Goal: Task Accomplishment & Management: Use online tool/utility

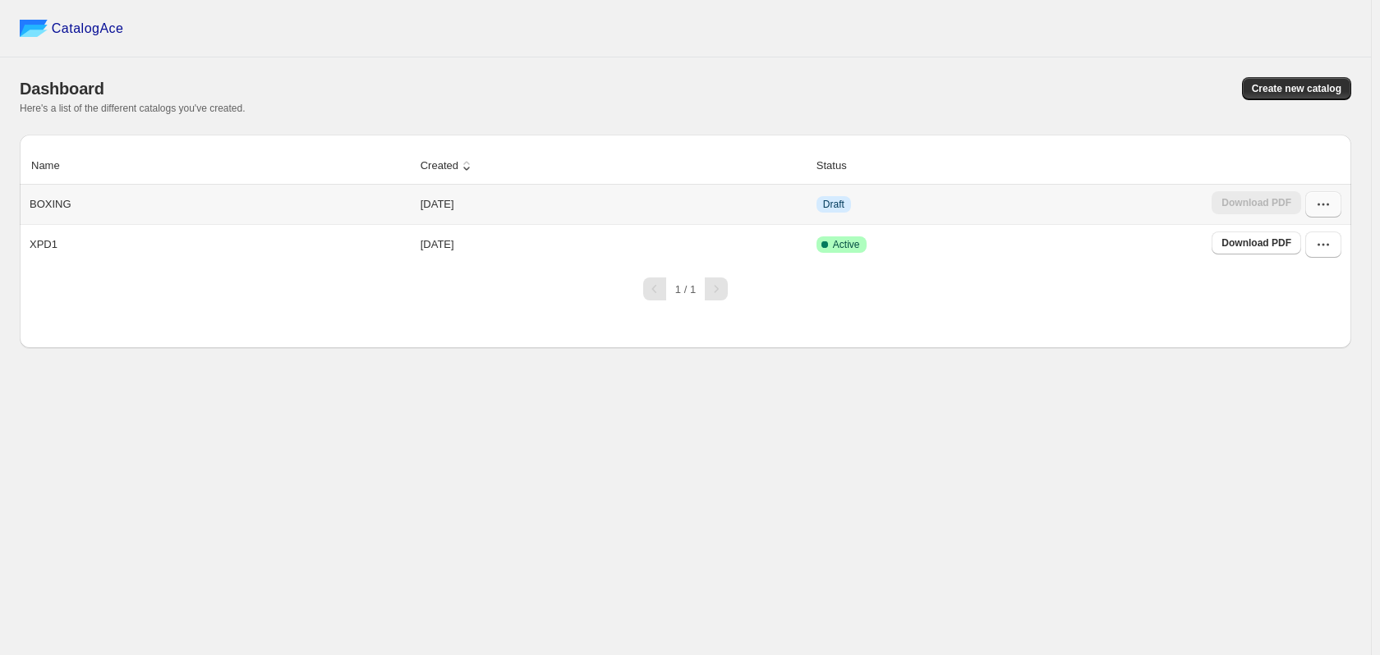
click at [1327, 207] on icon "button" at bounding box center [1323, 204] width 16 height 16
click at [1284, 347] on span "Edit" at bounding box center [1288, 353] width 18 height 12
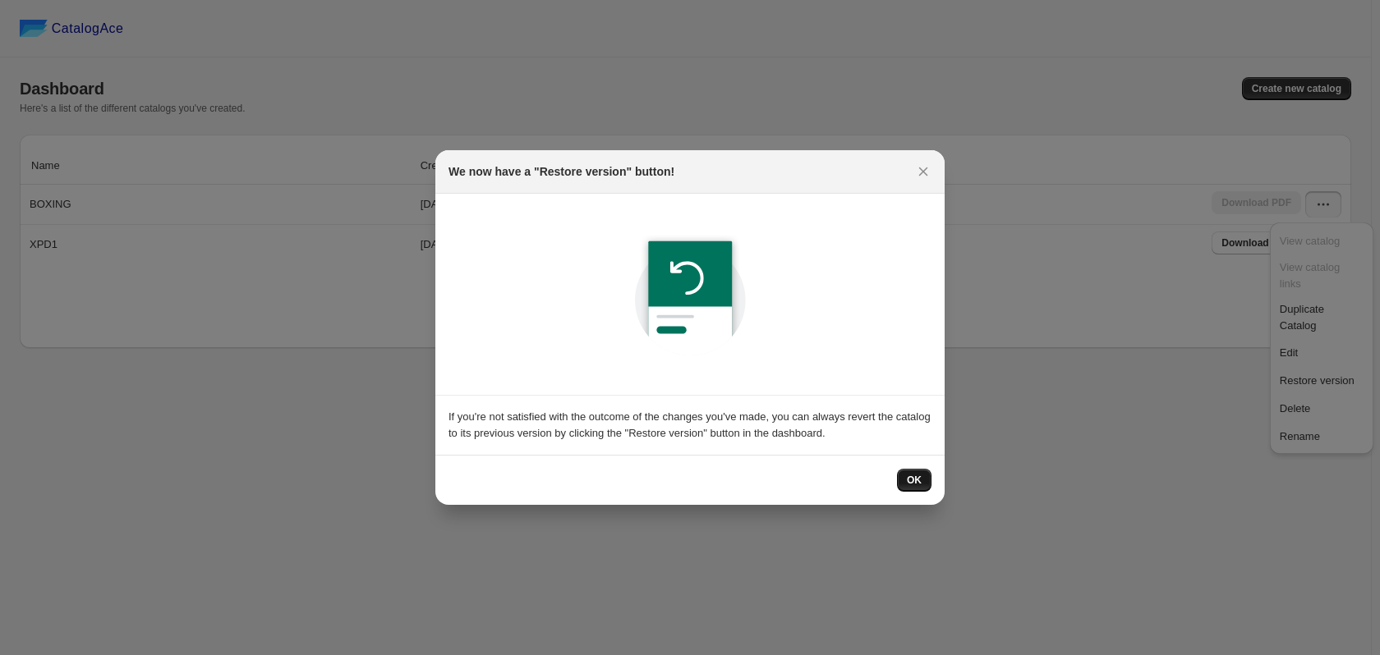
click at [916, 486] on span "OK" at bounding box center [914, 480] width 15 height 13
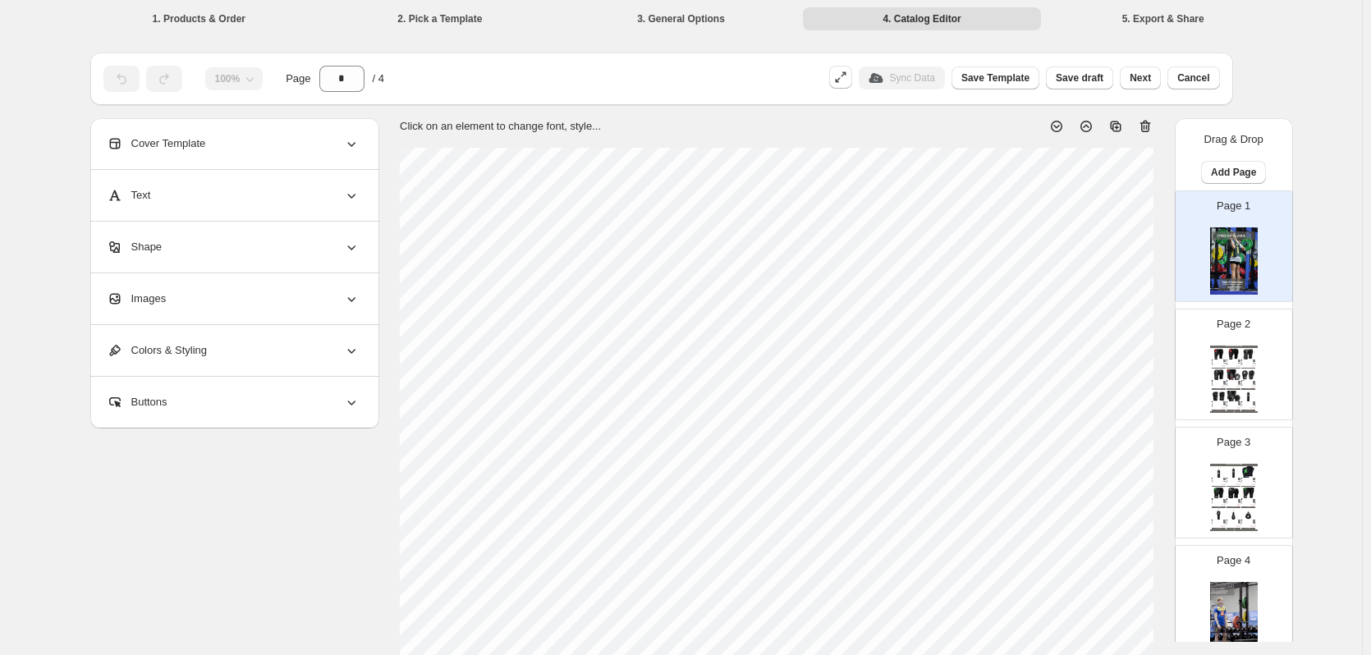
click at [197, 289] on div "Images" at bounding box center [233, 298] width 253 height 51
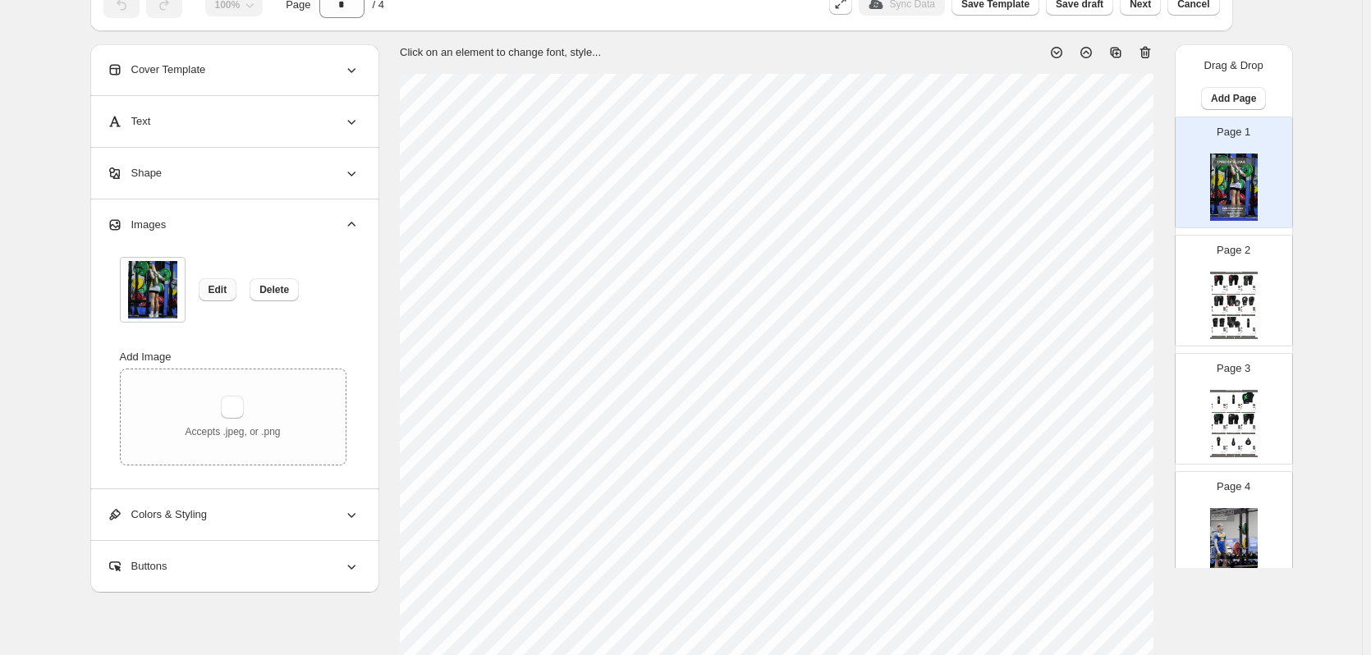
scroll to position [82, 0]
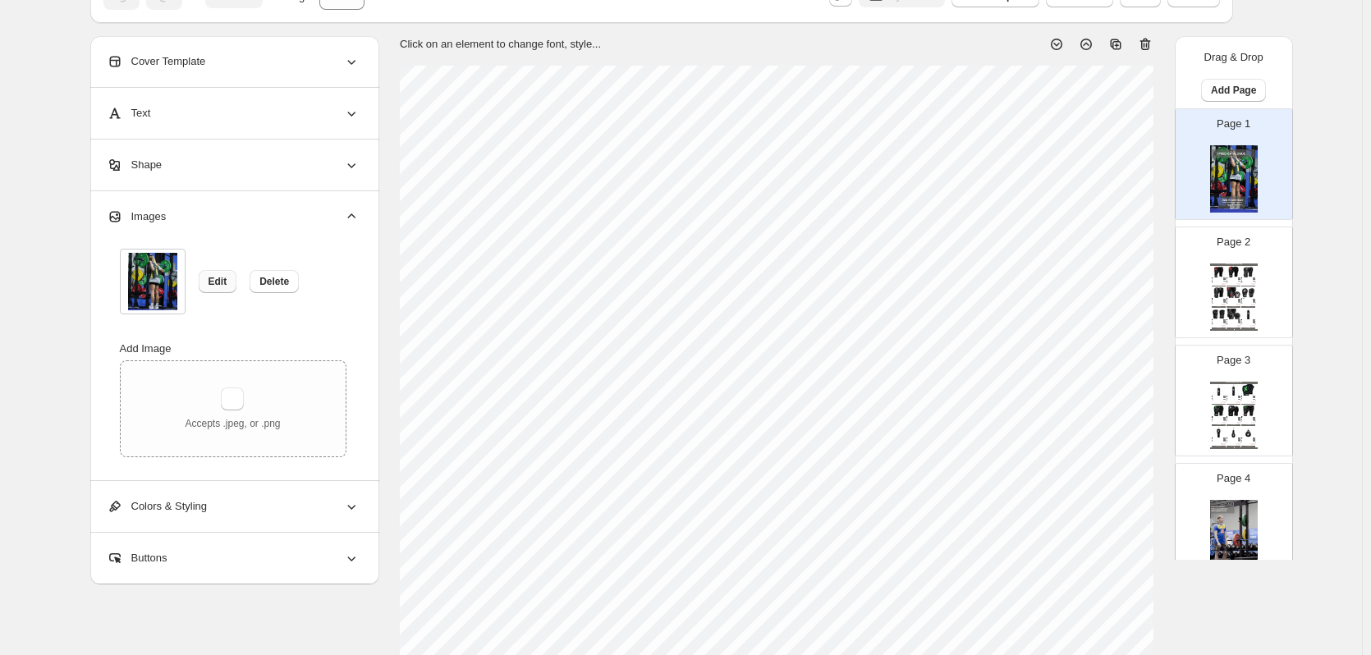
click at [232, 282] on button "Edit" at bounding box center [218, 281] width 39 height 23
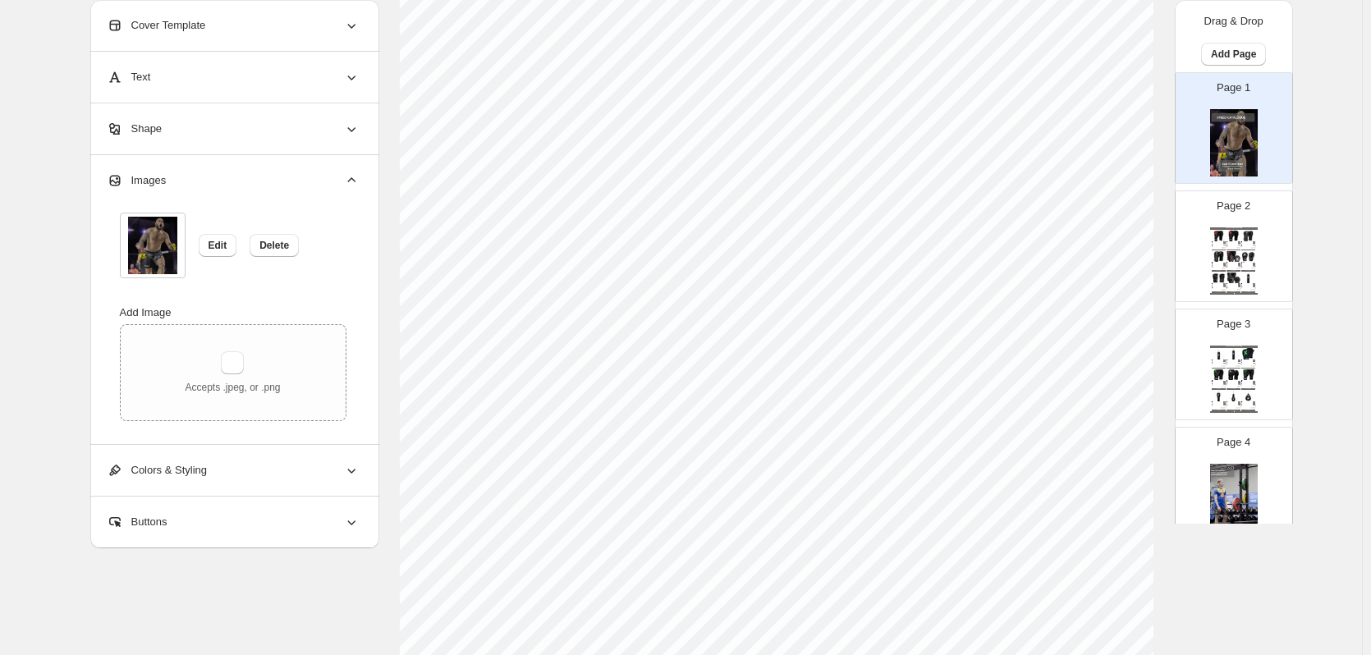
scroll to position [535, 0]
click at [1242, 137] on img at bounding box center [1234, 142] width 48 height 67
click at [226, 254] on button "Edit" at bounding box center [218, 245] width 39 height 23
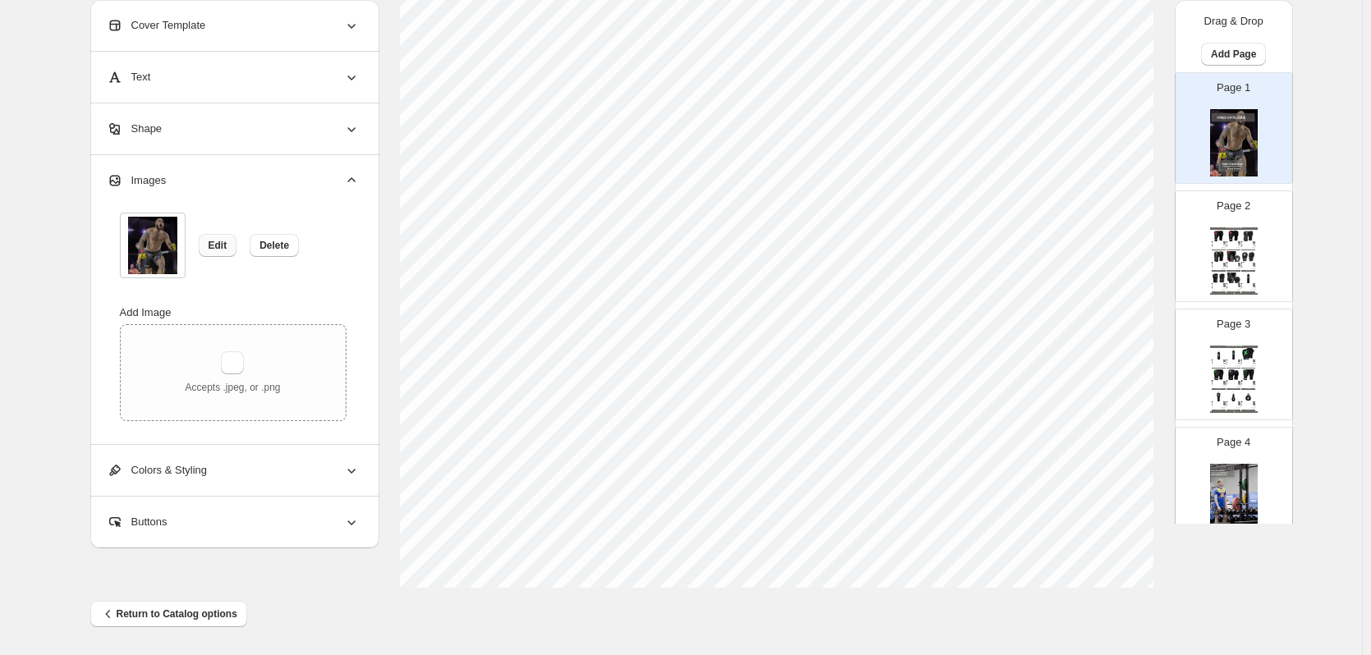
click at [227, 247] on span "Edit" at bounding box center [218, 245] width 19 height 13
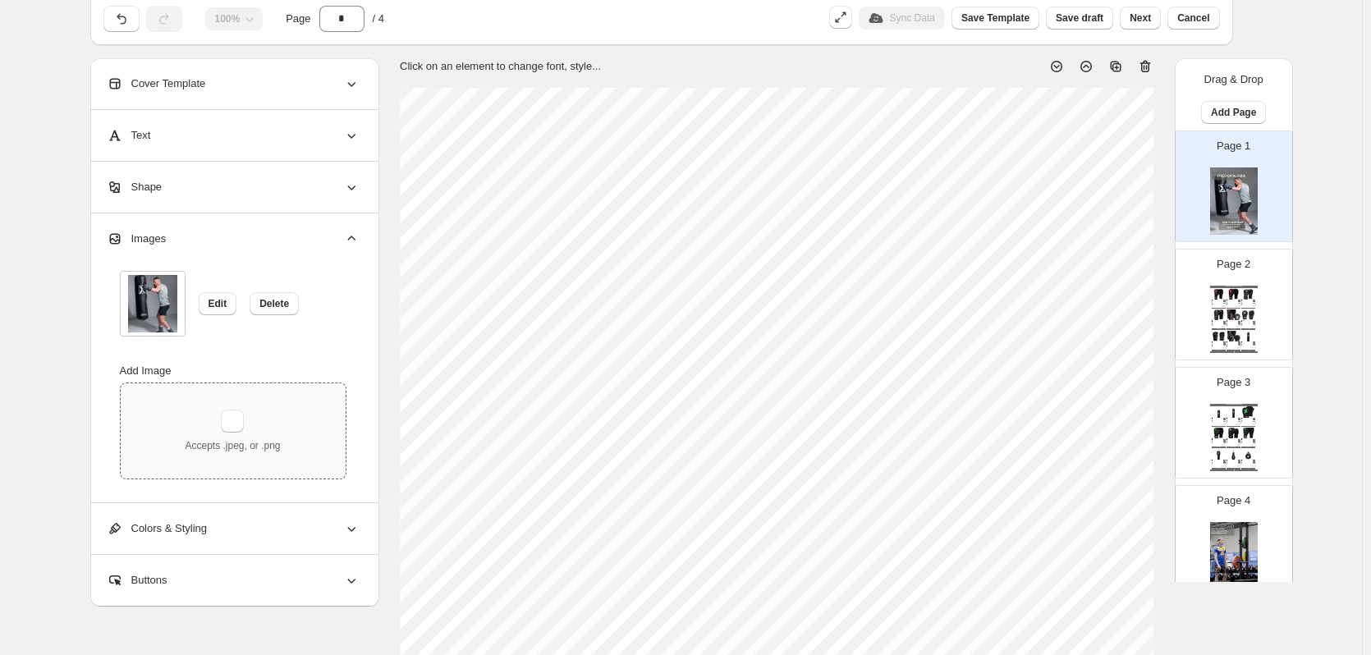
scroll to position [43, 0]
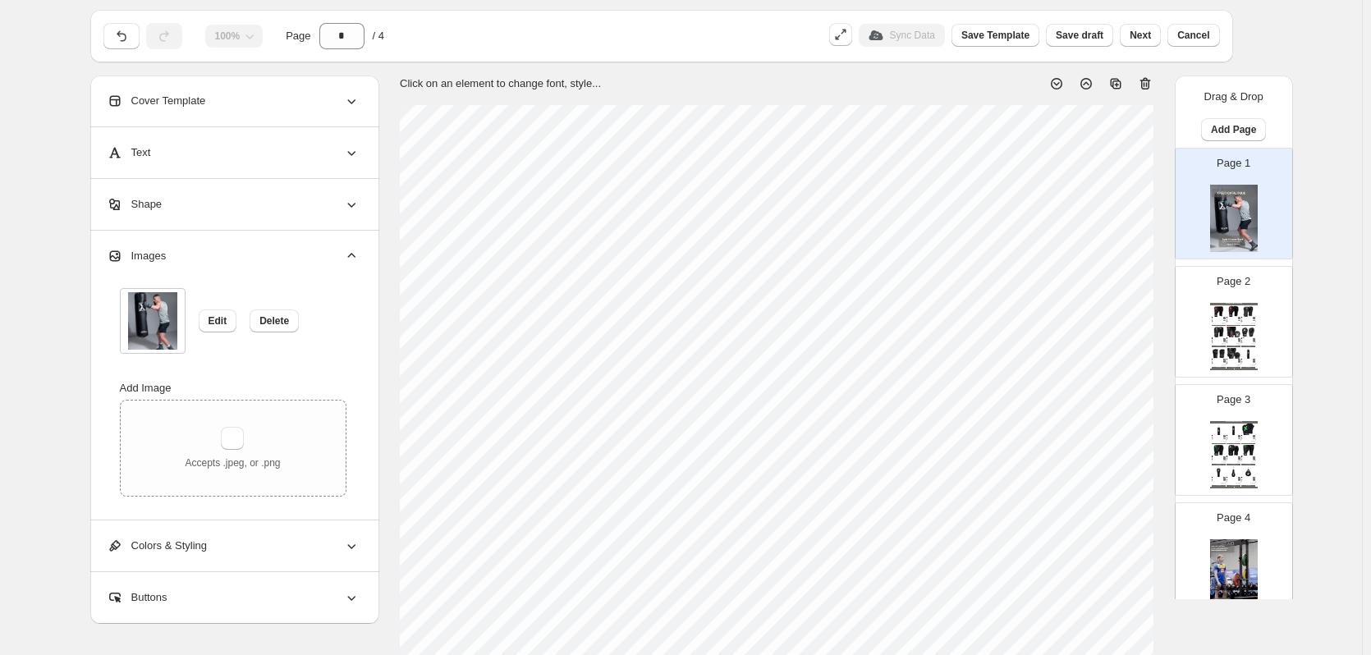
click at [163, 256] on span "Images" at bounding box center [137, 256] width 60 height 16
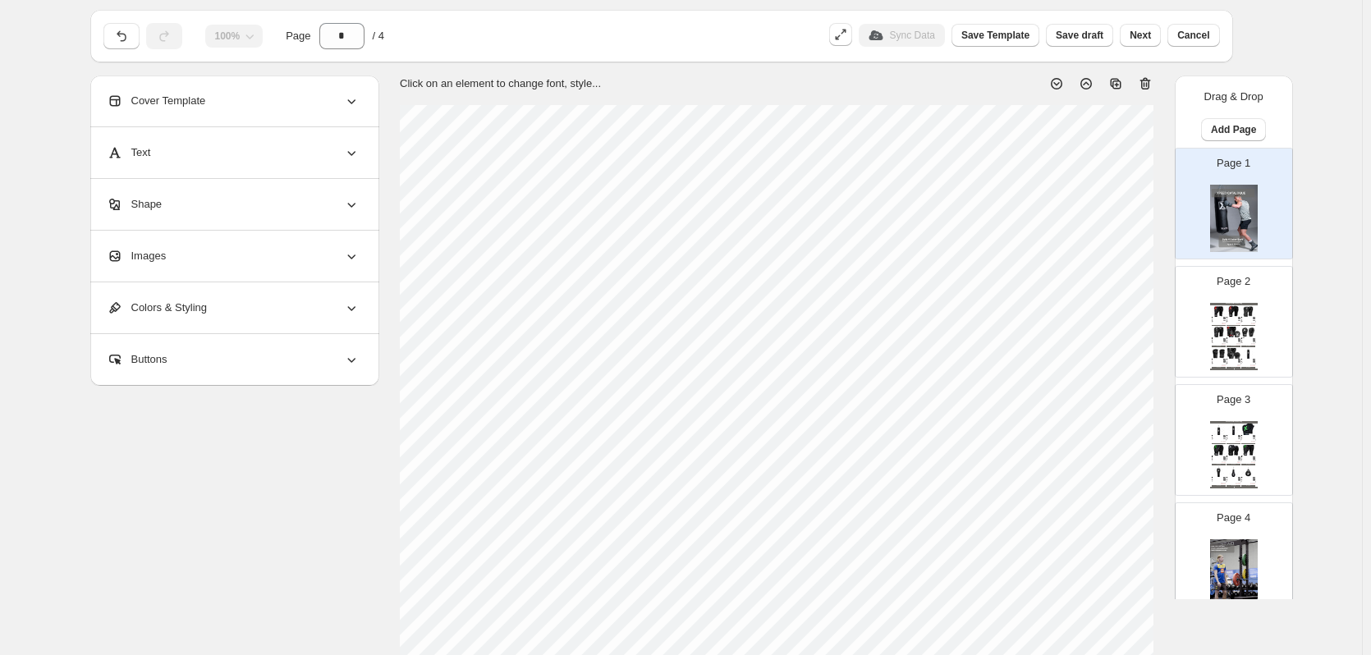
click at [163, 256] on span "Images" at bounding box center [137, 256] width 60 height 16
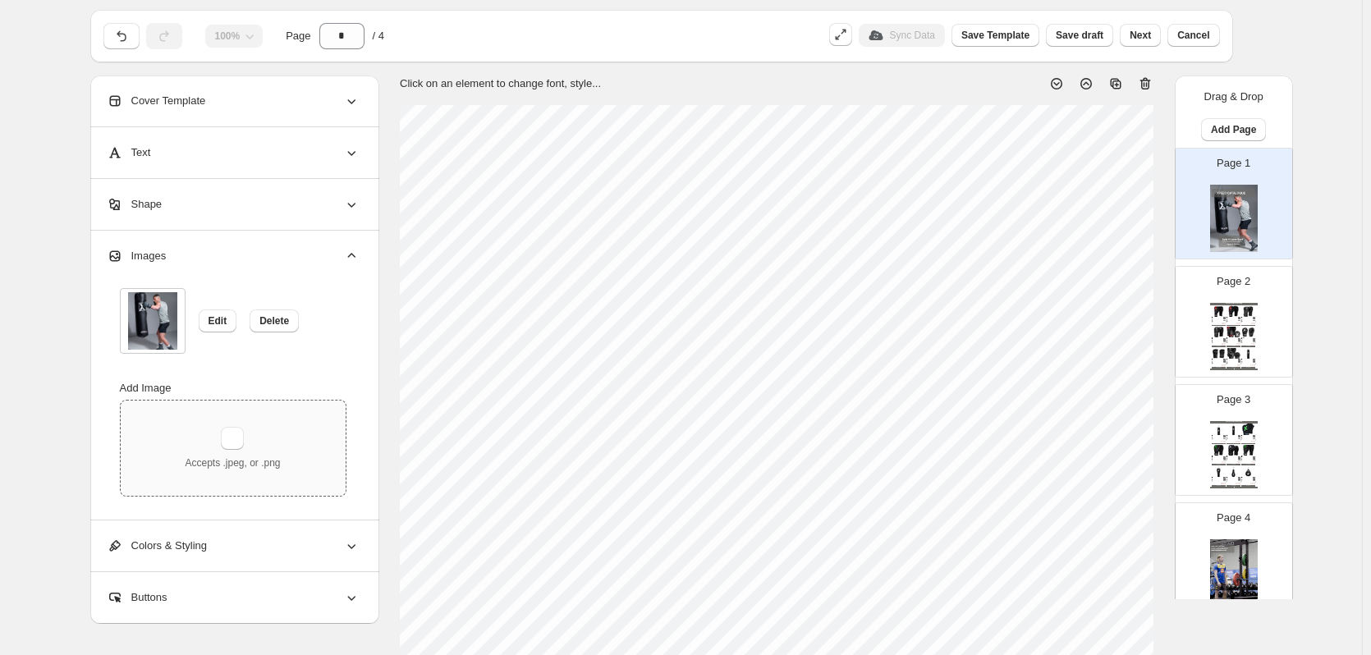
click at [189, 450] on div "Accepts .jpeg, or .png" at bounding box center [233, 448] width 225 height 95
click at [281, 317] on span "Delete" at bounding box center [275, 321] width 30 height 13
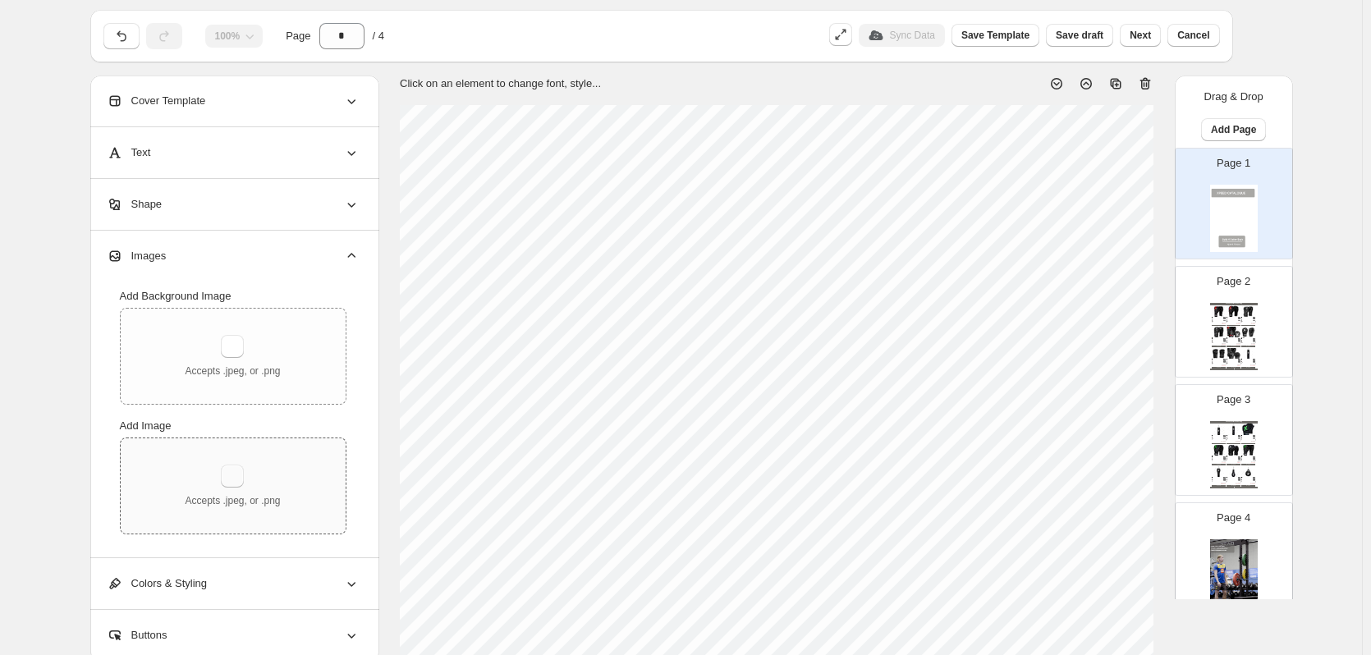
click at [232, 475] on button "button" at bounding box center [232, 476] width 23 height 23
type input "**********"
click at [286, 96] on div "Cover Template" at bounding box center [233, 101] width 253 height 51
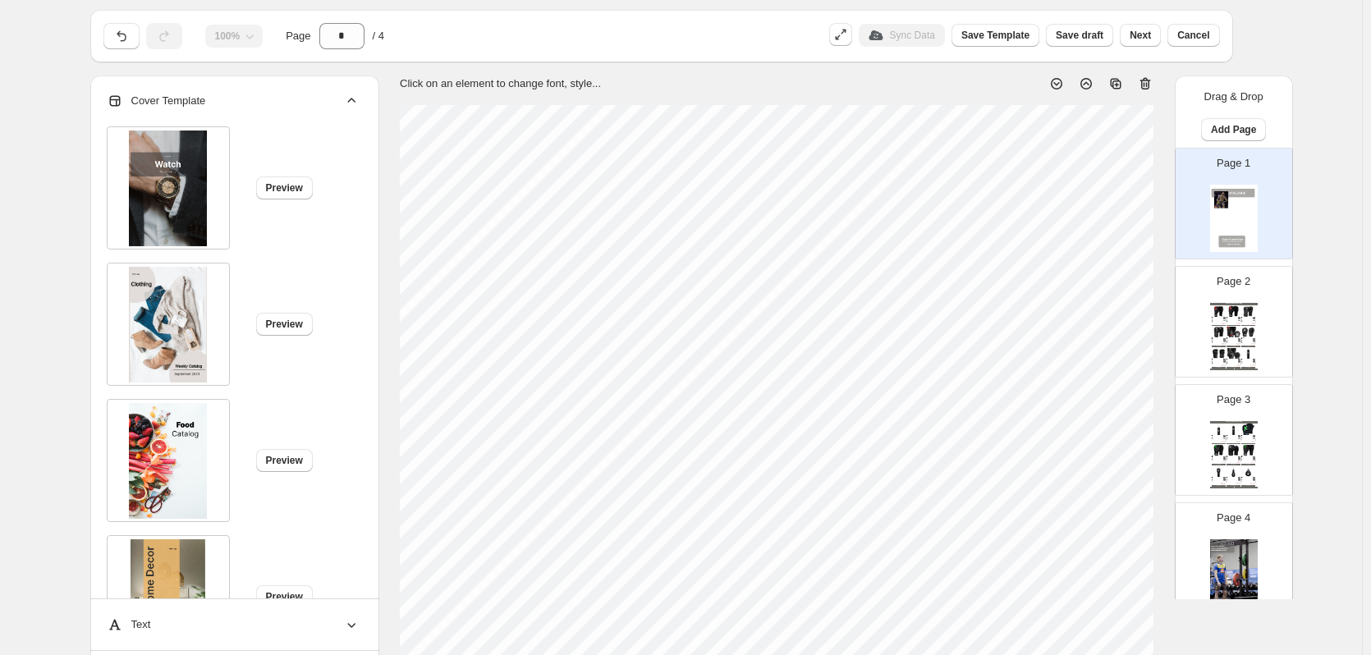
click at [156, 194] on img at bounding box center [168, 189] width 78 height 116
click at [294, 193] on span "Preview" at bounding box center [284, 187] width 37 height 13
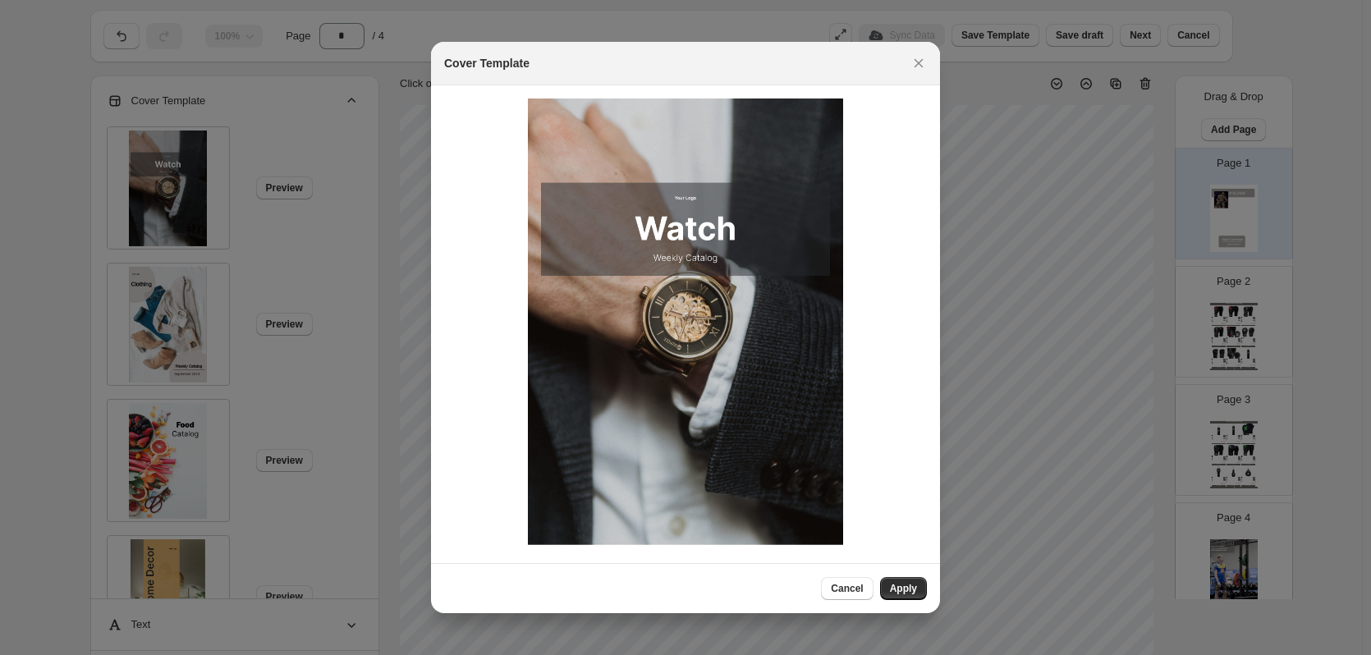
click at [927, 586] on div "Cancel Apply" at bounding box center [685, 588] width 509 height 50
click at [912, 586] on span "Apply" at bounding box center [903, 588] width 27 height 13
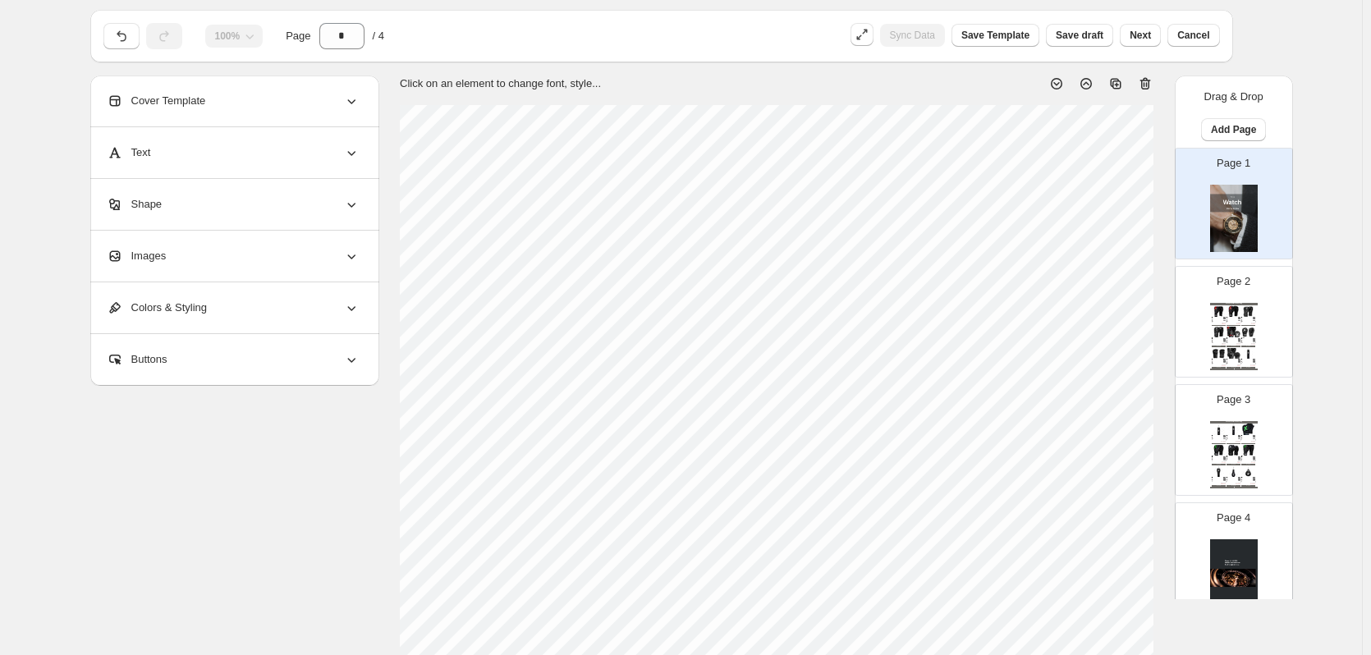
click at [212, 256] on div "Images" at bounding box center [233, 256] width 253 height 51
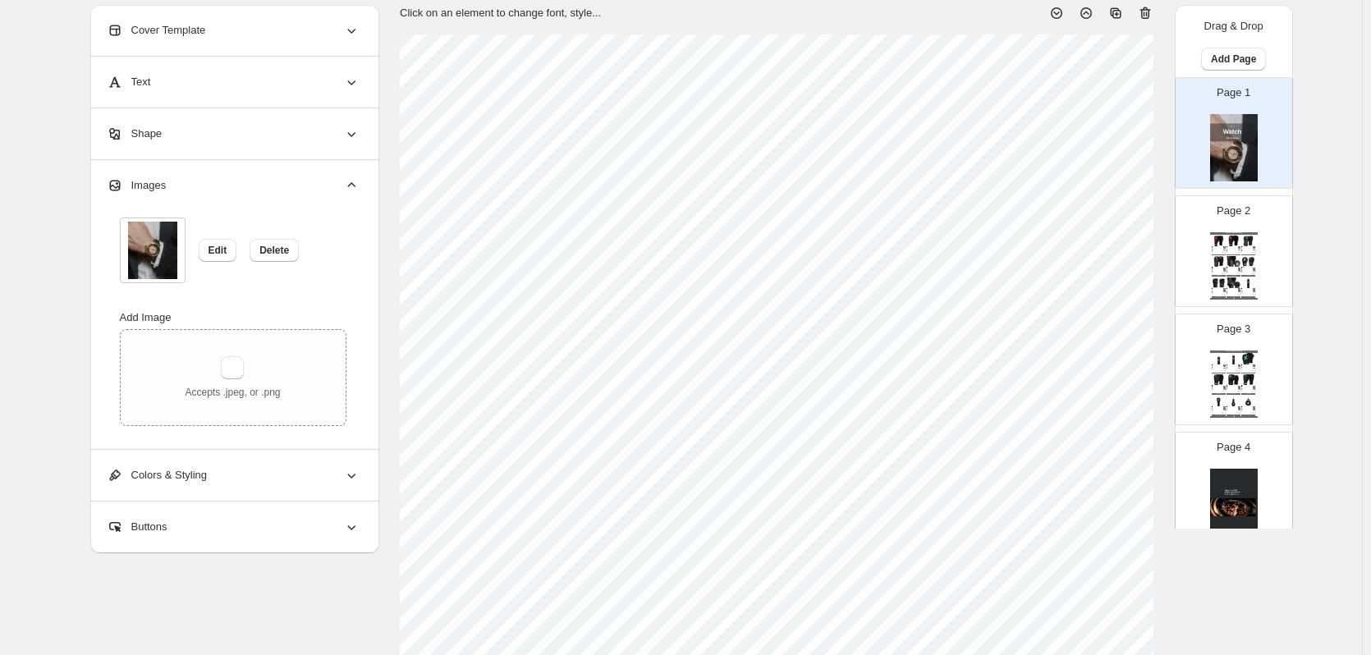
scroll to position [125, 0]
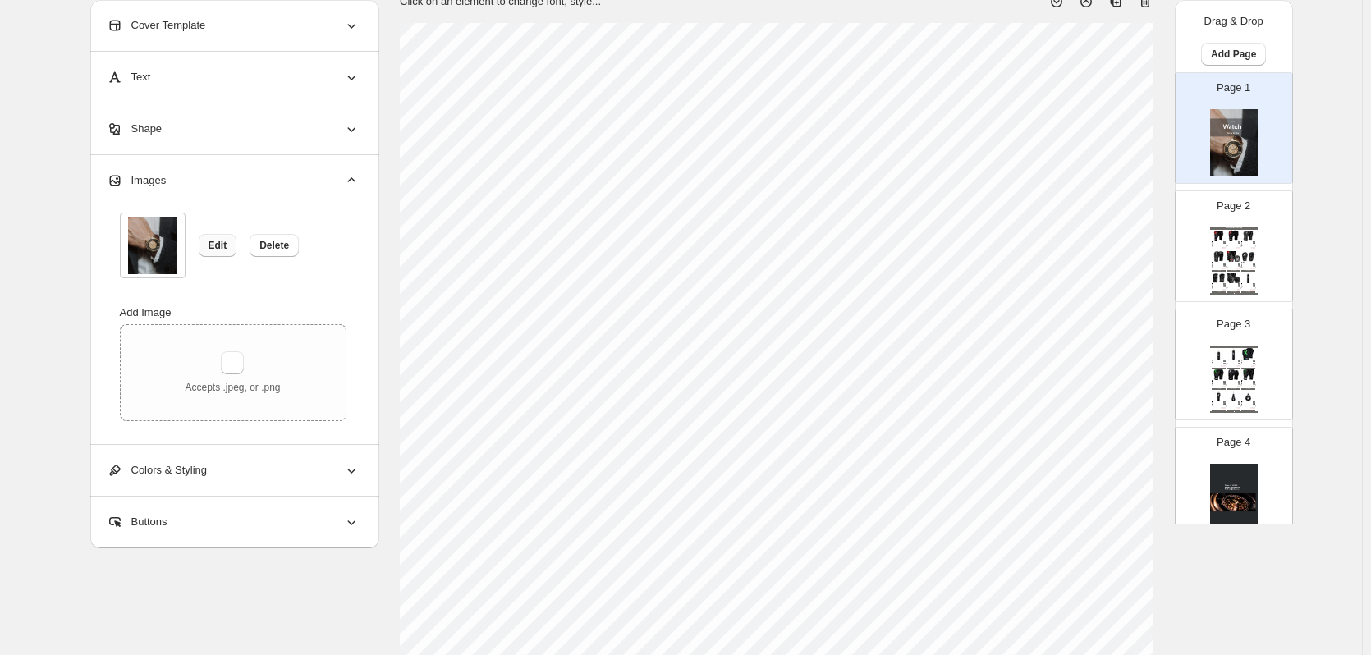
click at [222, 246] on span "Edit" at bounding box center [218, 245] width 19 height 13
click at [277, 242] on span "Delete" at bounding box center [275, 245] width 30 height 13
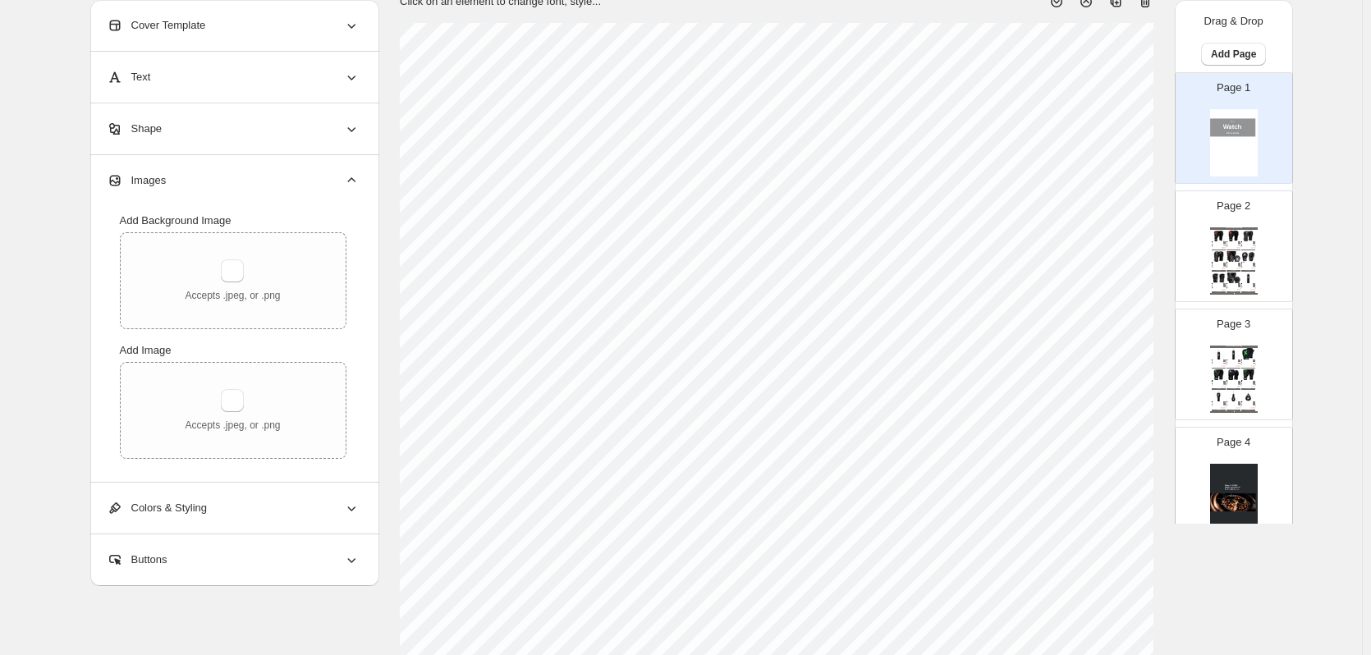
click at [1217, 137] on img at bounding box center [1234, 142] width 48 height 67
click at [240, 43] on div "Cover Template" at bounding box center [233, 25] width 253 height 51
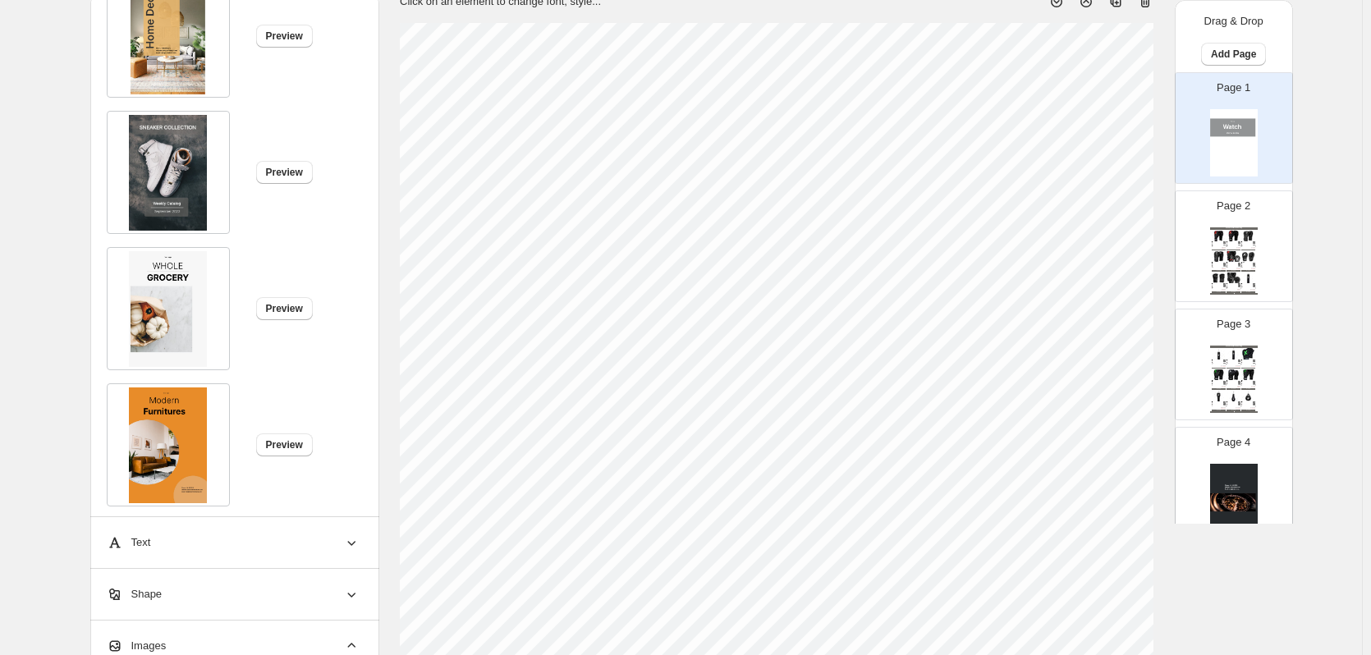
scroll to position [493, 0]
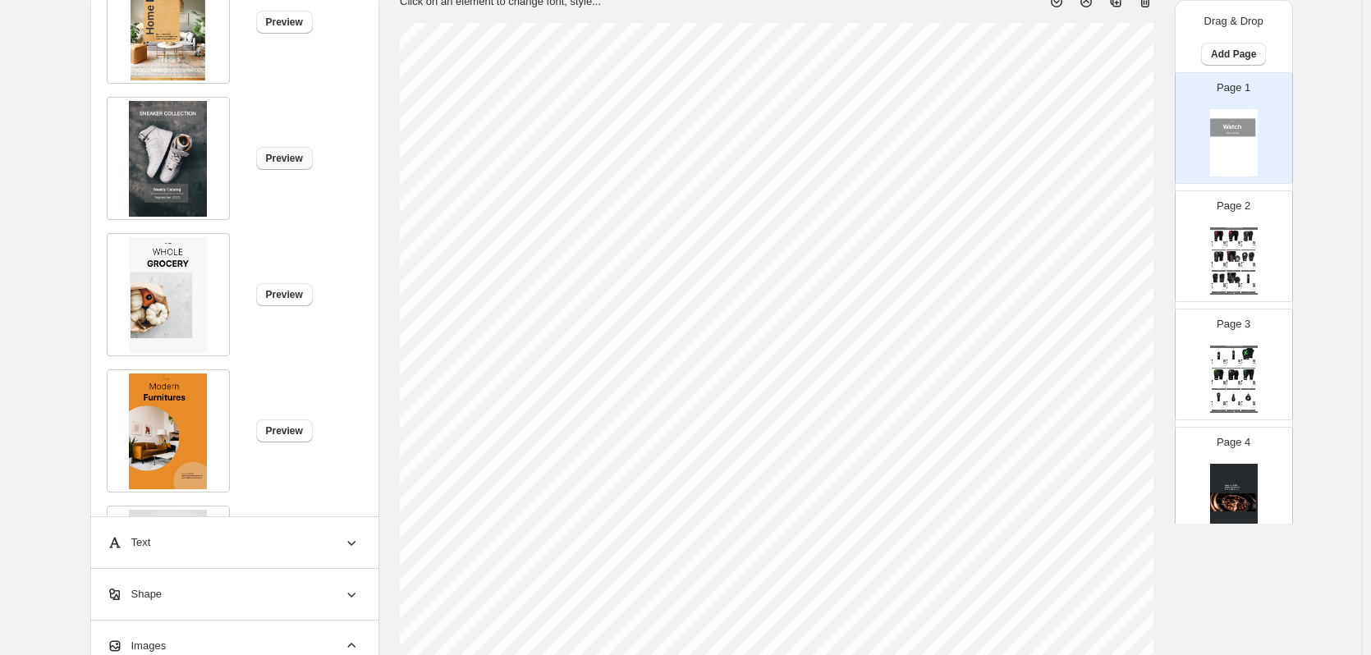
click at [293, 158] on span "Preview" at bounding box center [284, 158] width 37 height 13
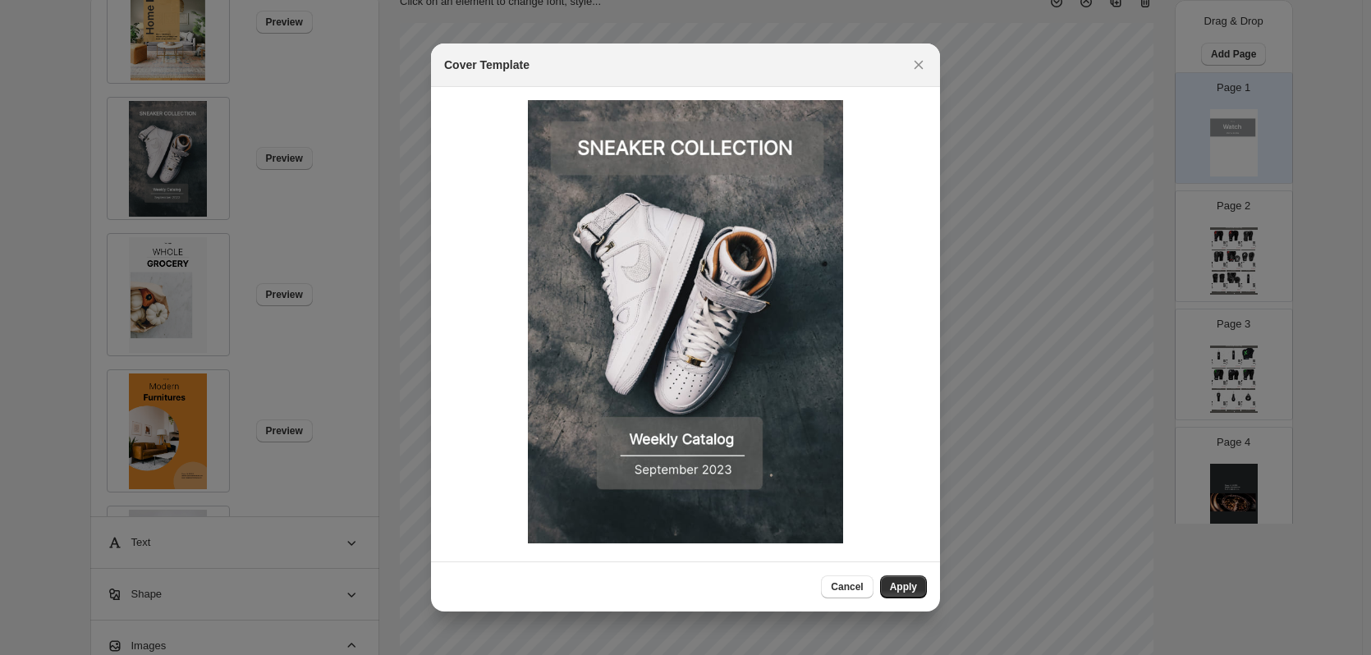
scroll to position [0, 0]
click at [923, 594] on button "Apply" at bounding box center [903, 587] width 47 height 23
type input "*"
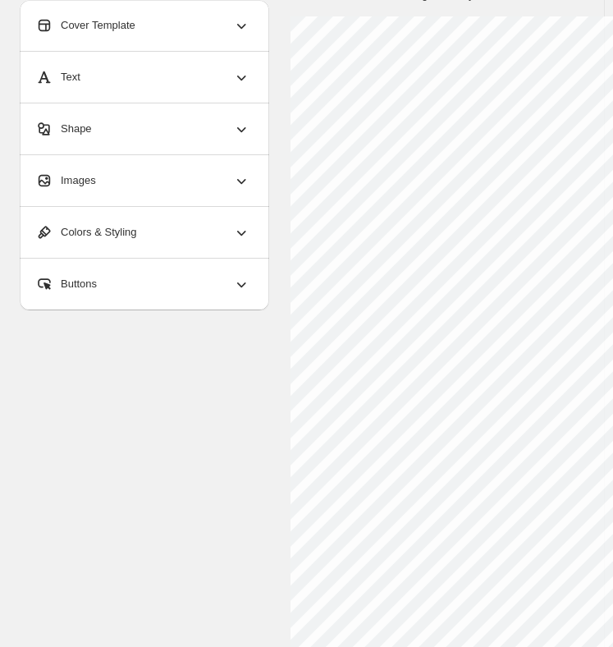
click at [264, 429] on div "**********" at bounding box center [302, 489] width 565 height 1005
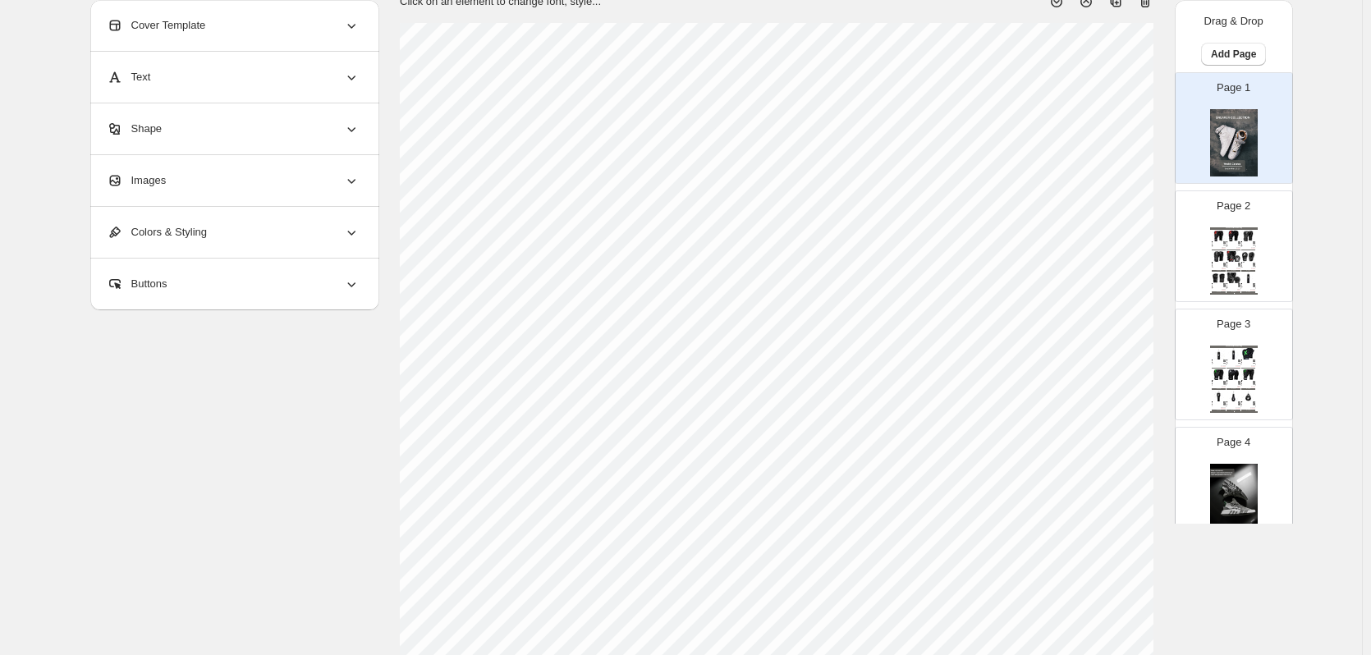
click at [172, 186] on div "Images" at bounding box center [233, 180] width 253 height 51
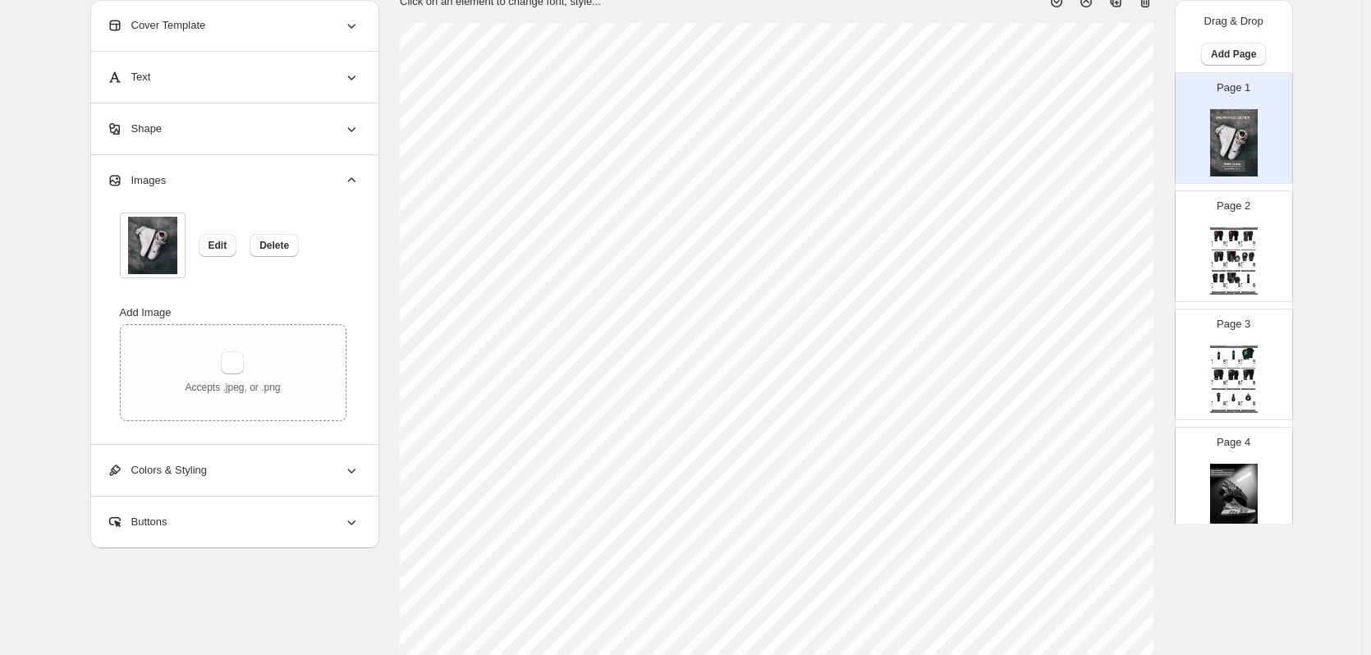
click at [214, 241] on span "Edit" at bounding box center [218, 245] width 19 height 13
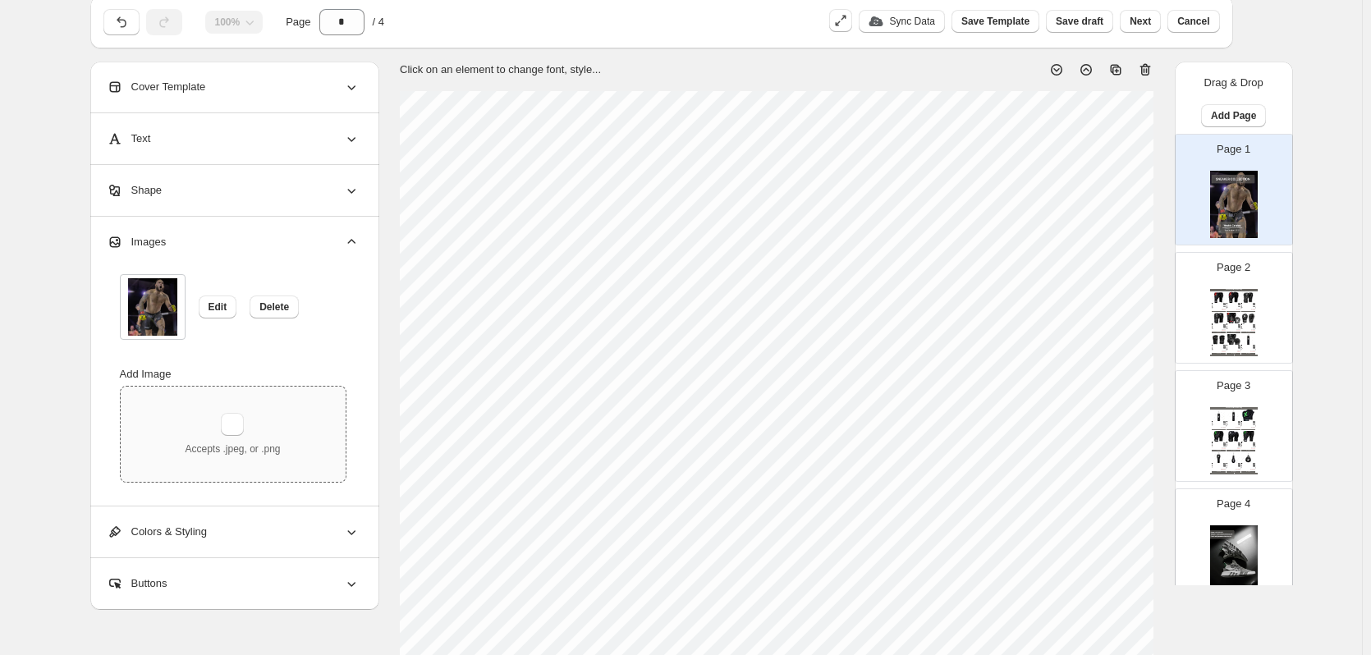
scroll to position [82, 0]
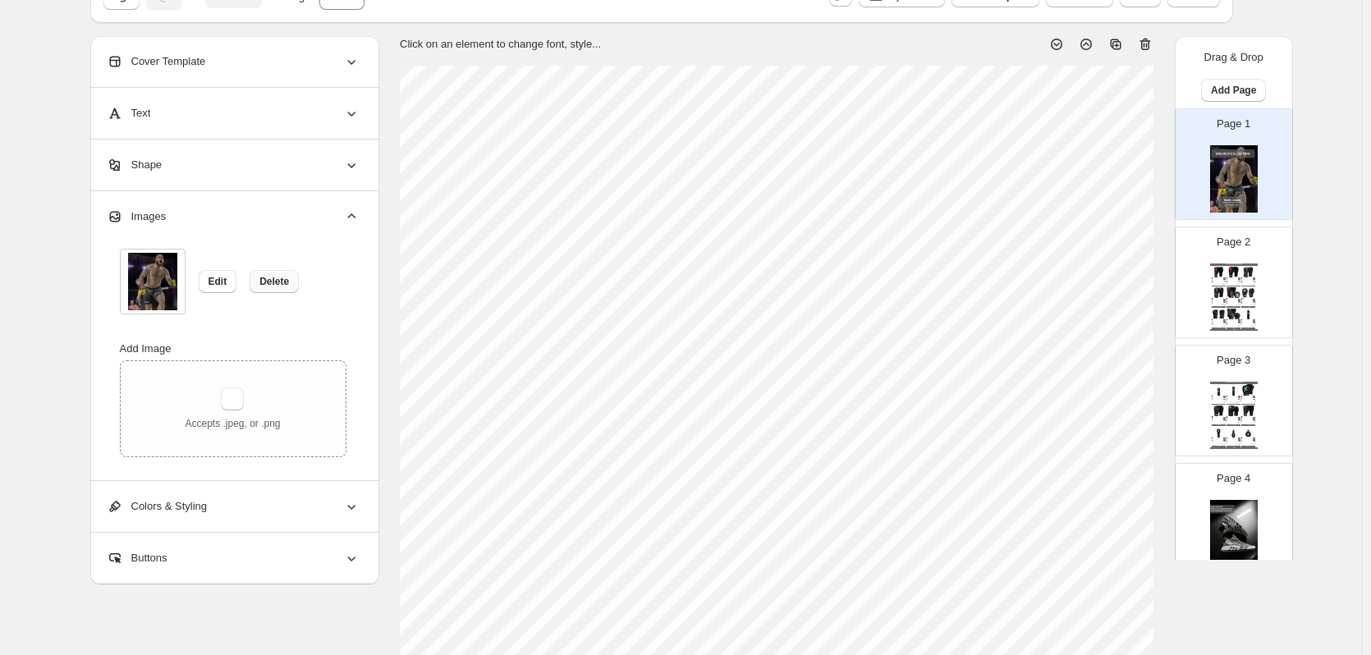
click at [276, 282] on span "Delete" at bounding box center [275, 281] width 30 height 13
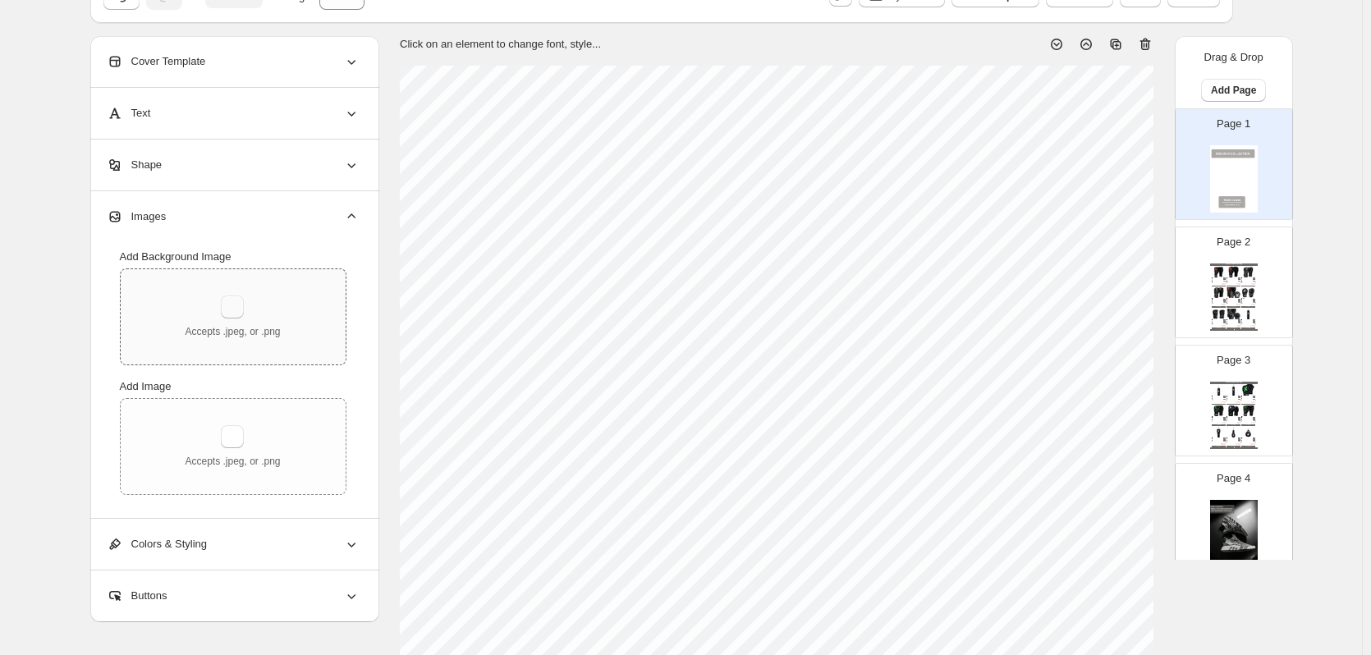
click at [227, 309] on button "button" at bounding box center [232, 307] width 23 height 23
type input "**********"
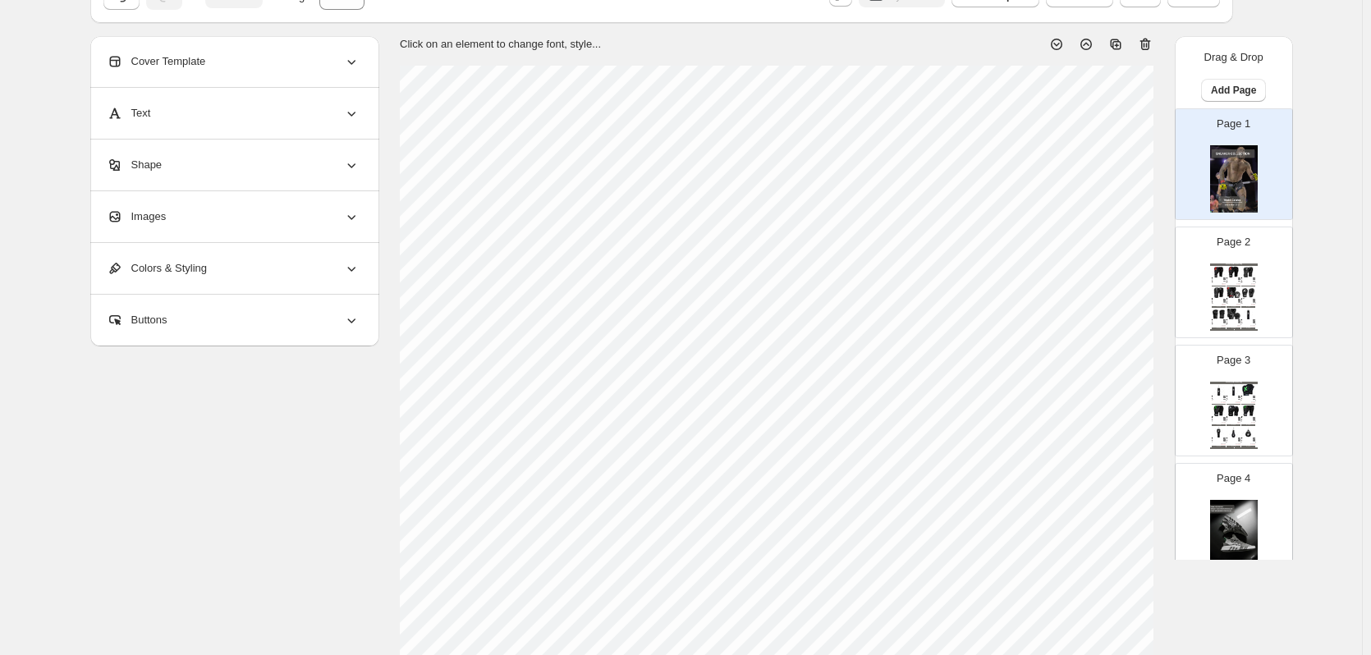
click at [238, 233] on div "Images" at bounding box center [233, 216] width 253 height 51
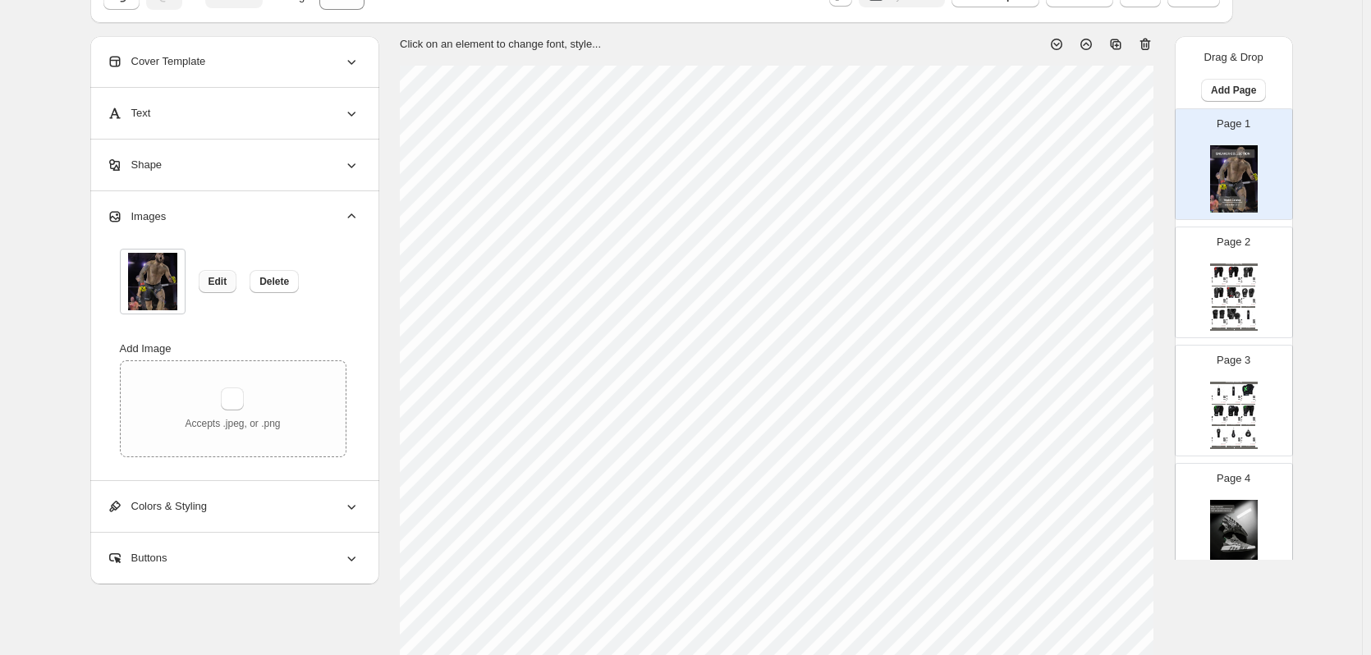
click at [223, 283] on span "Edit" at bounding box center [218, 281] width 19 height 13
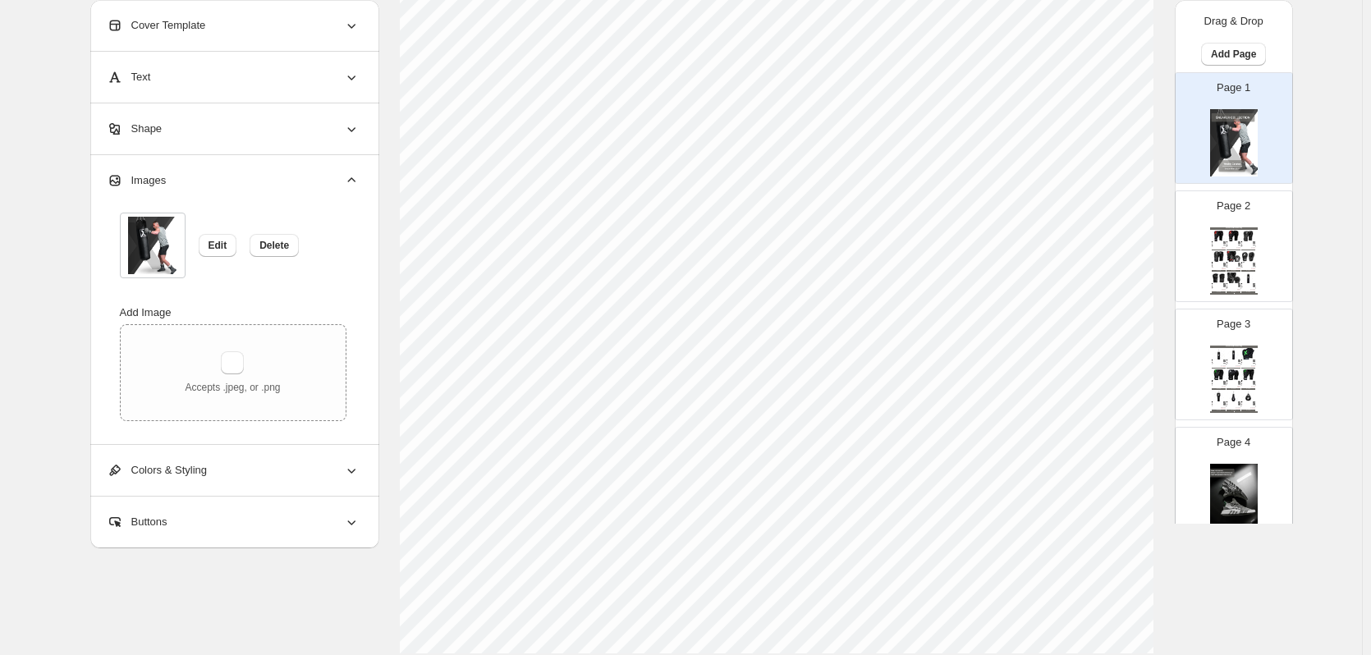
scroll to position [535, 0]
click at [1227, 250] on div "BUY NOW" at bounding box center [1234, 251] width 14 height 2
type input "*"
select select "**********"
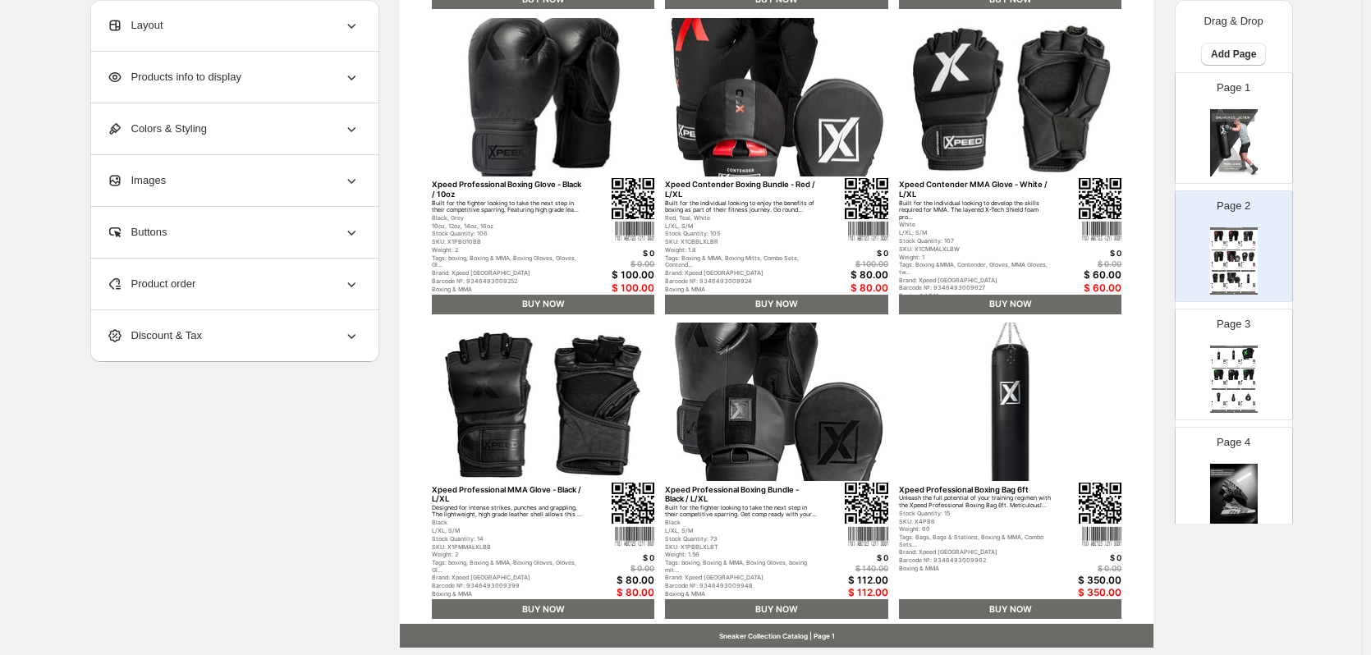
scroll to position [493, 0]
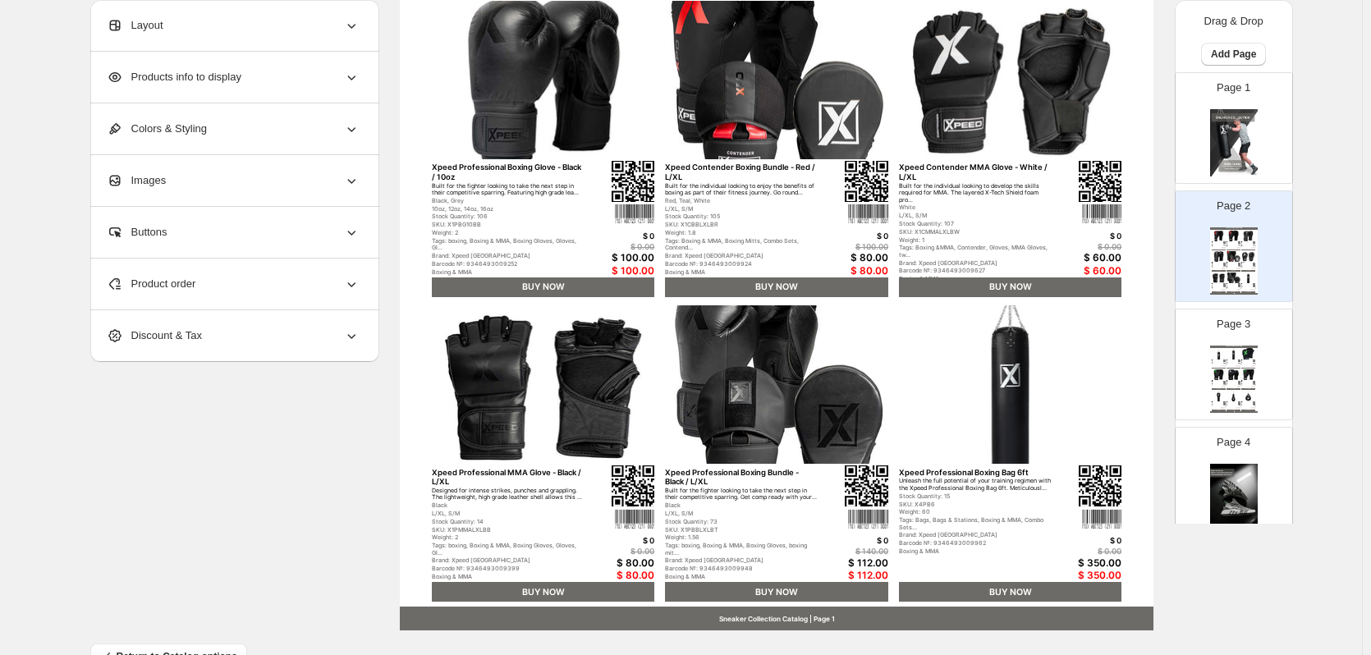
click at [797, 367] on img at bounding box center [776, 384] width 223 height 158
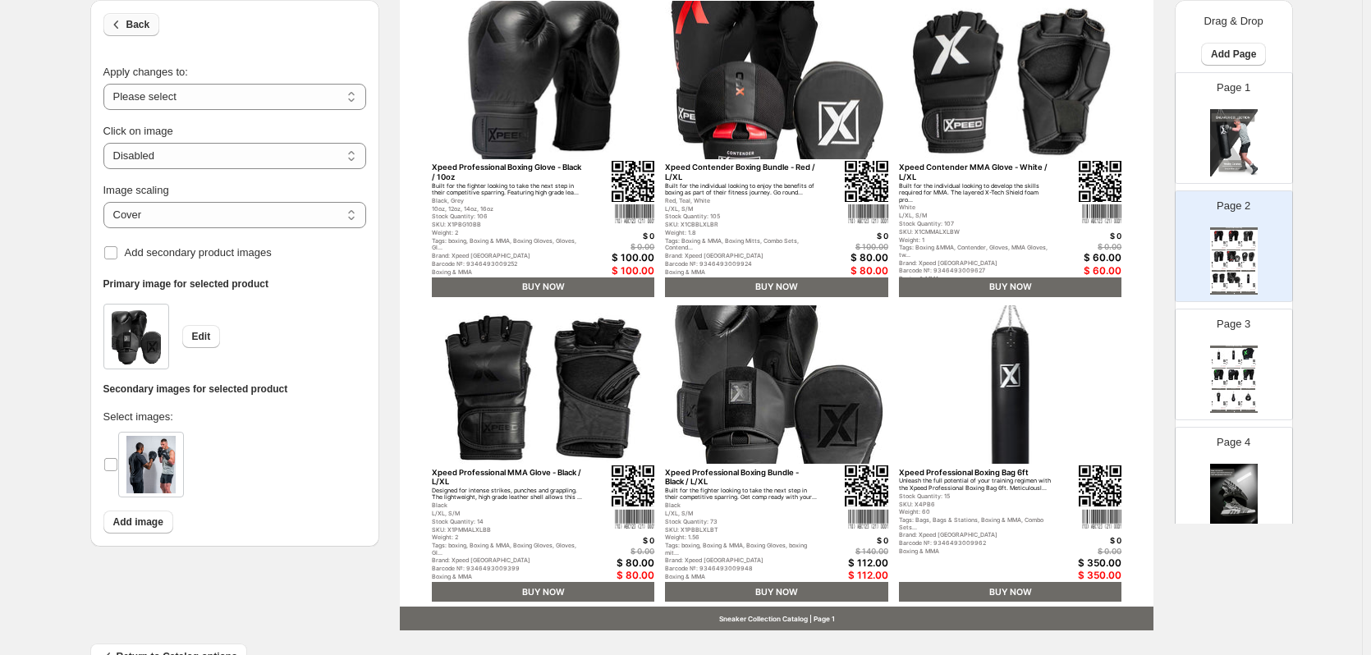
click at [131, 28] on span "Back" at bounding box center [138, 24] width 24 height 13
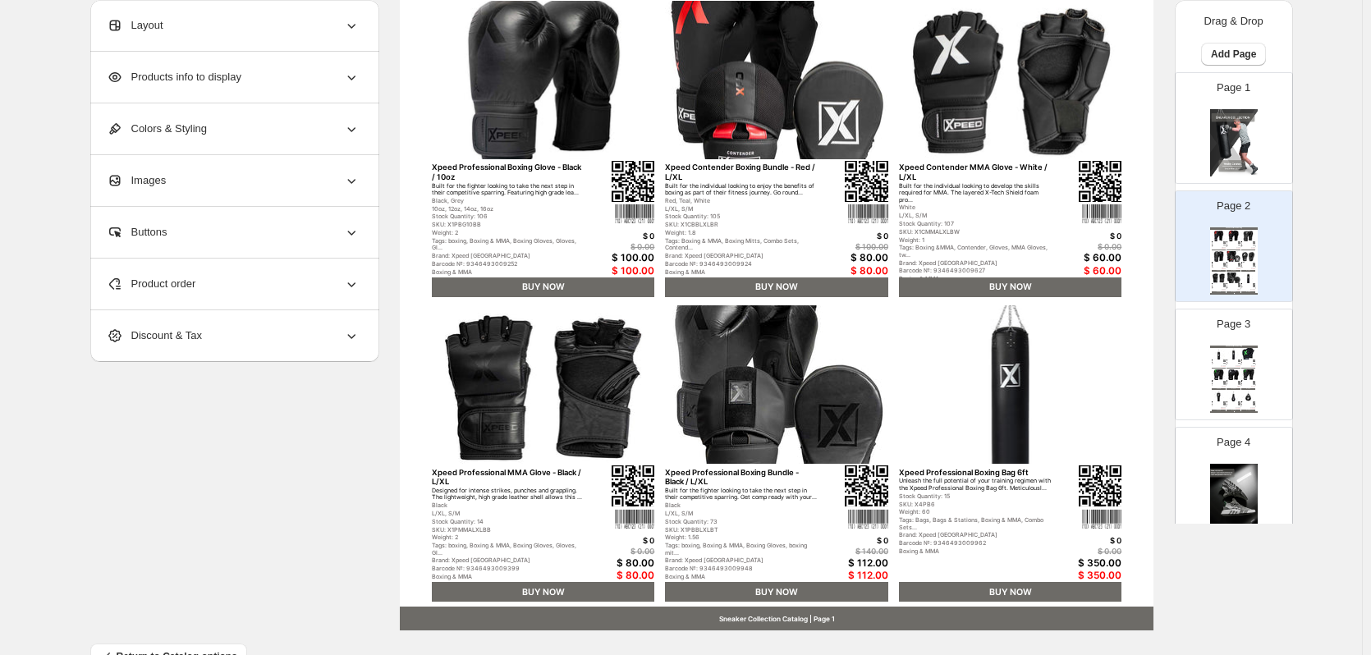
click at [189, 72] on span "Products info to display" at bounding box center [174, 77] width 135 height 16
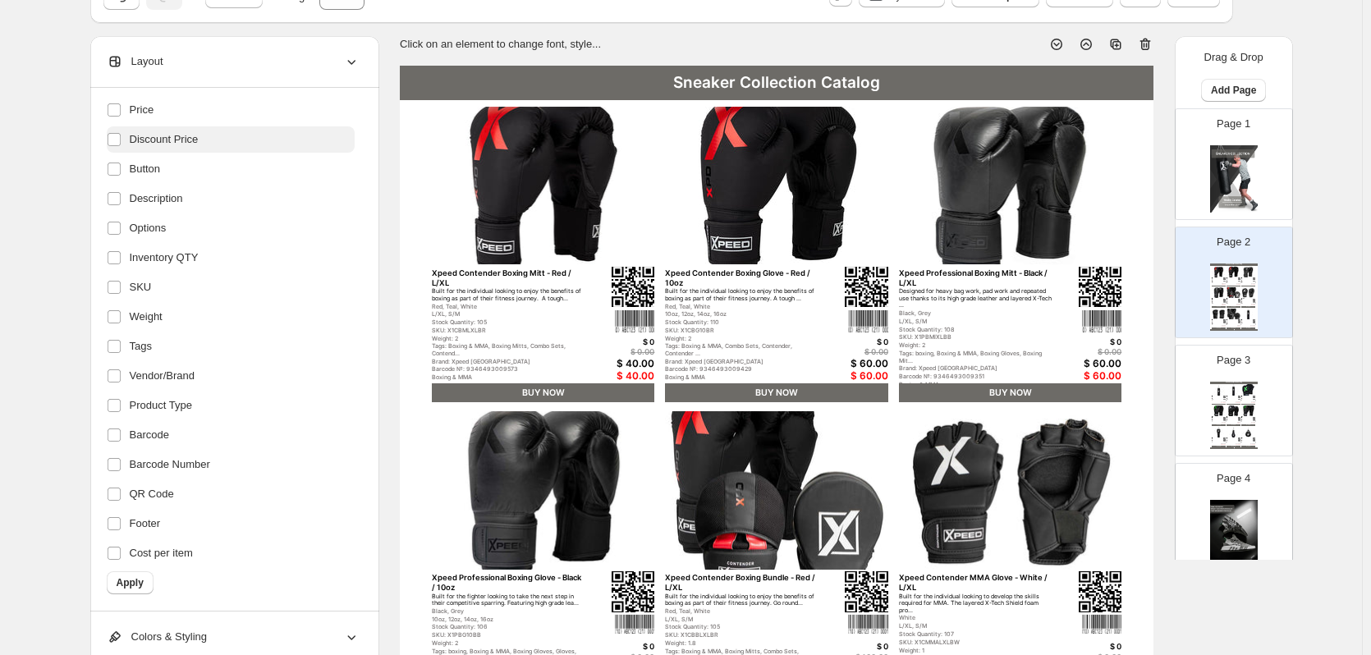
scroll to position [0, 0]
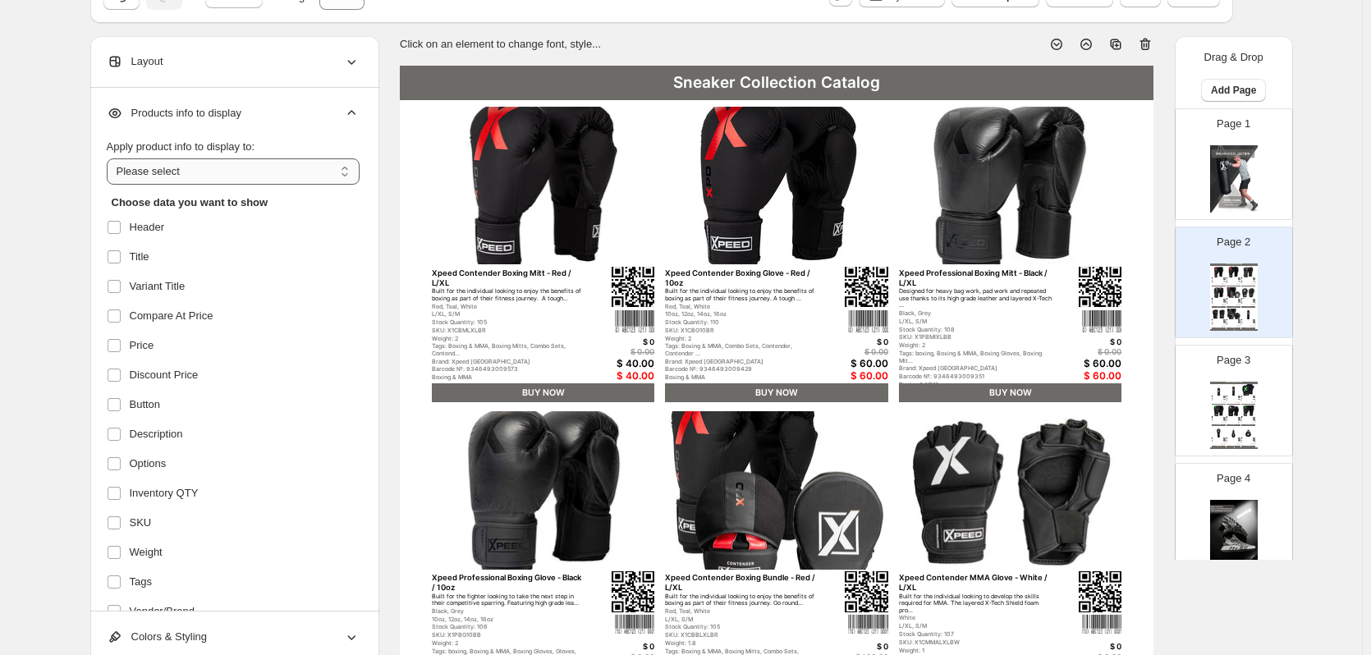
click at [232, 171] on select "**********" at bounding box center [233, 171] width 253 height 26
click at [260, 134] on div "Products info to display" at bounding box center [233, 113] width 253 height 51
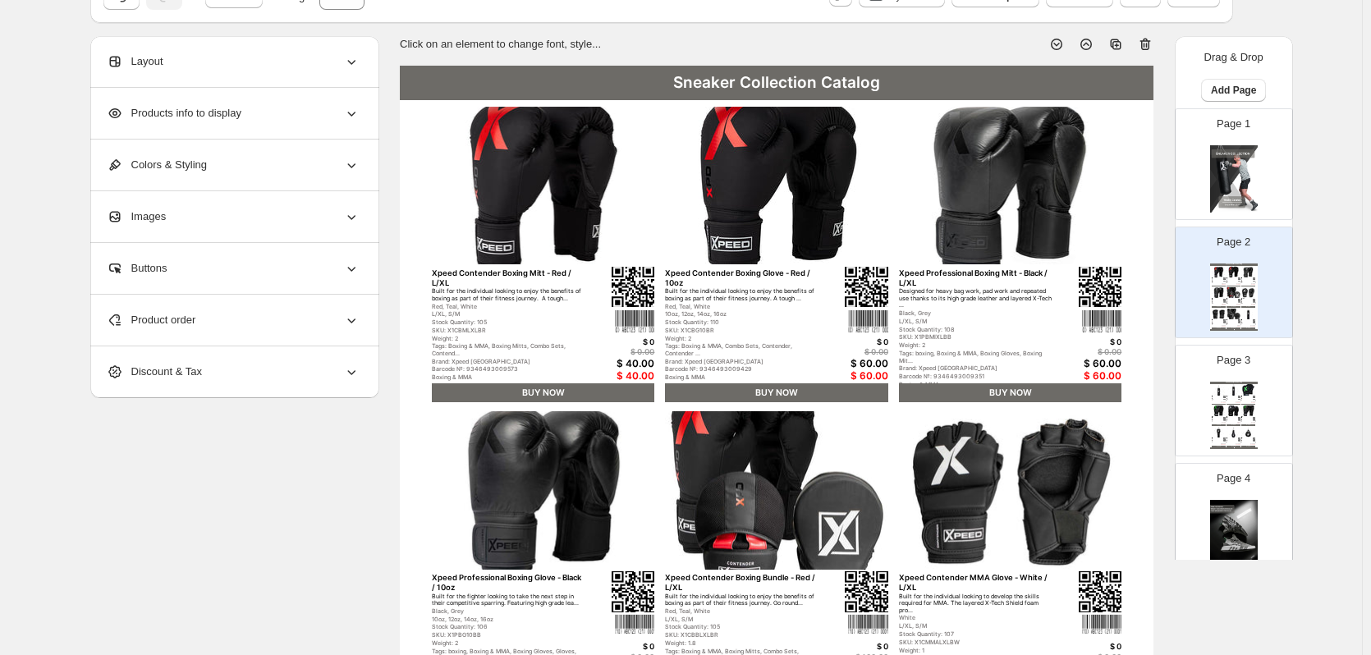
click at [260, 134] on div "Products info to display" at bounding box center [233, 113] width 253 height 51
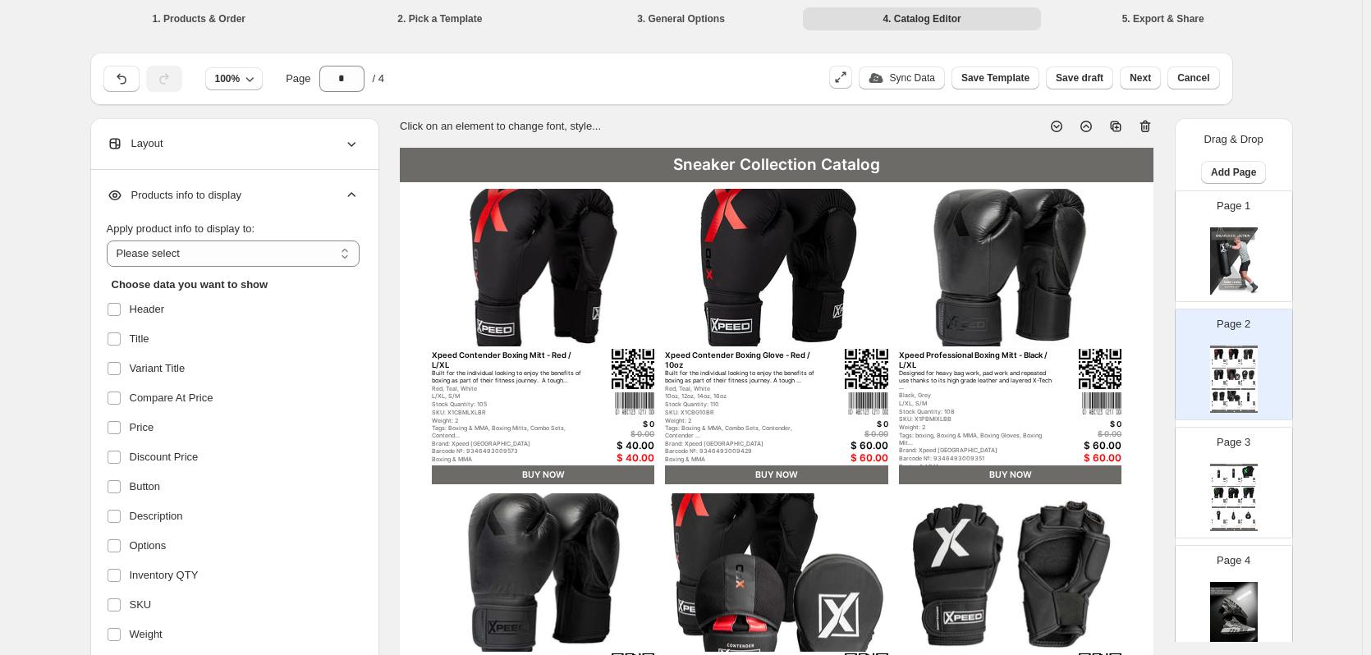
click at [351, 196] on icon at bounding box center [351, 195] width 16 height 16
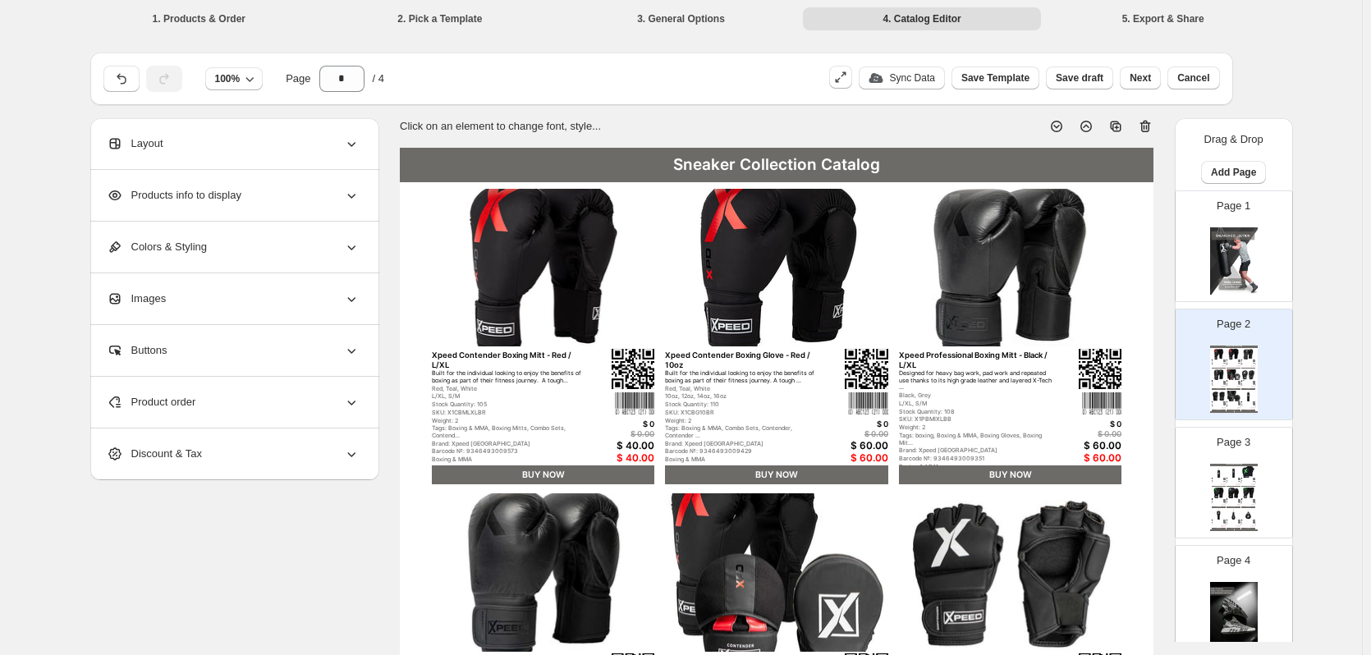
scroll to position [164, 0]
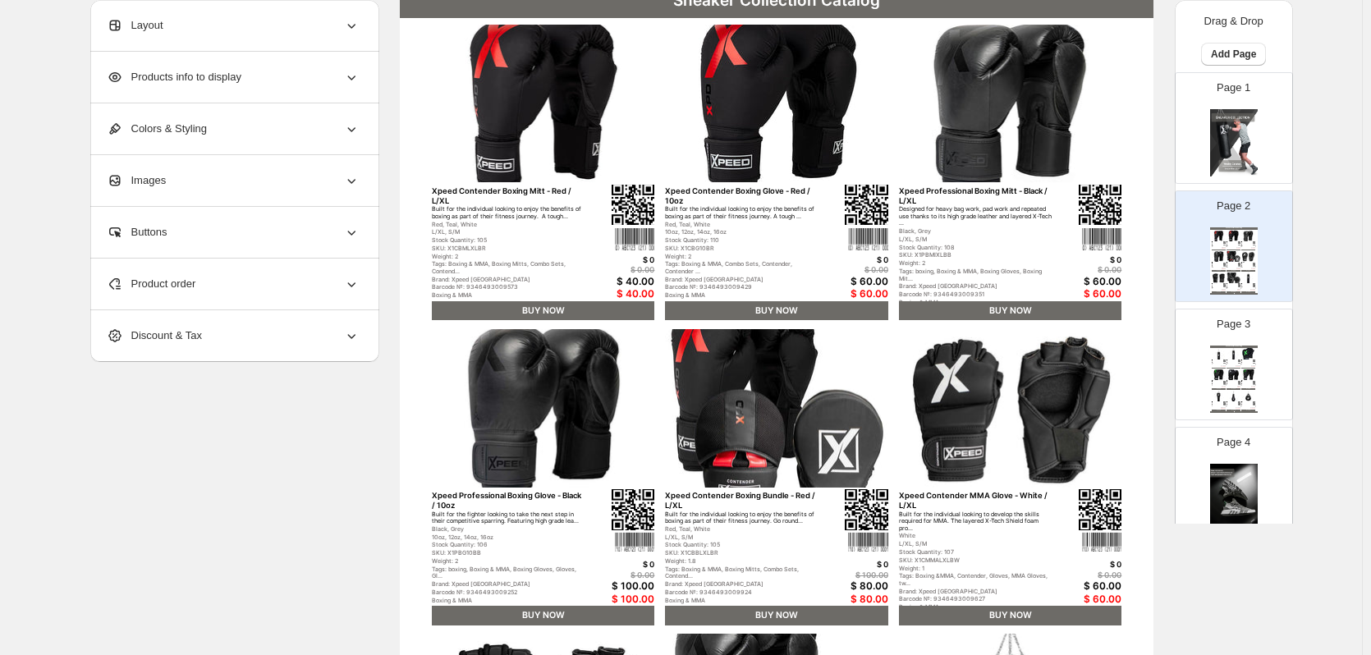
click at [233, 281] on div "Product order" at bounding box center [233, 284] width 253 height 51
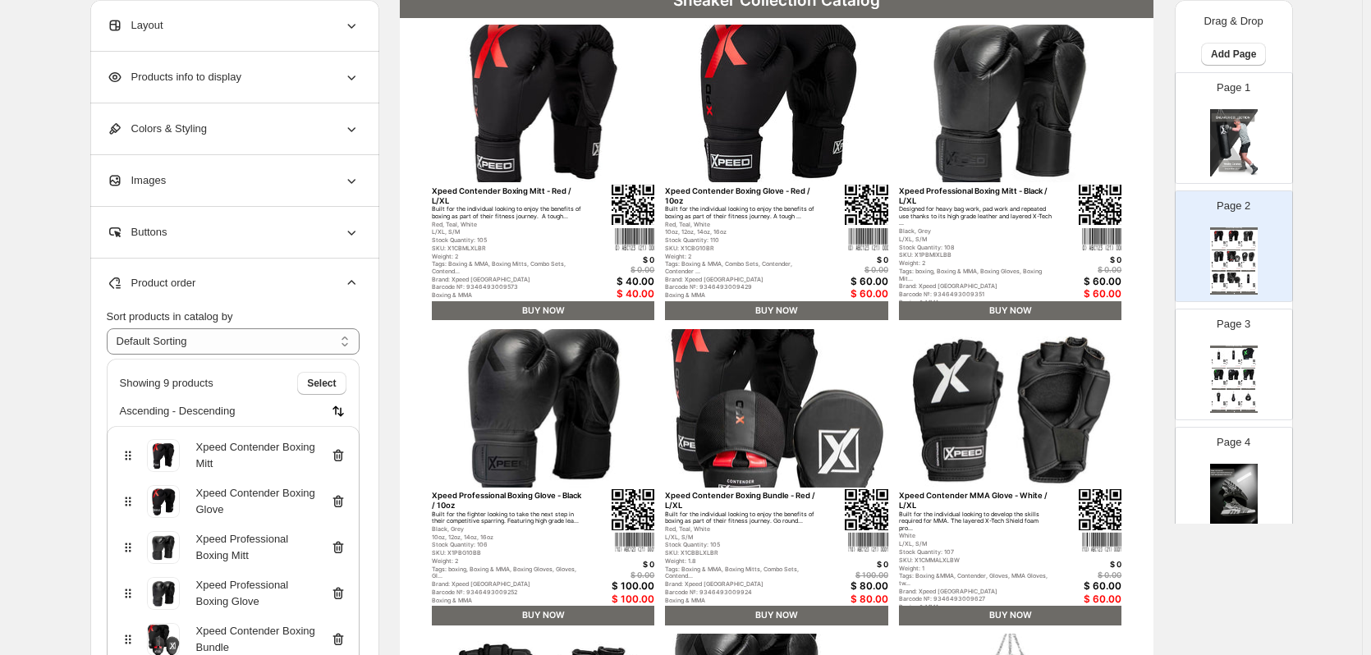
scroll to position [0, 0]
click at [323, 377] on button "Select" at bounding box center [321, 384] width 48 height 23
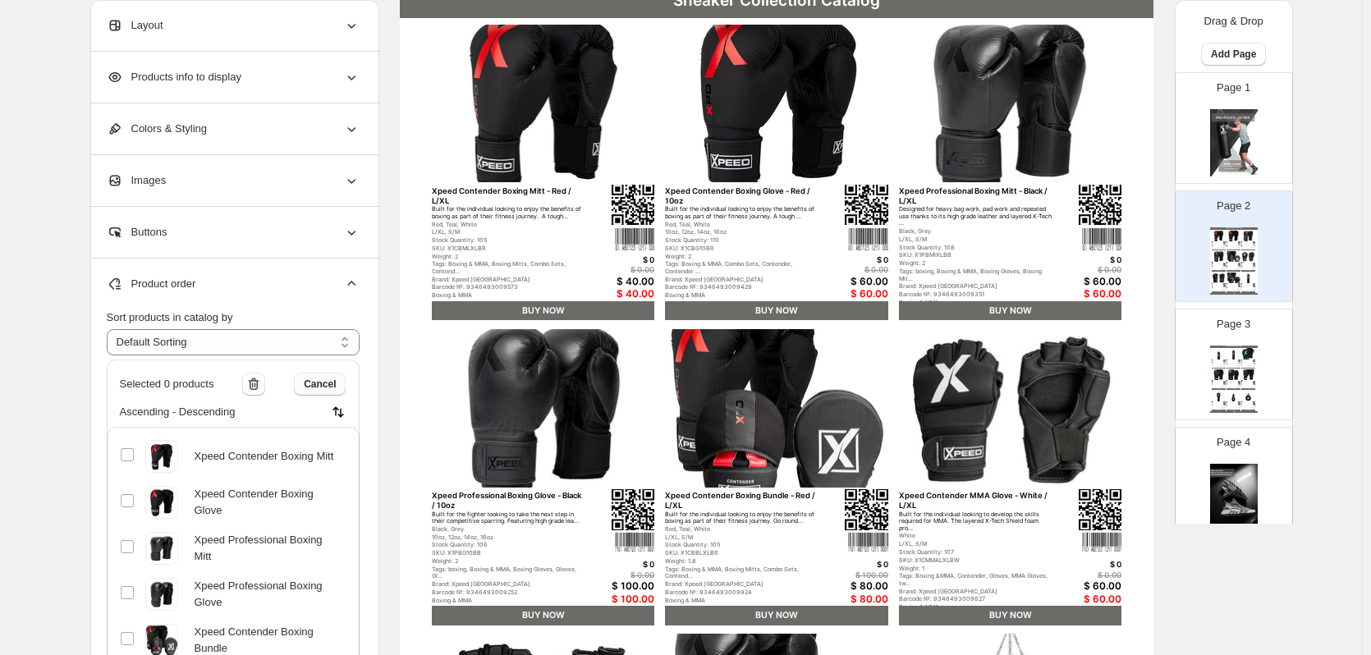
click at [316, 387] on span "Cancel" at bounding box center [320, 384] width 32 height 13
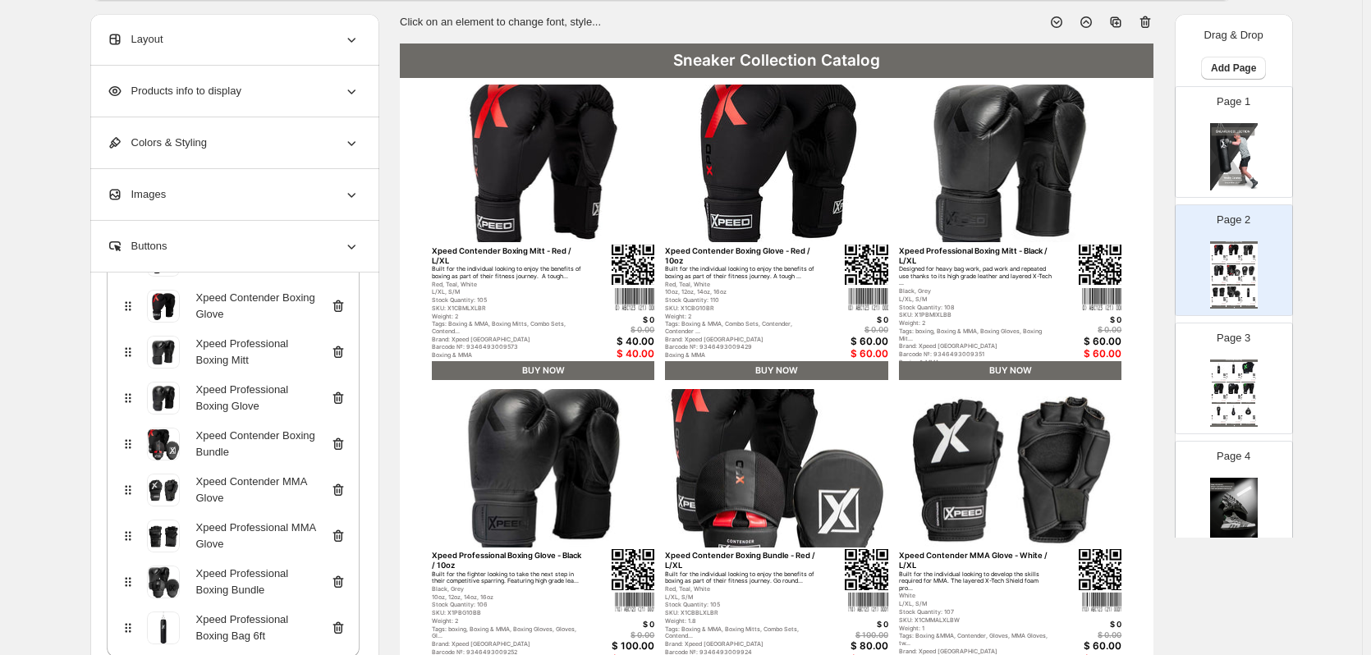
scroll to position [535, 0]
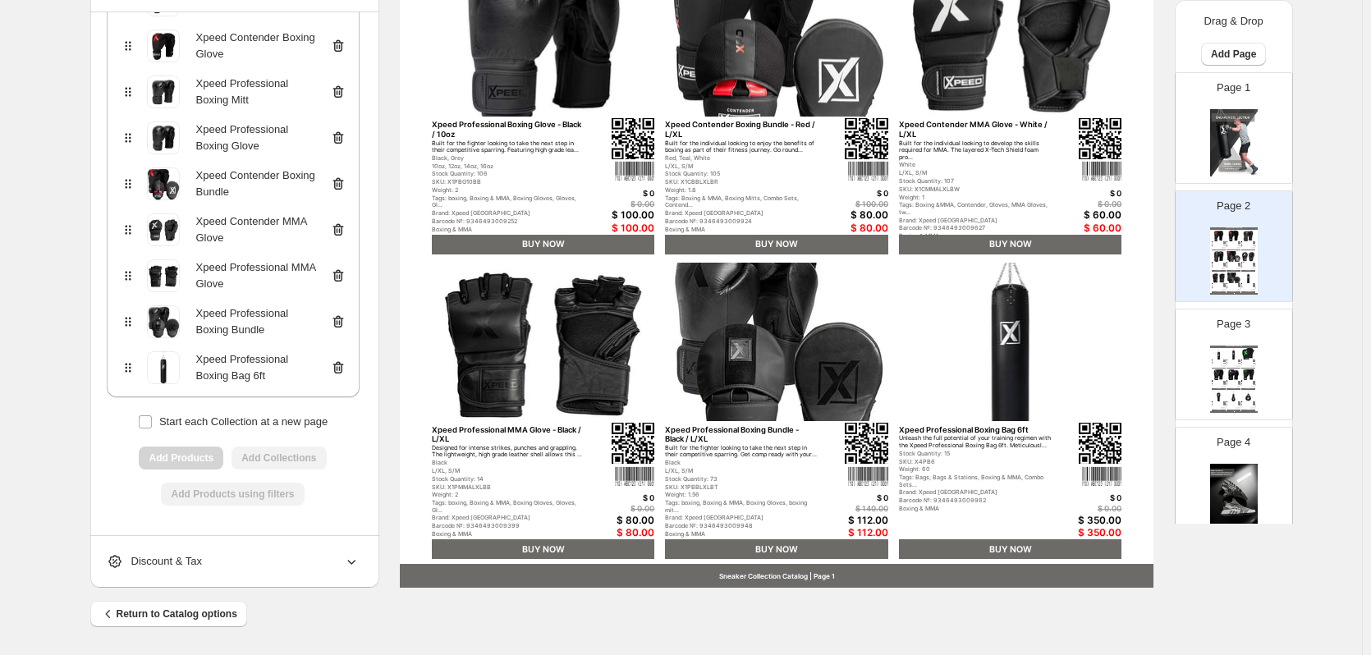
drag, startPoint x: 198, startPoint y: 495, endPoint x: 276, endPoint y: 463, distance: 84.3
click at [200, 490] on div "Add Products using filters" at bounding box center [233, 494] width 253 height 23
click at [279, 462] on div "Add Products Add Collections" at bounding box center [233, 458] width 253 height 23
click at [209, 469] on div "Add Products Add Collections" at bounding box center [233, 458] width 253 height 23
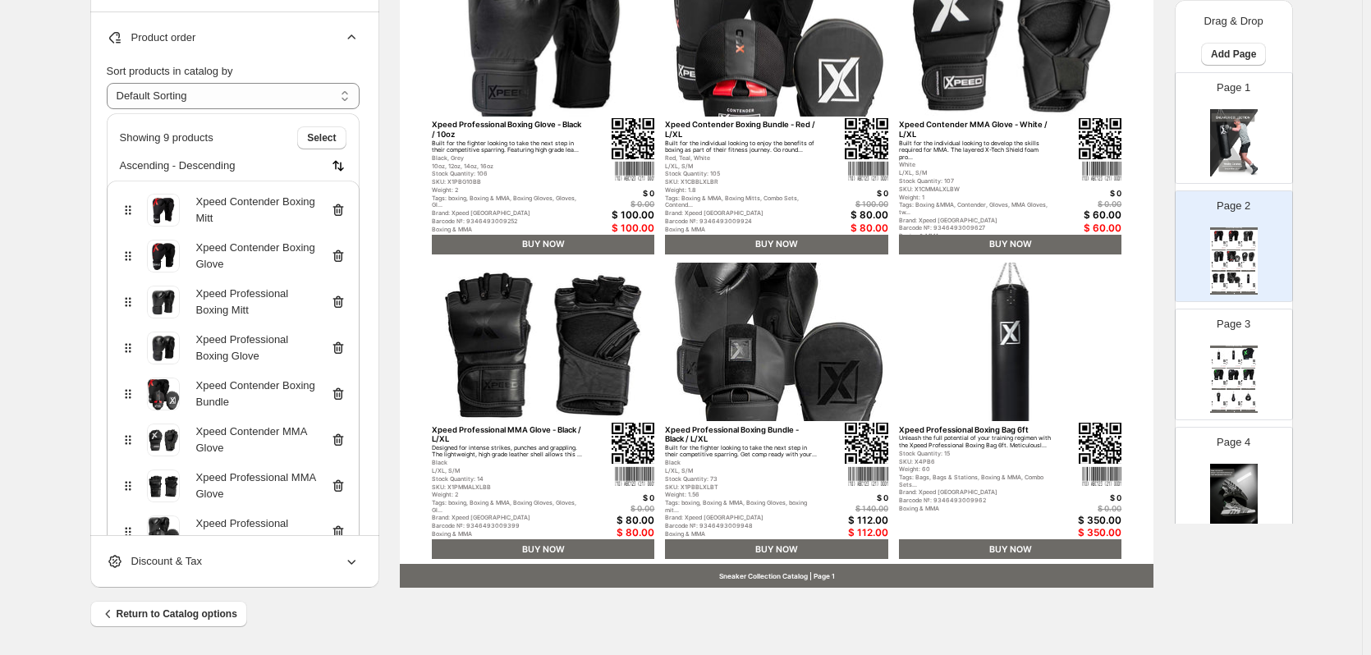
scroll to position [453, 0]
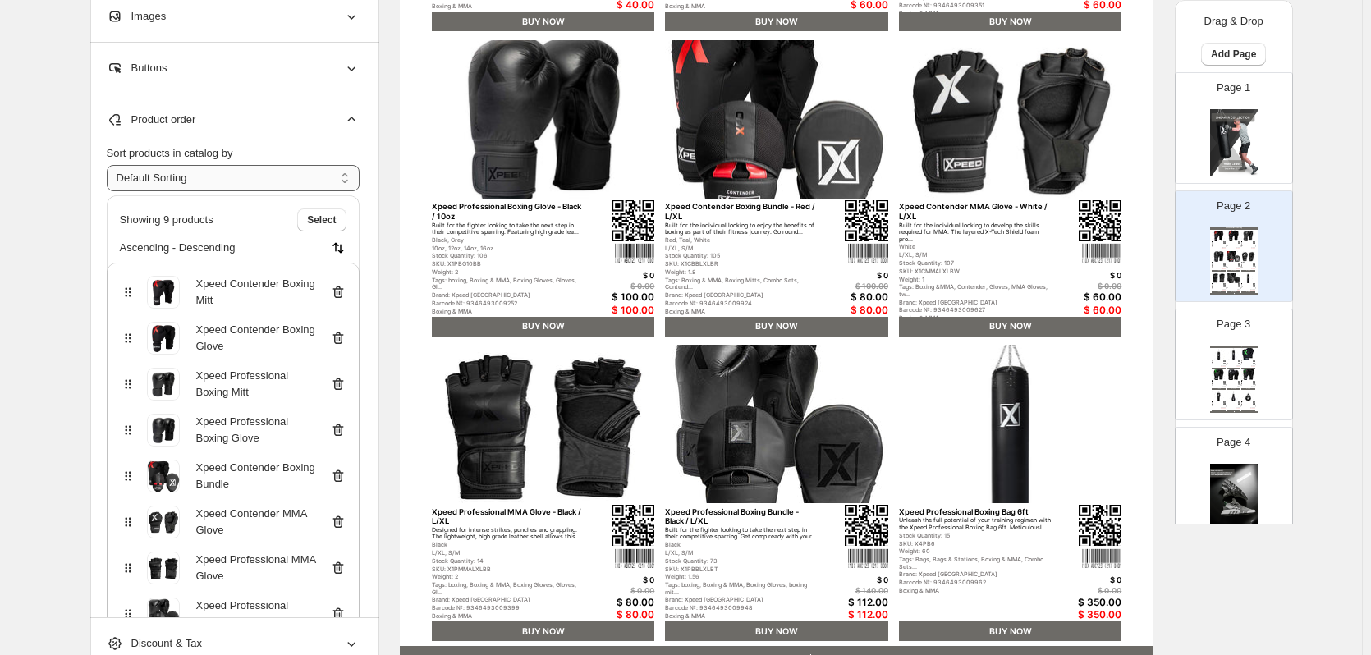
click at [198, 181] on select "**********" at bounding box center [233, 178] width 253 height 26
click at [110, 165] on select "**********" at bounding box center [233, 178] width 253 height 26
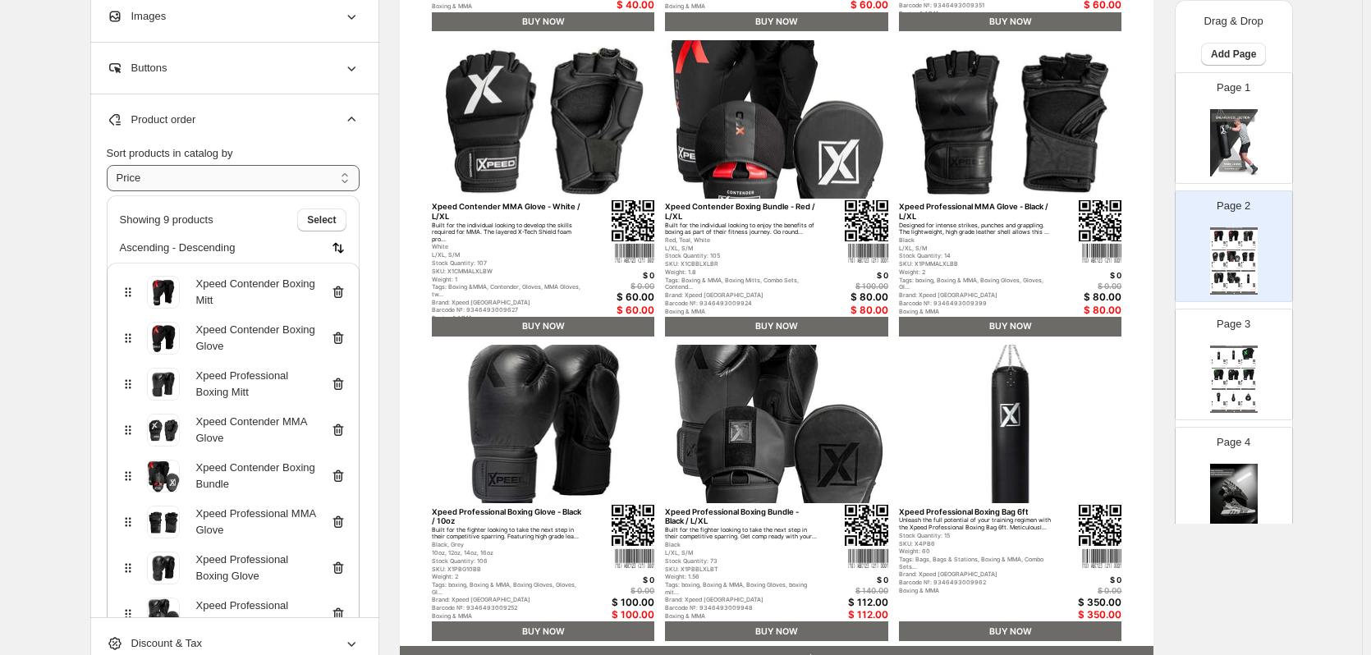
click at [214, 177] on select "**********" at bounding box center [233, 178] width 253 height 26
click at [110, 165] on select "**********" at bounding box center [233, 178] width 253 height 26
click at [214, 168] on select "**********" at bounding box center [233, 178] width 253 height 26
select select "*******"
click at [110, 165] on select "**********" at bounding box center [233, 178] width 253 height 26
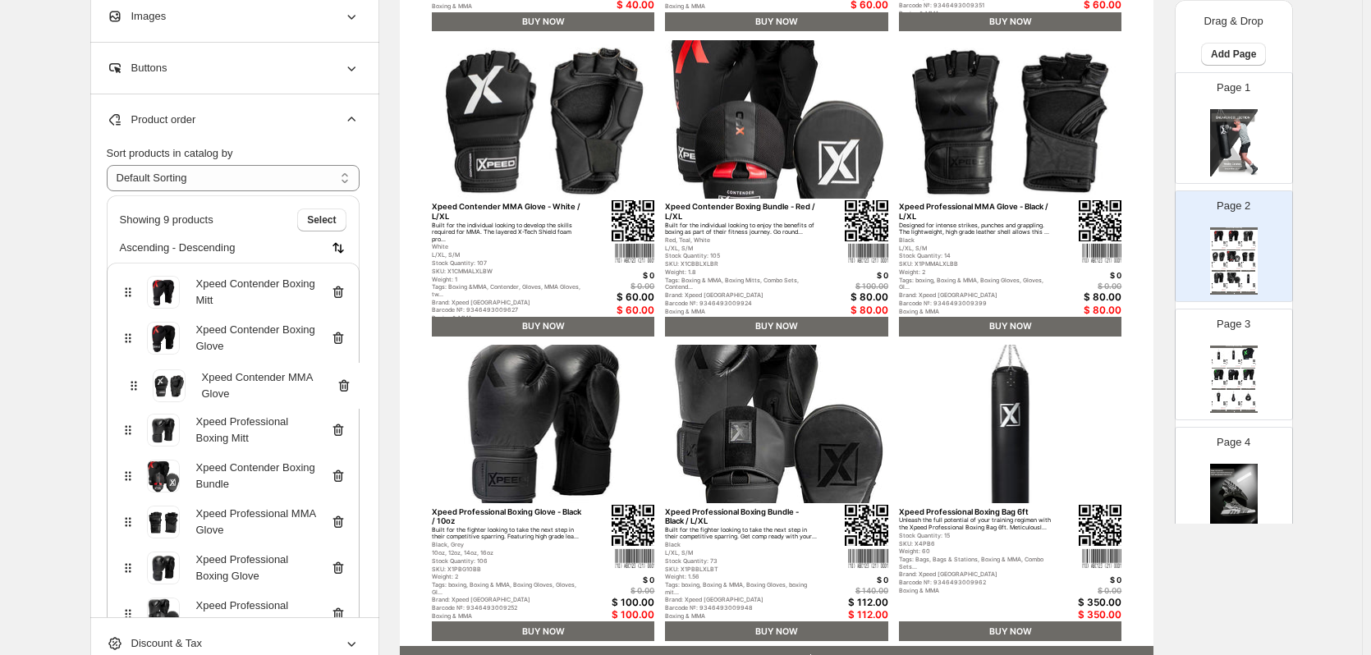
drag, startPoint x: 132, startPoint y: 434, endPoint x: 134, endPoint y: 383, distance: 51.8
click at [134, 383] on div "Xpeed Contender Boxing Mitt Xpeed Contender Boxing Glove Xpeed Professional Box…" at bounding box center [233, 476] width 253 height 427
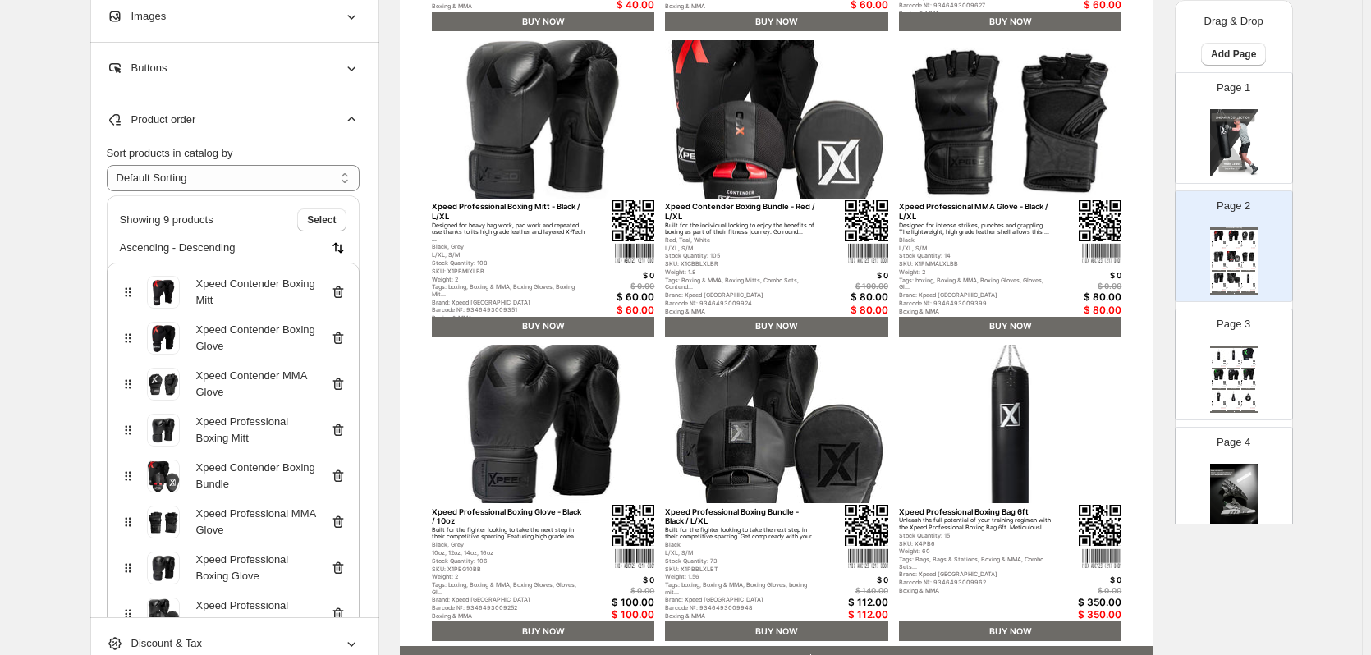
scroll to position [164, 0]
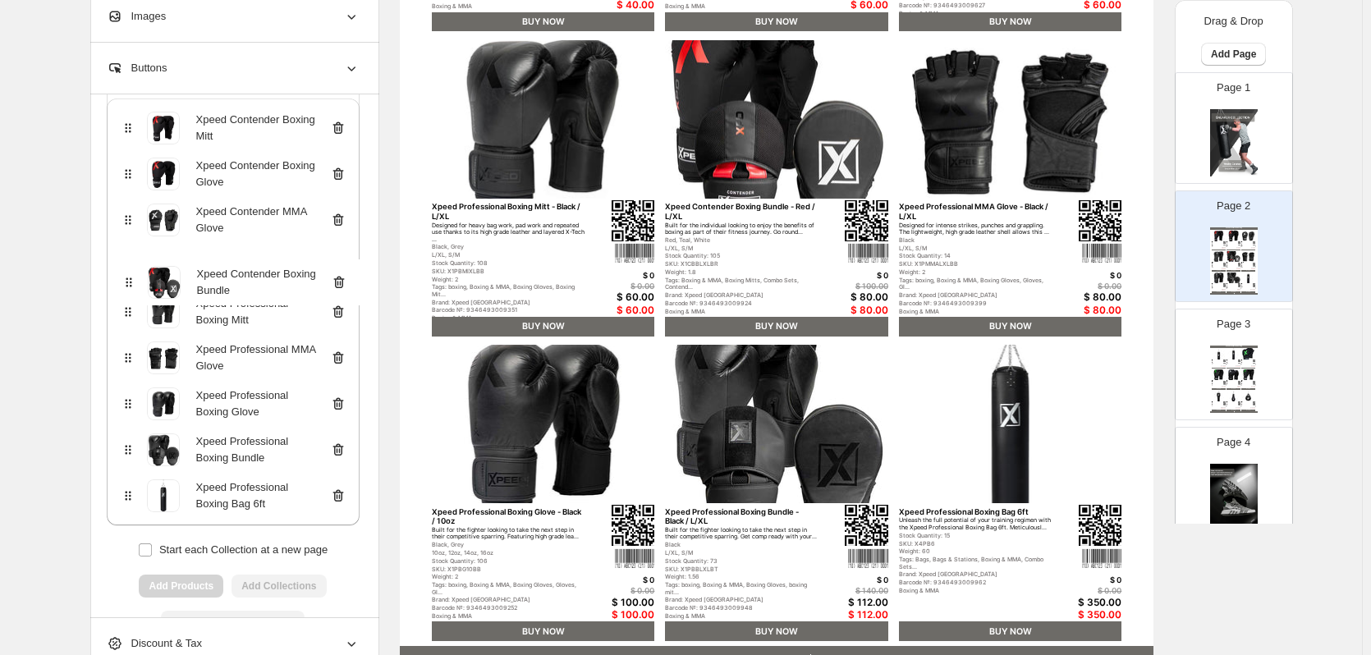
drag, startPoint x: 134, startPoint y: 315, endPoint x: 131, endPoint y: 279, distance: 35.5
click at [131, 279] on div "Xpeed Contender Boxing Mitt Xpeed Contender Boxing Glove Xpeed Contender MMA Gl…" at bounding box center [233, 312] width 253 height 427
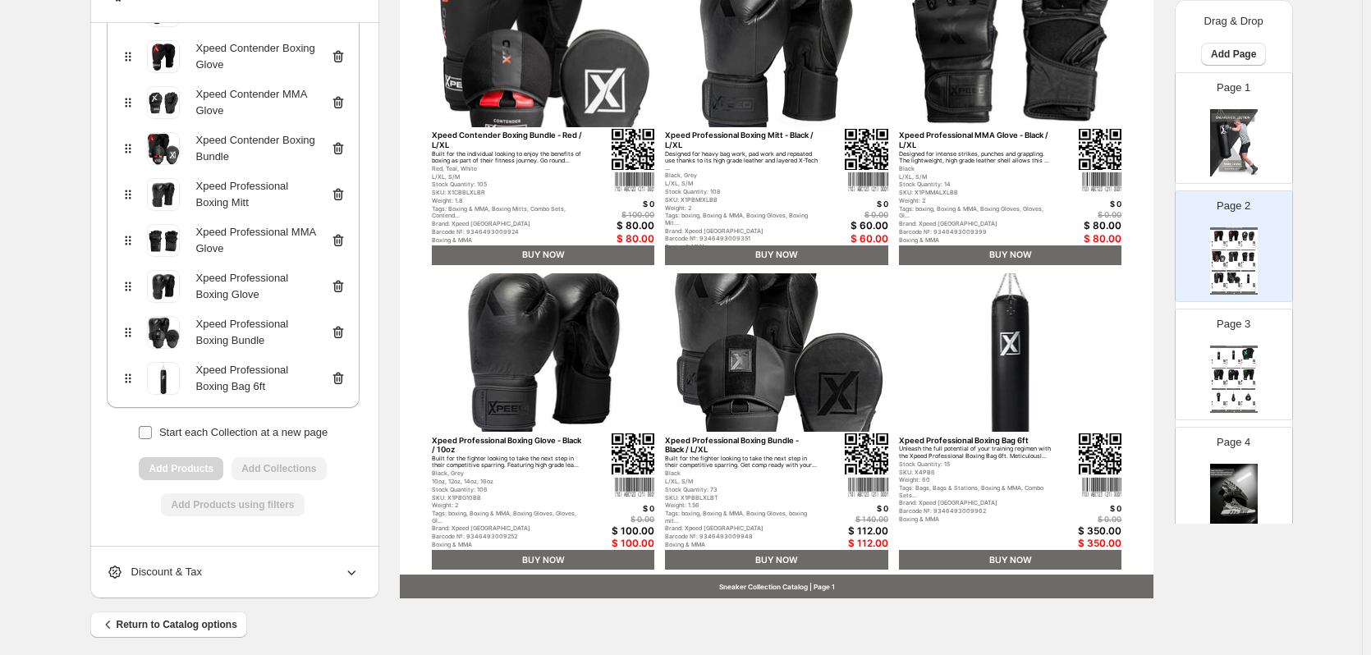
scroll to position [535, 0]
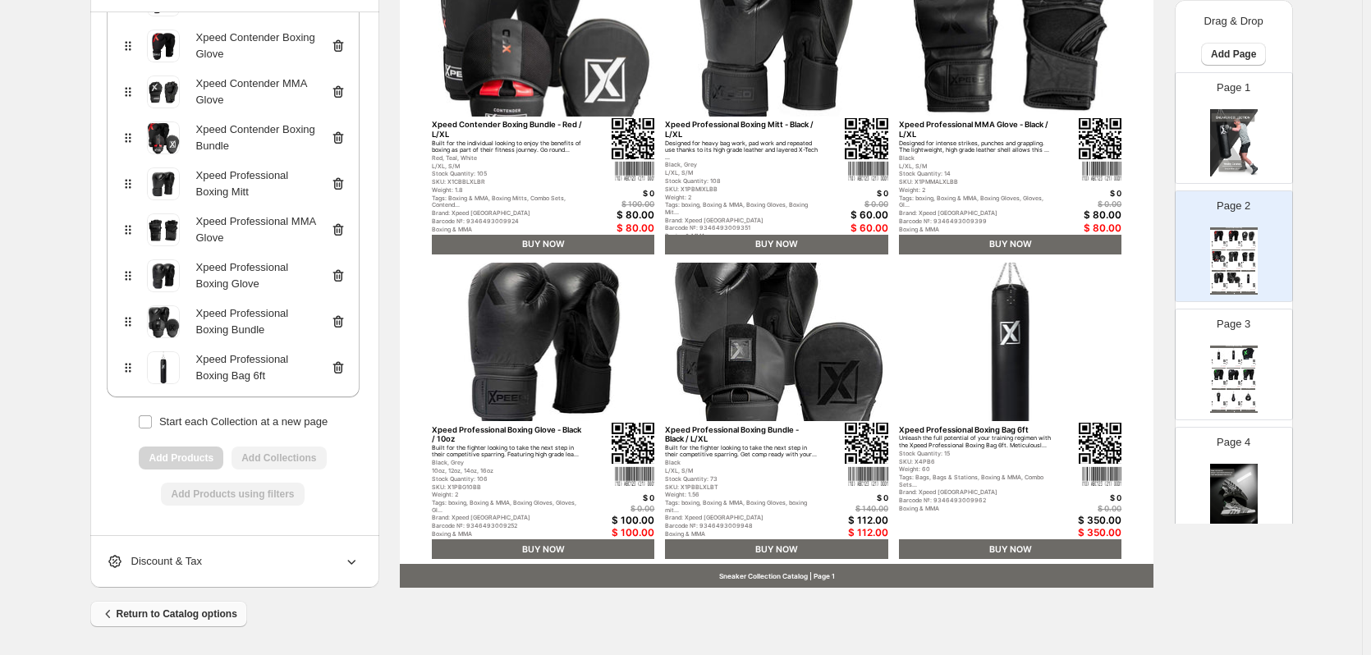
click at [170, 615] on span "Return to Catalog options" at bounding box center [168, 614] width 137 height 16
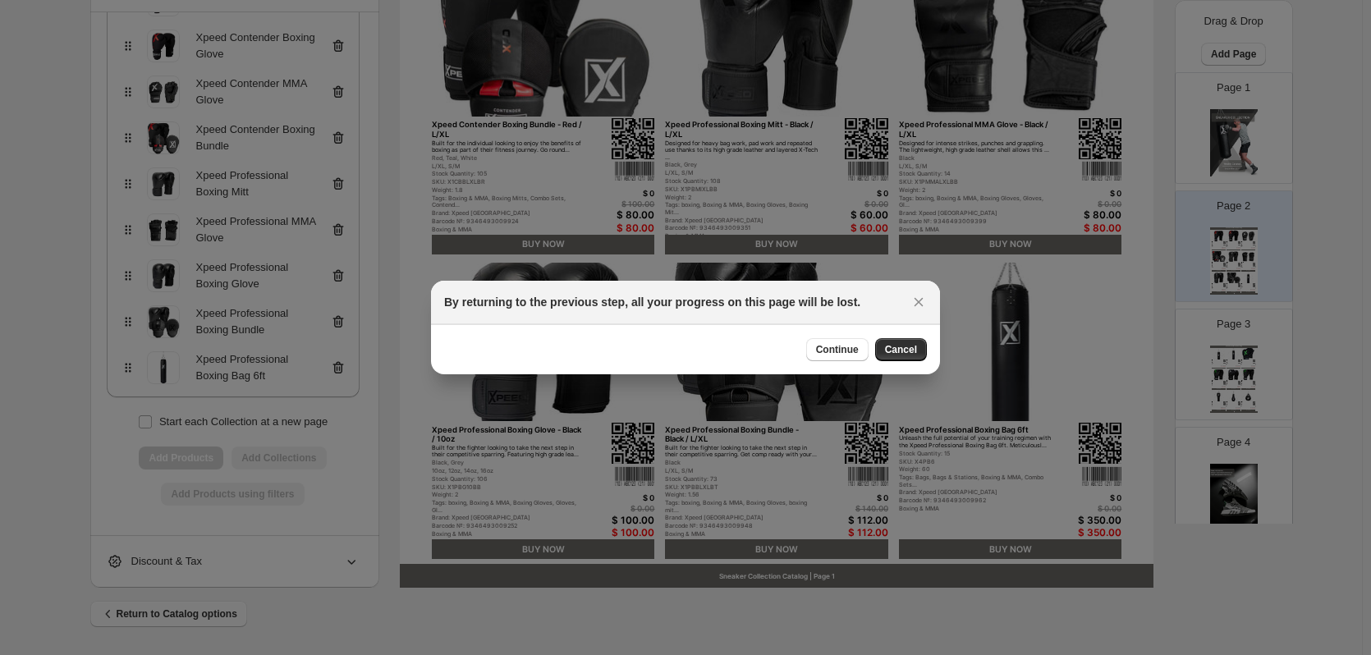
scroll to position [0, 0]
click at [900, 363] on div "Continue Cancel" at bounding box center [685, 349] width 509 height 50
click at [839, 350] on span "Continue" at bounding box center [837, 349] width 43 height 13
select select "**********"
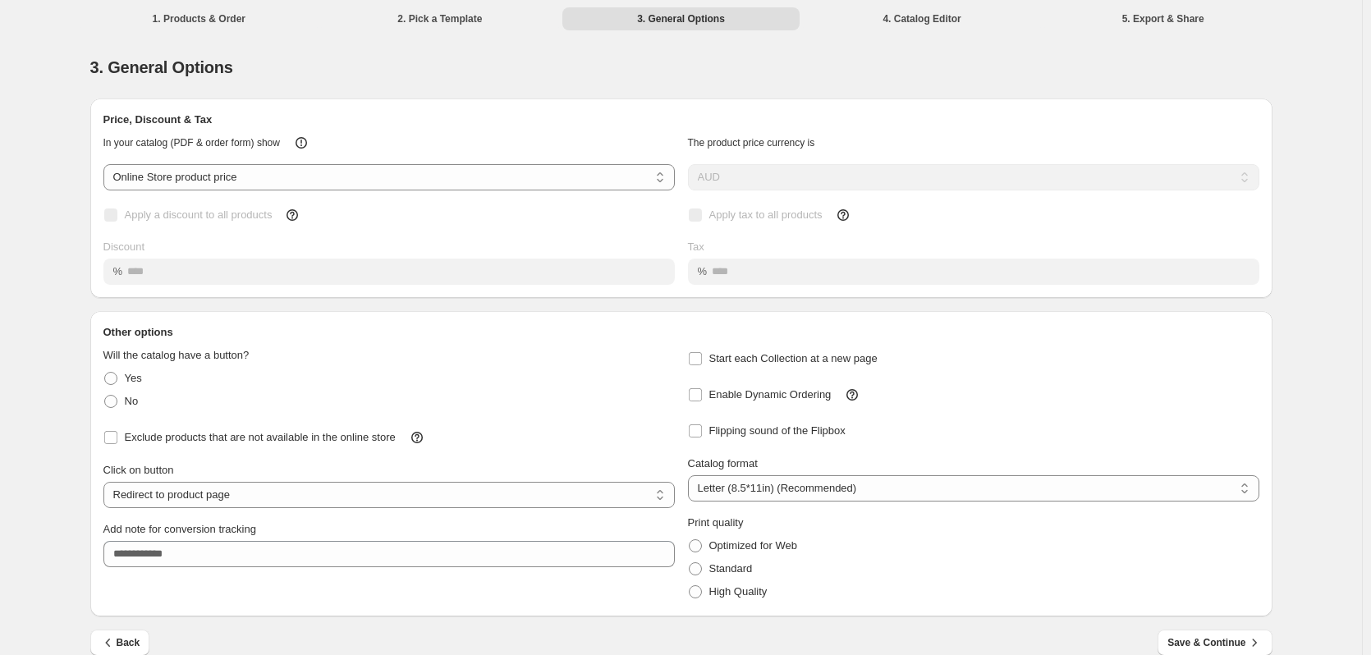
scroll to position [22, 0]
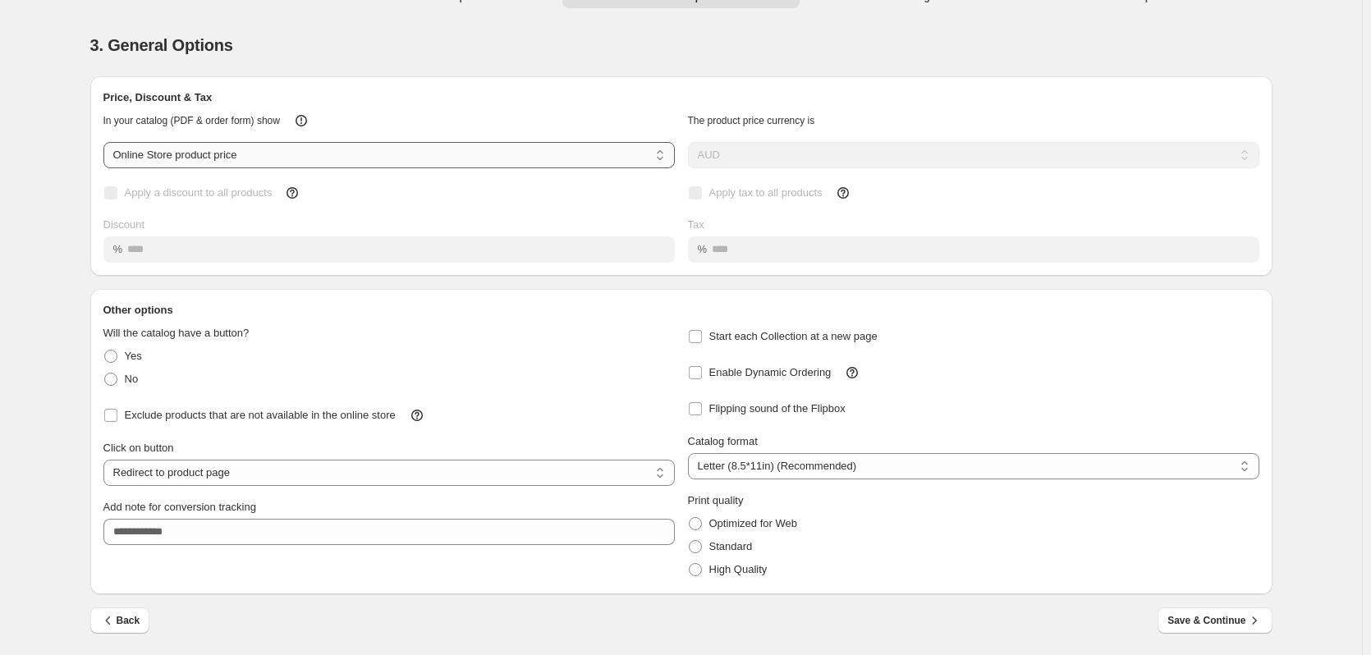
click at [195, 156] on select "**********" at bounding box center [389, 155] width 572 height 26
click at [184, 481] on select "**********" at bounding box center [389, 473] width 572 height 26
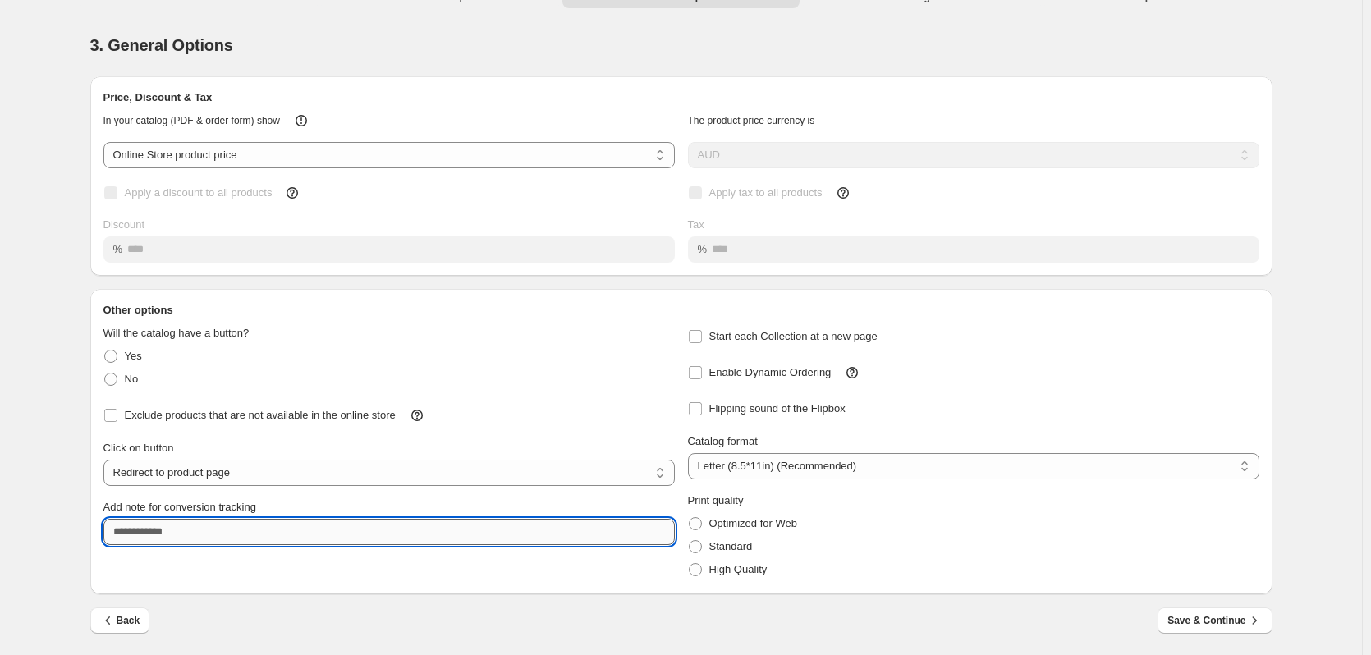
click at [182, 531] on input "Add note for conversion tracking" at bounding box center [389, 532] width 572 height 26
click at [295, 466] on select "**********" at bounding box center [389, 473] width 572 height 26
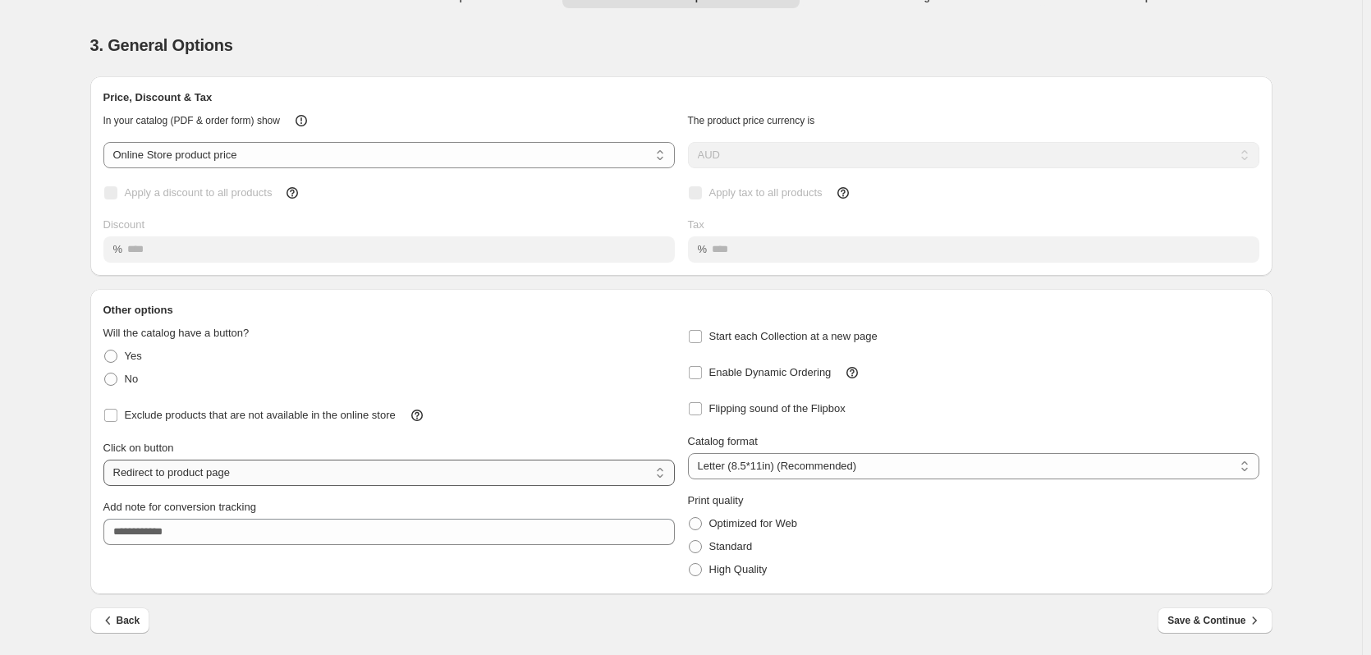
click at [295, 466] on select "**********" at bounding box center [389, 473] width 572 height 26
click at [328, 376] on div "No" at bounding box center [389, 379] width 572 height 23
click at [139, 612] on button "Back" at bounding box center [120, 621] width 60 height 26
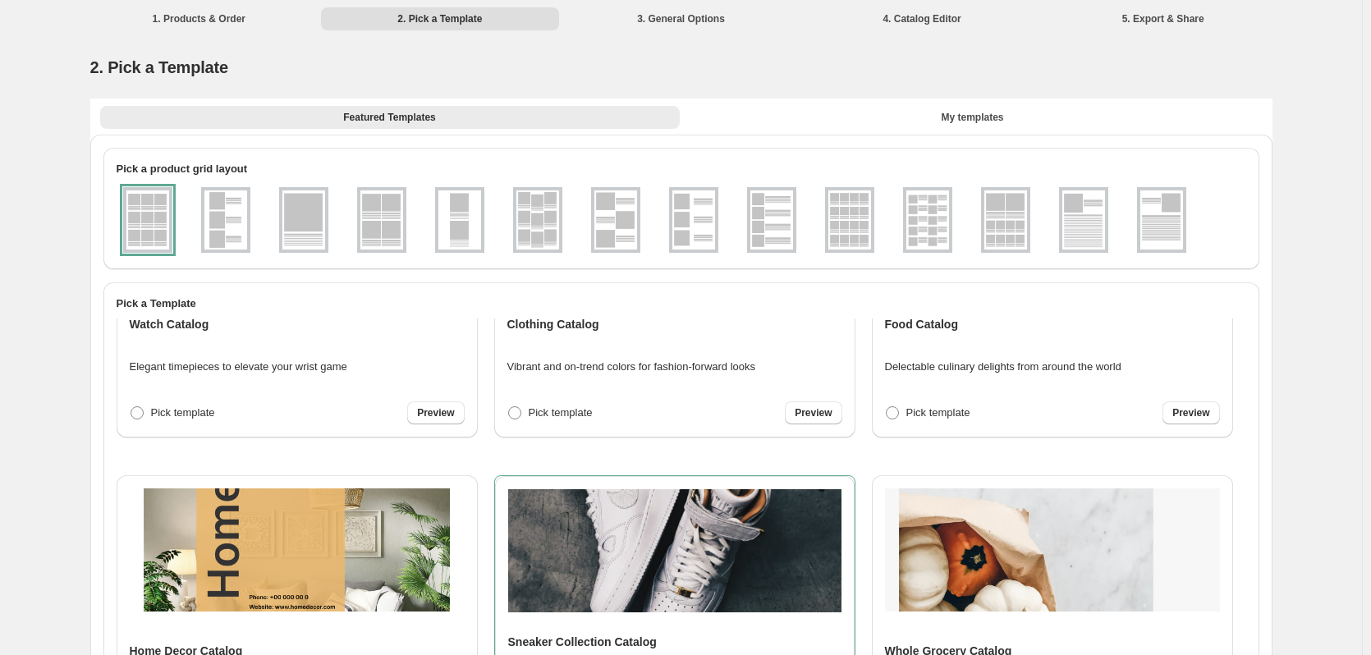
scroll to position [0, 0]
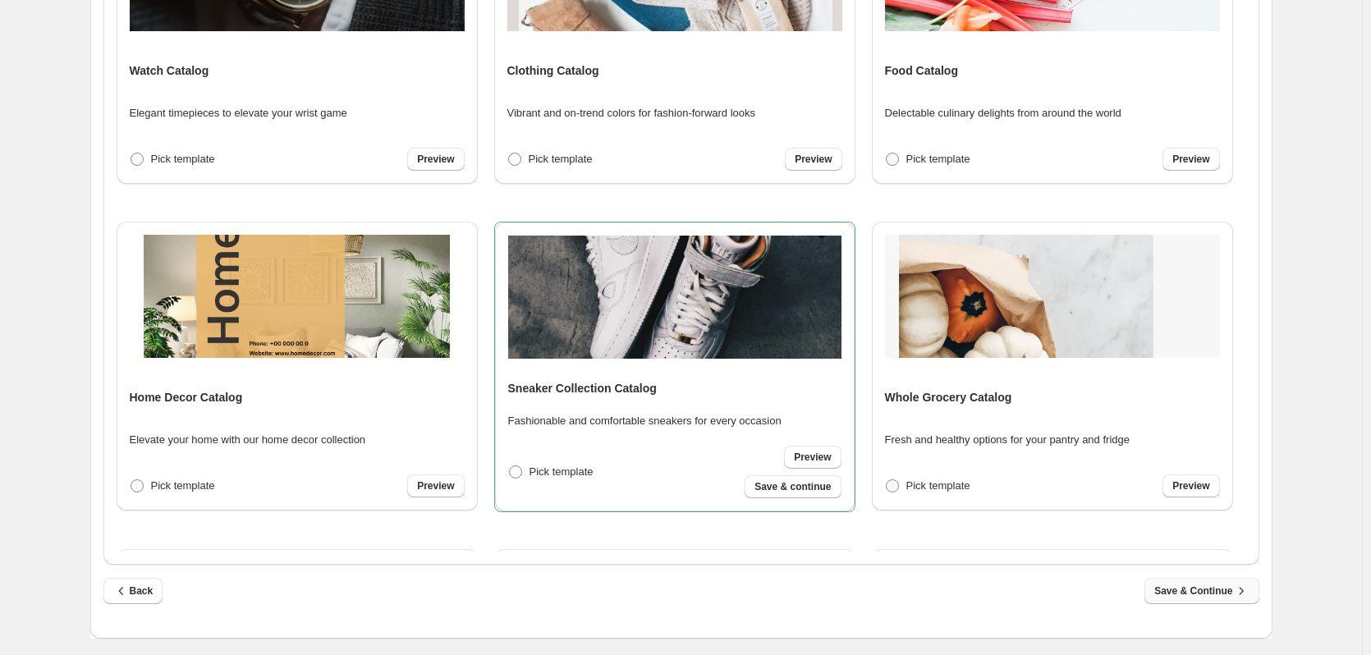
click at [1222, 590] on span "Save & Continue" at bounding box center [1202, 591] width 94 height 16
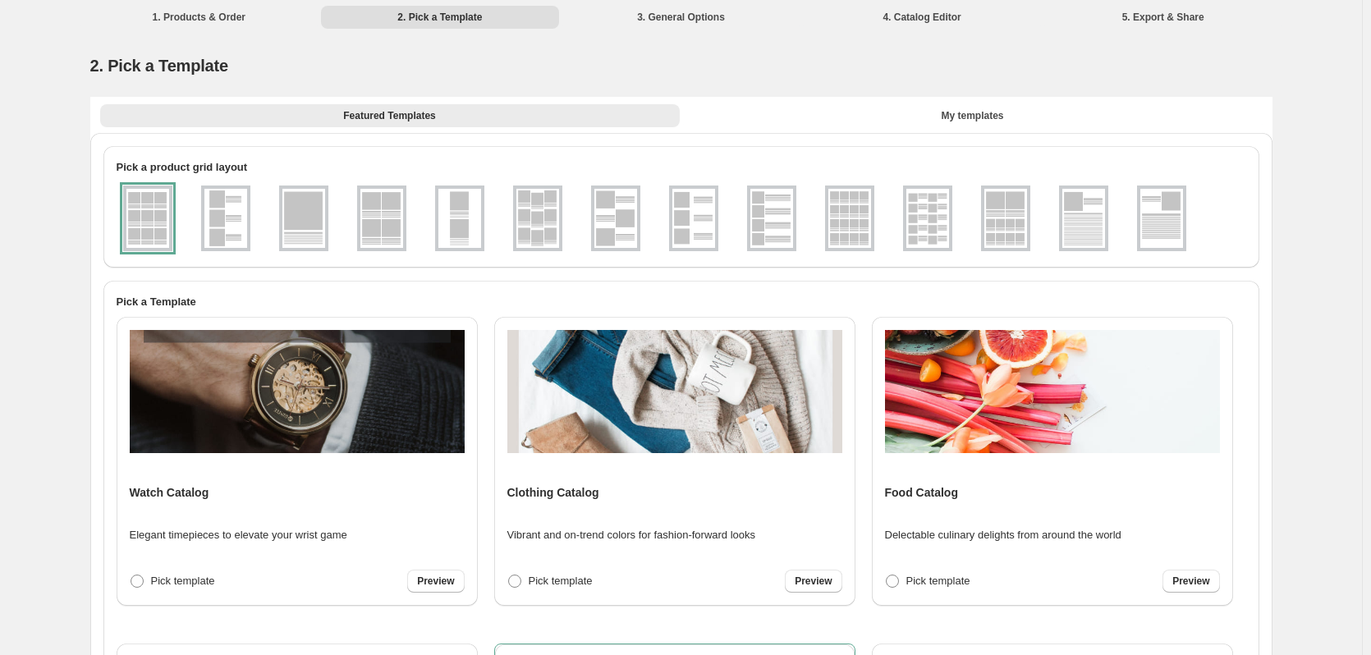
select select "**********"
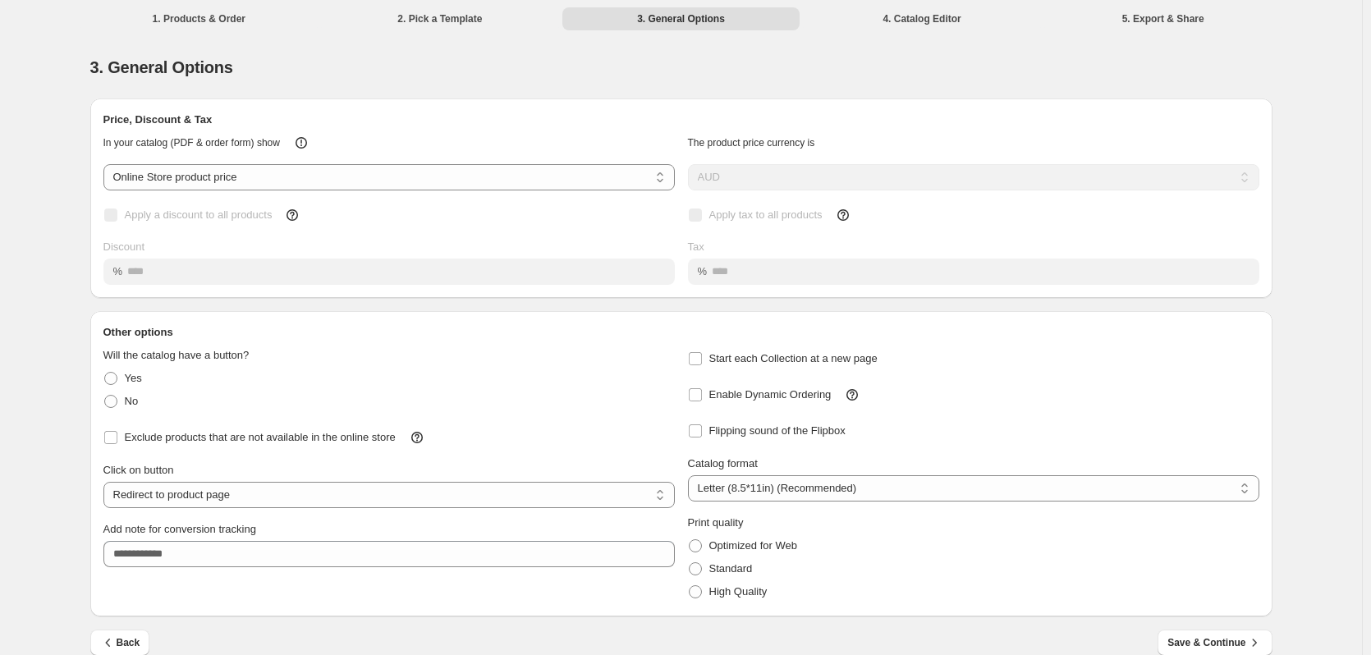
scroll to position [22, 0]
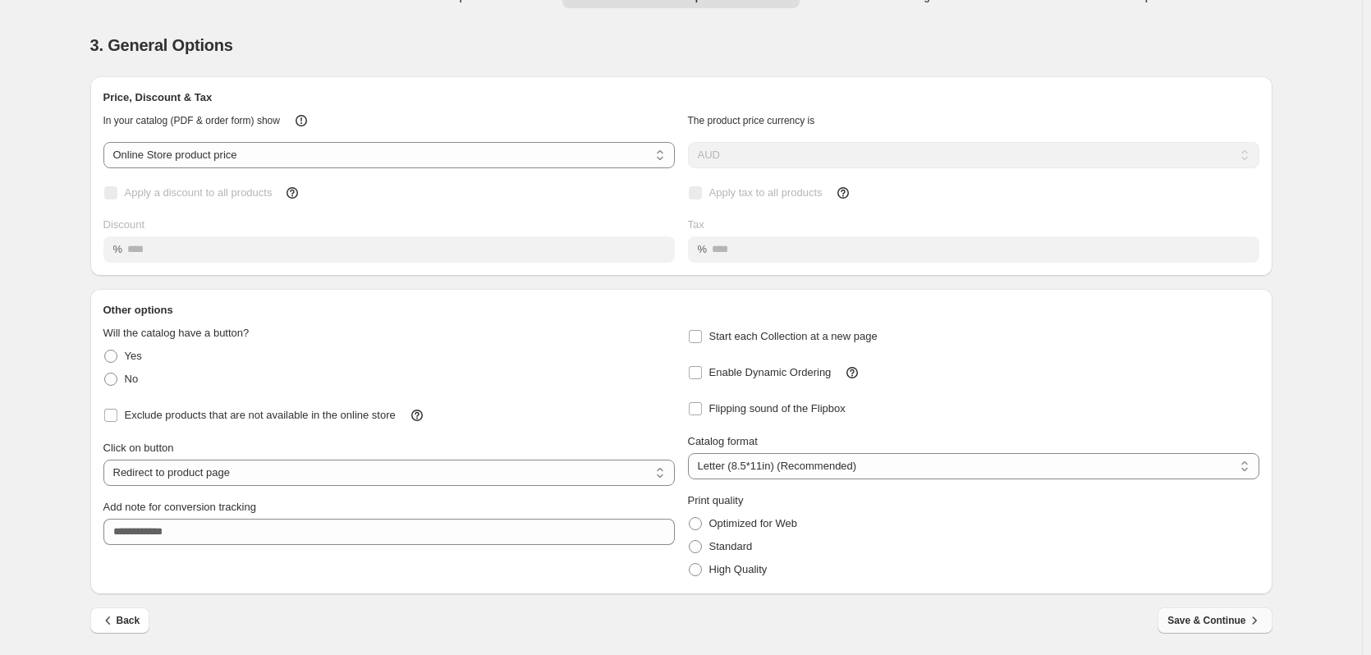
click at [1224, 625] on span "Save & Continue" at bounding box center [1215, 621] width 94 height 16
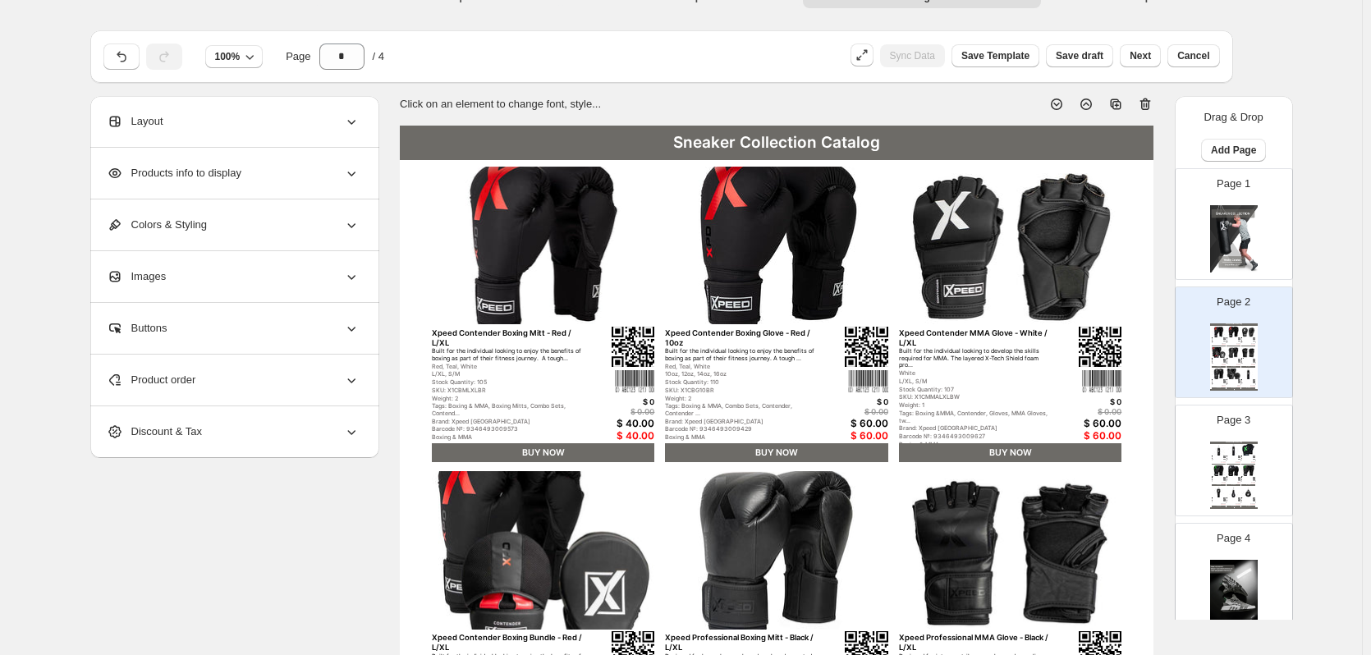
click at [1082, 255] on img at bounding box center [1010, 246] width 223 height 158
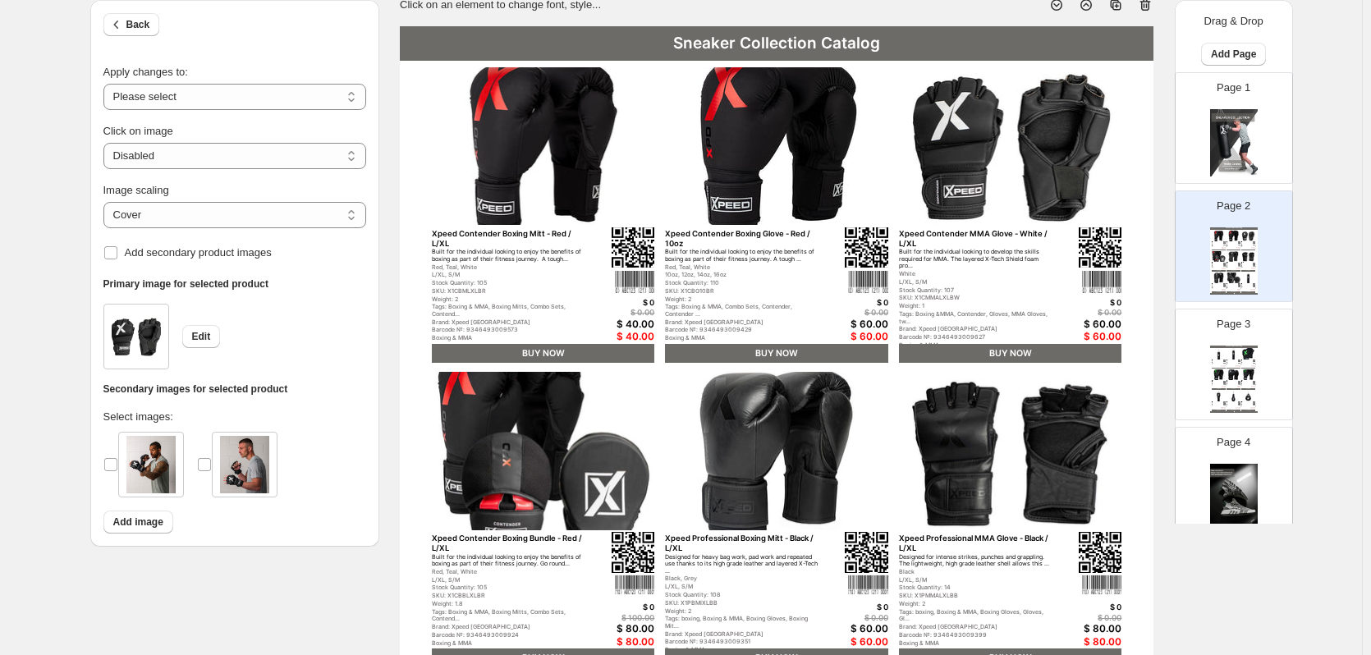
scroll to position [0, 0]
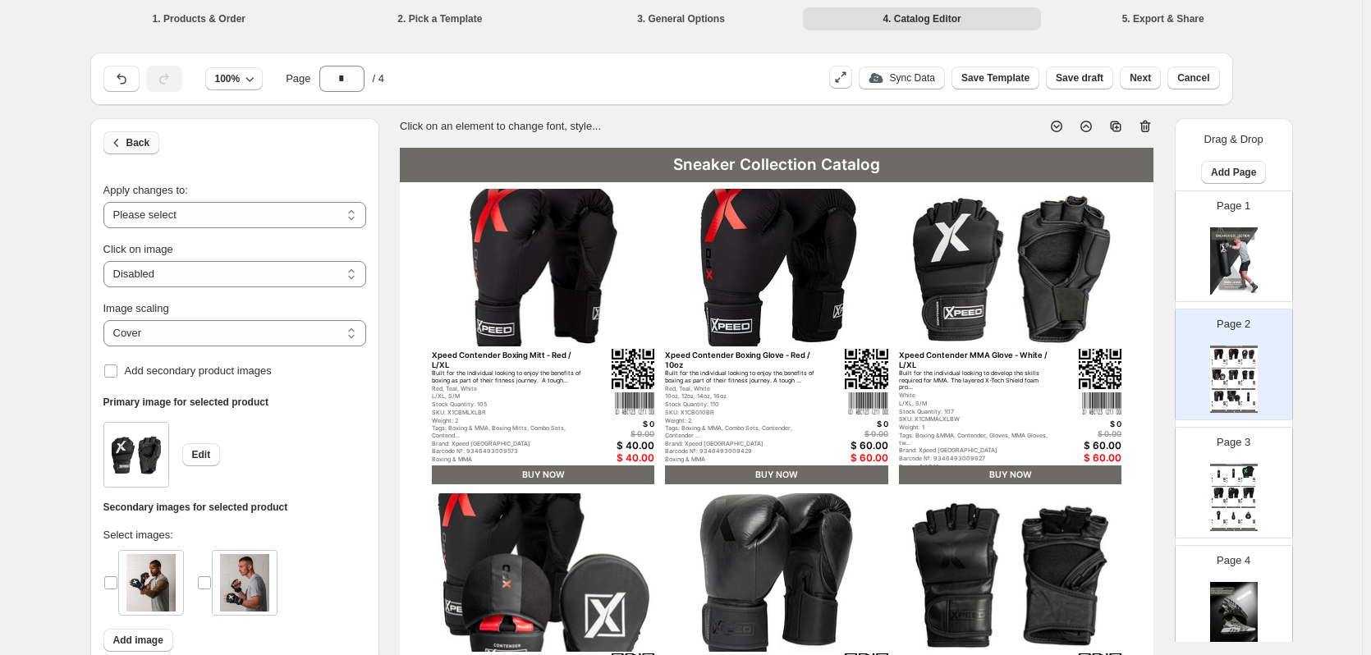
click at [145, 150] on button "Back" at bounding box center [131, 142] width 57 height 23
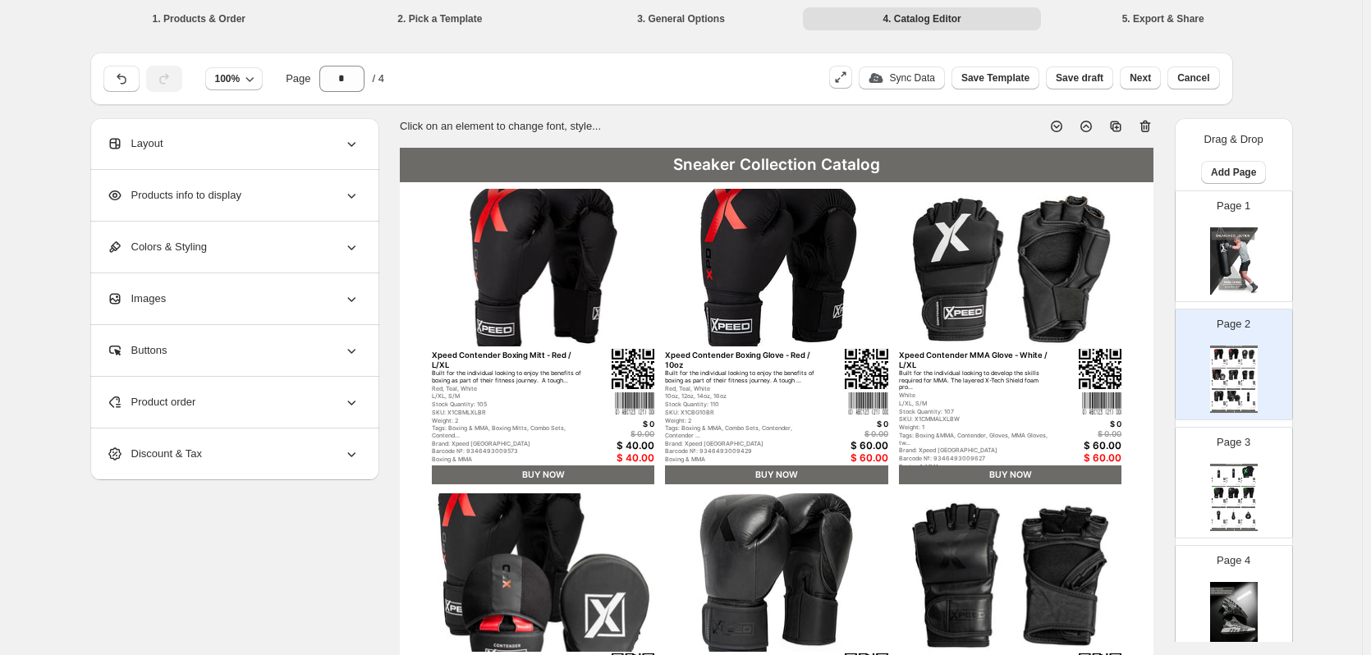
click at [218, 144] on div "Layout" at bounding box center [233, 143] width 253 height 51
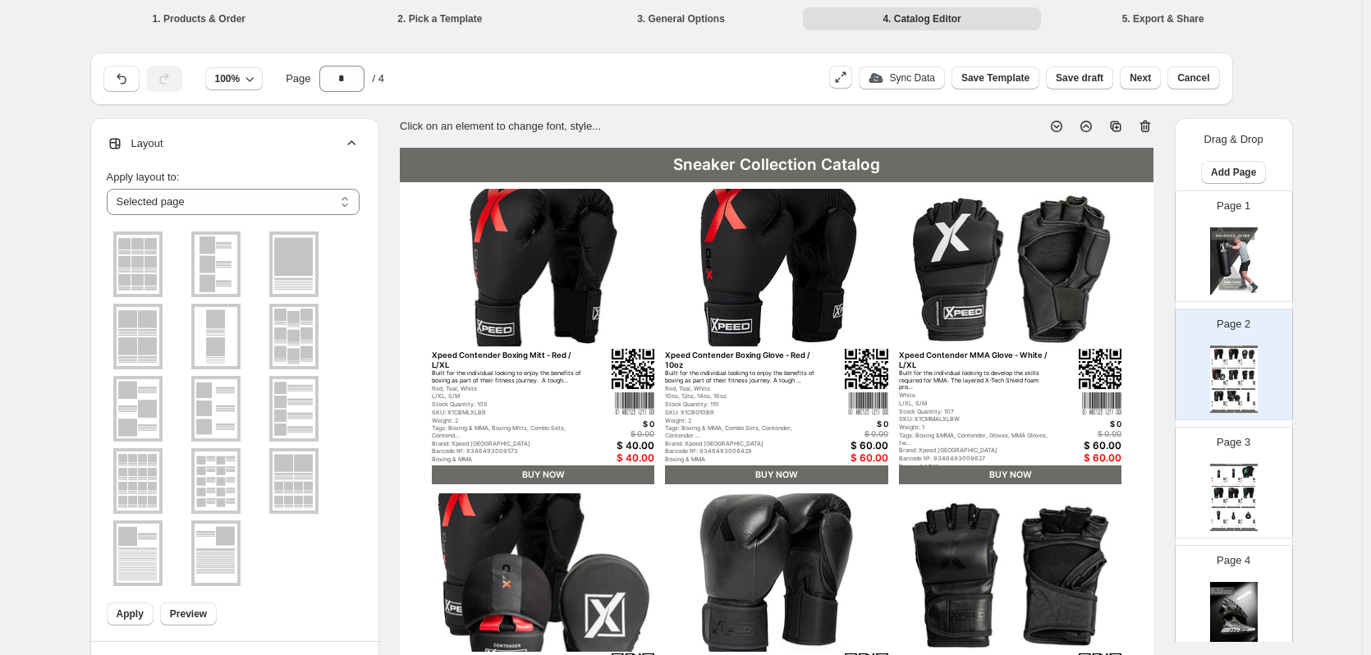
click at [218, 144] on div "Layout" at bounding box center [233, 143] width 253 height 51
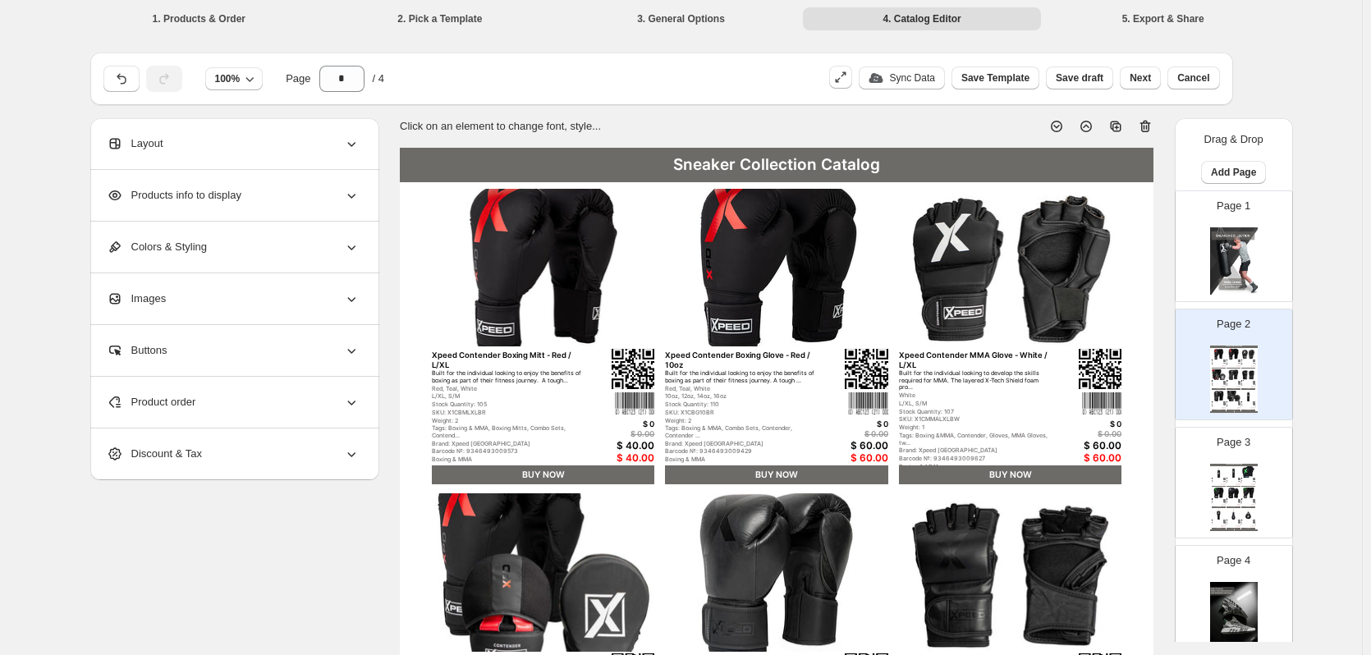
click at [216, 197] on span "Products info to display" at bounding box center [174, 195] width 135 height 16
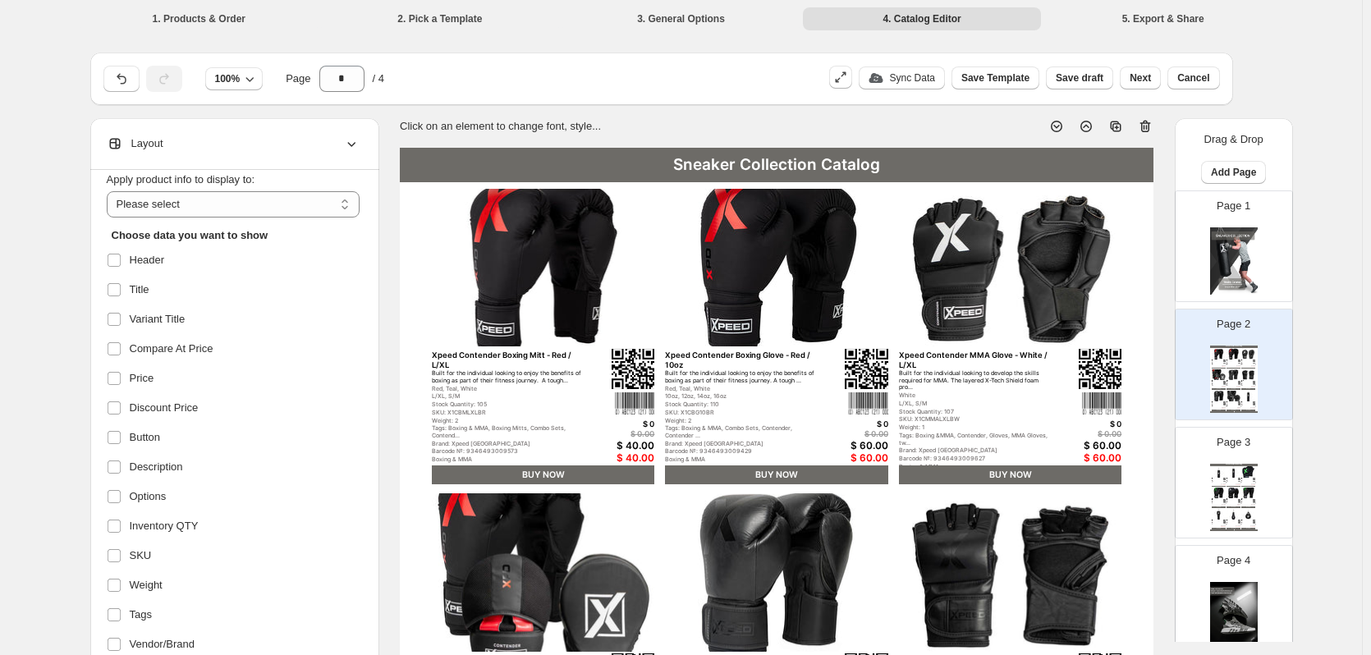
scroll to position [82, 0]
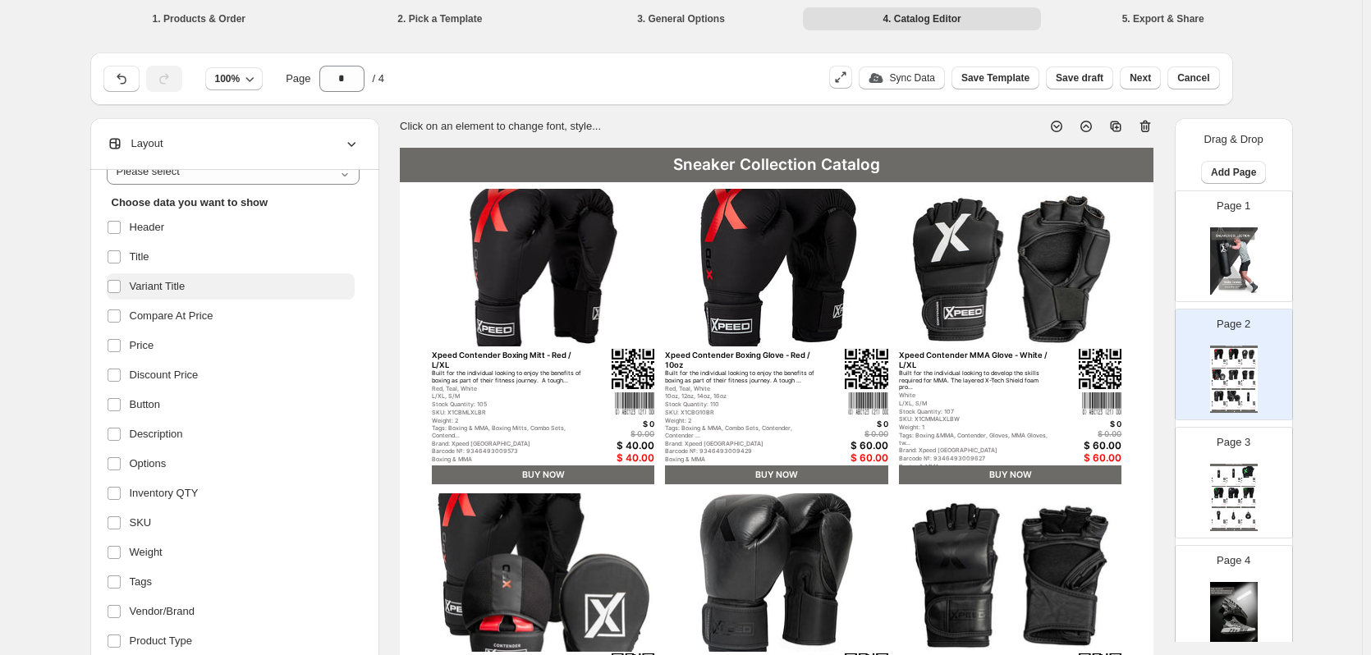
click at [142, 287] on span "Variant Title" at bounding box center [158, 286] width 56 height 16
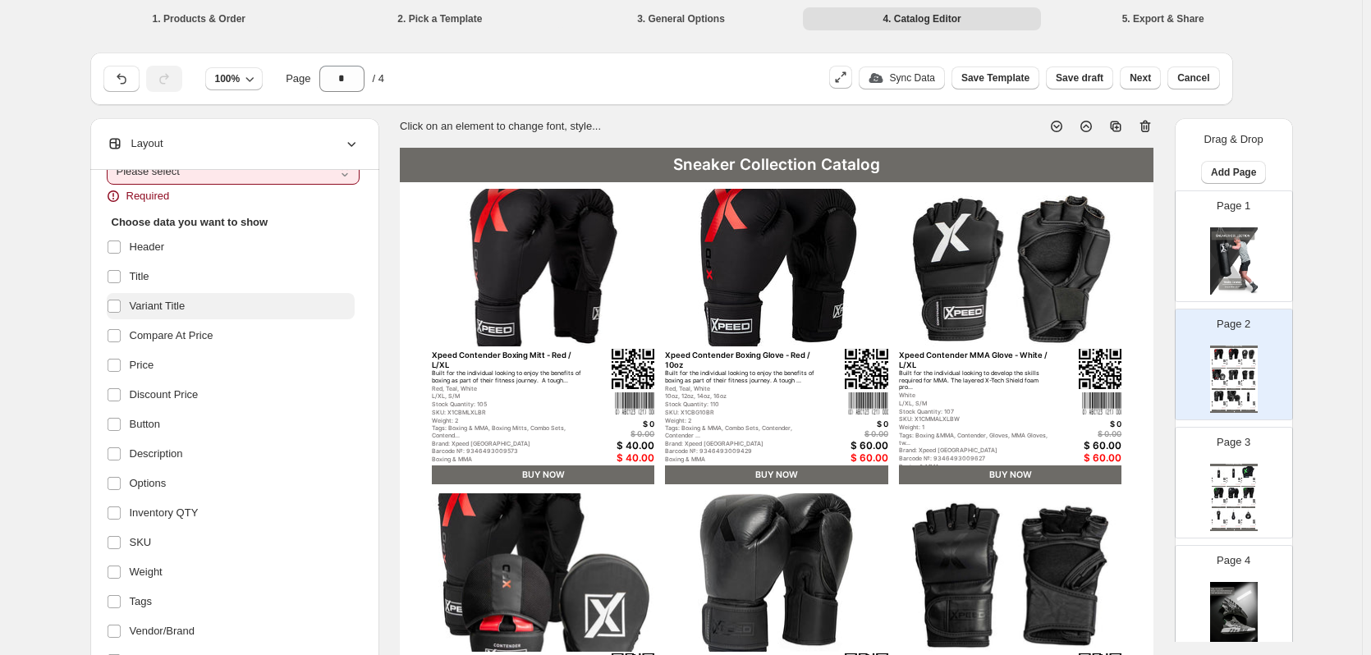
click at [142, 287] on label "Title" at bounding box center [231, 277] width 248 height 26
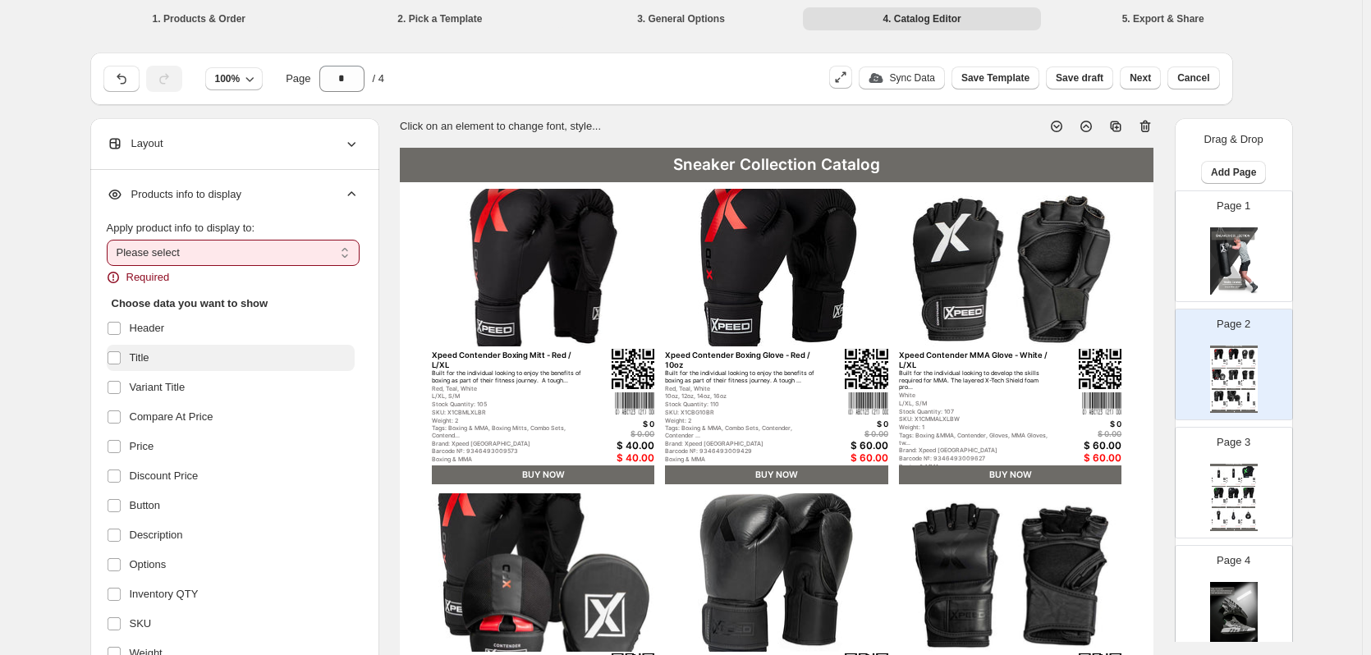
scroll to position [0, 0]
click at [166, 252] on select "**********" at bounding box center [233, 254] width 253 height 26
select select "*********"
click at [110, 241] on select "**********" at bounding box center [233, 254] width 253 height 26
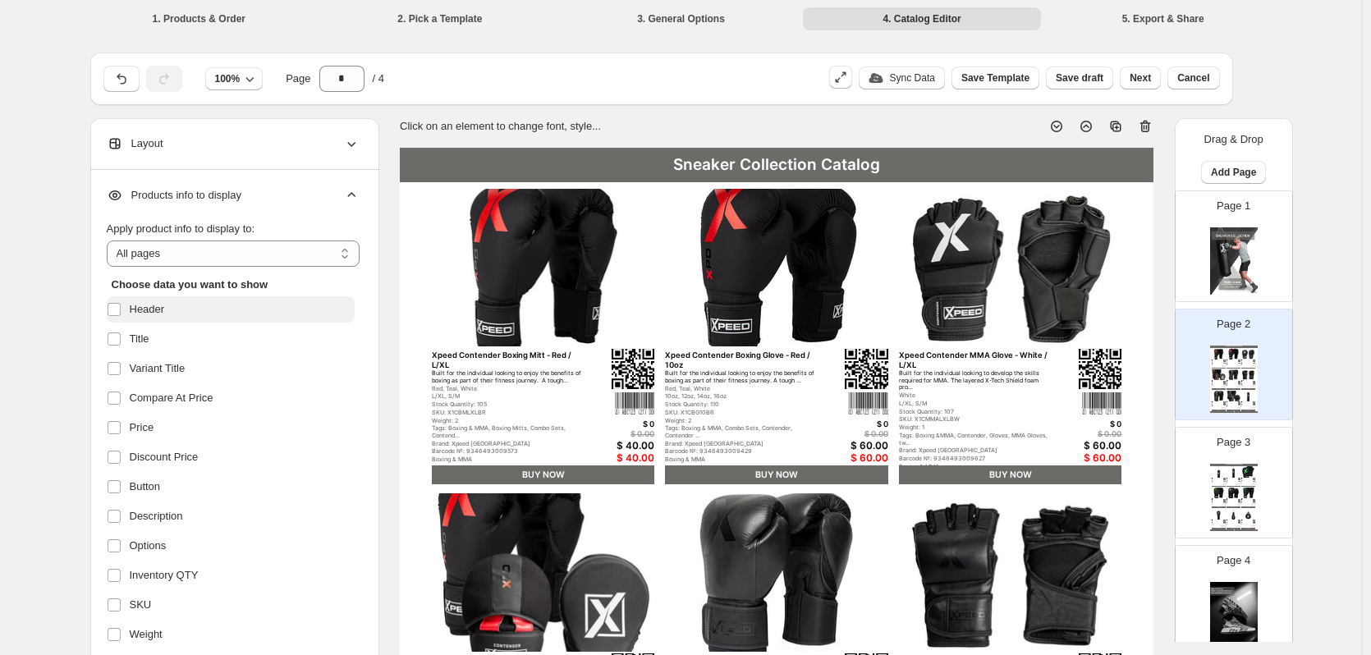
click at [157, 309] on span "Header" at bounding box center [147, 309] width 35 height 16
click at [143, 371] on span "Variant Title" at bounding box center [158, 369] width 56 height 16
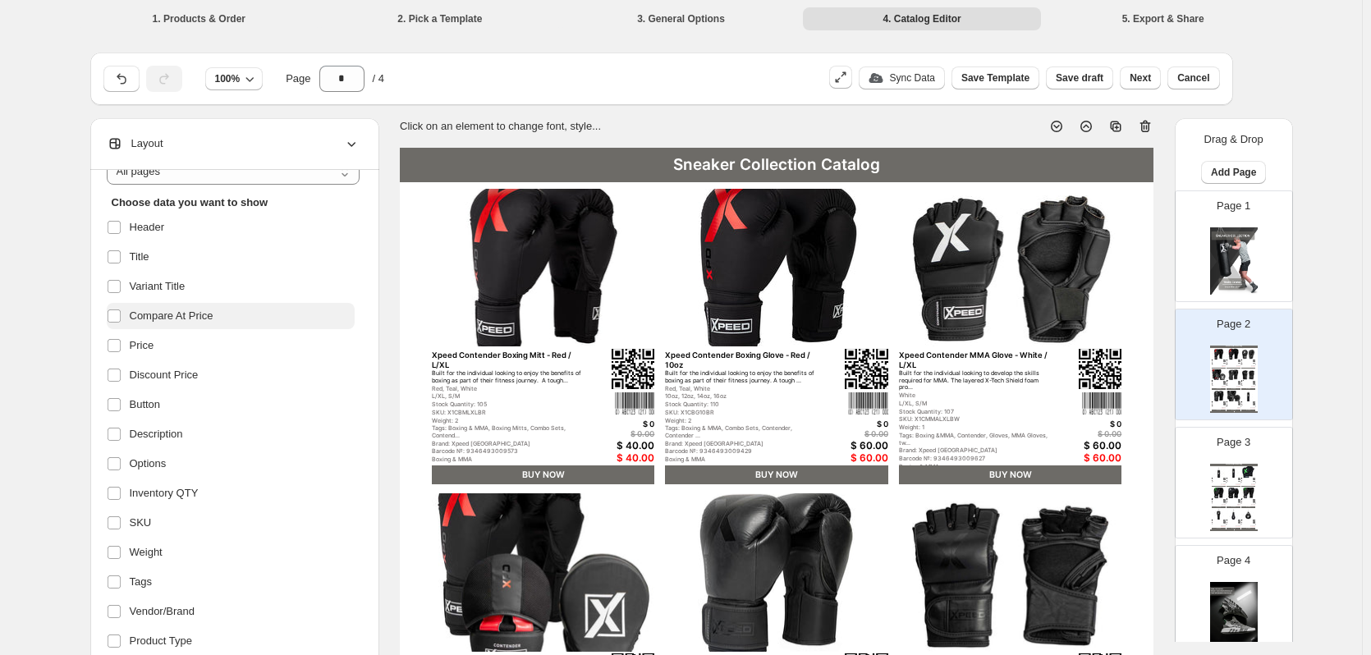
click at [168, 315] on span "Compare At Price" at bounding box center [172, 316] width 84 height 16
click at [177, 374] on span "Discount Price" at bounding box center [164, 375] width 69 height 16
click at [174, 437] on span "Description" at bounding box center [156, 434] width 53 height 16
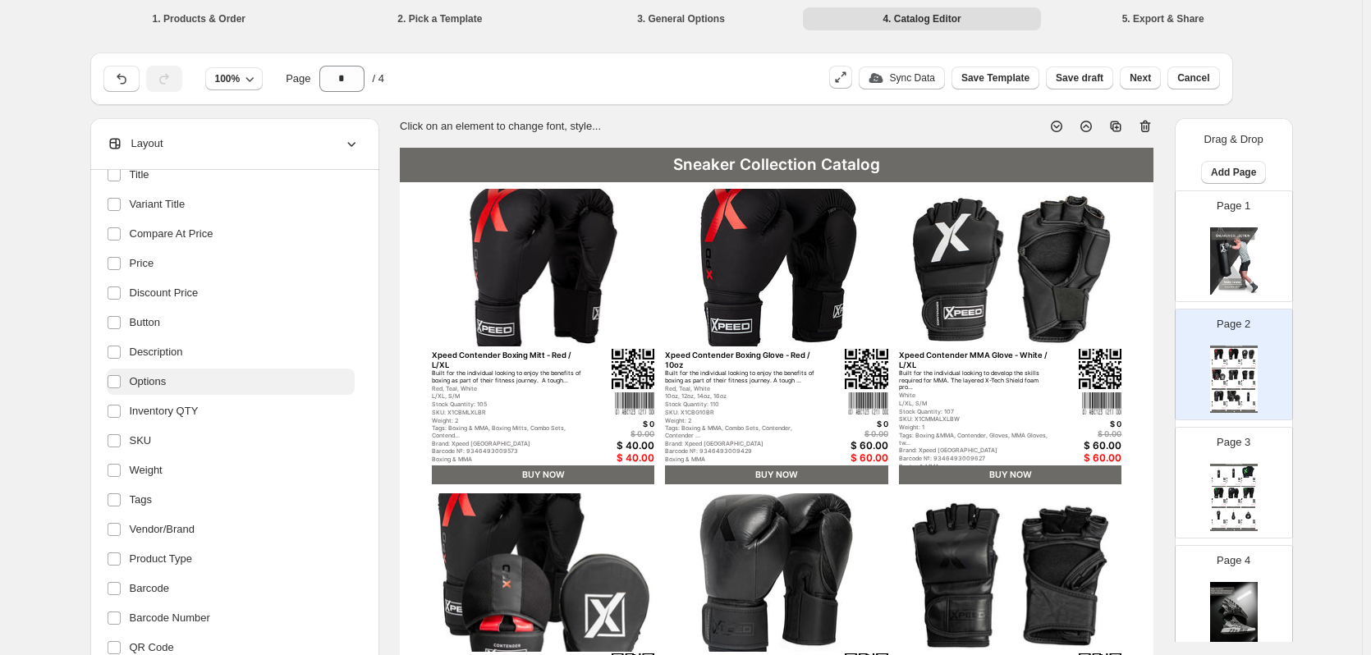
click at [160, 388] on span "Options" at bounding box center [148, 382] width 37 height 16
click at [164, 412] on span "Inventory QTY" at bounding box center [164, 411] width 69 height 16
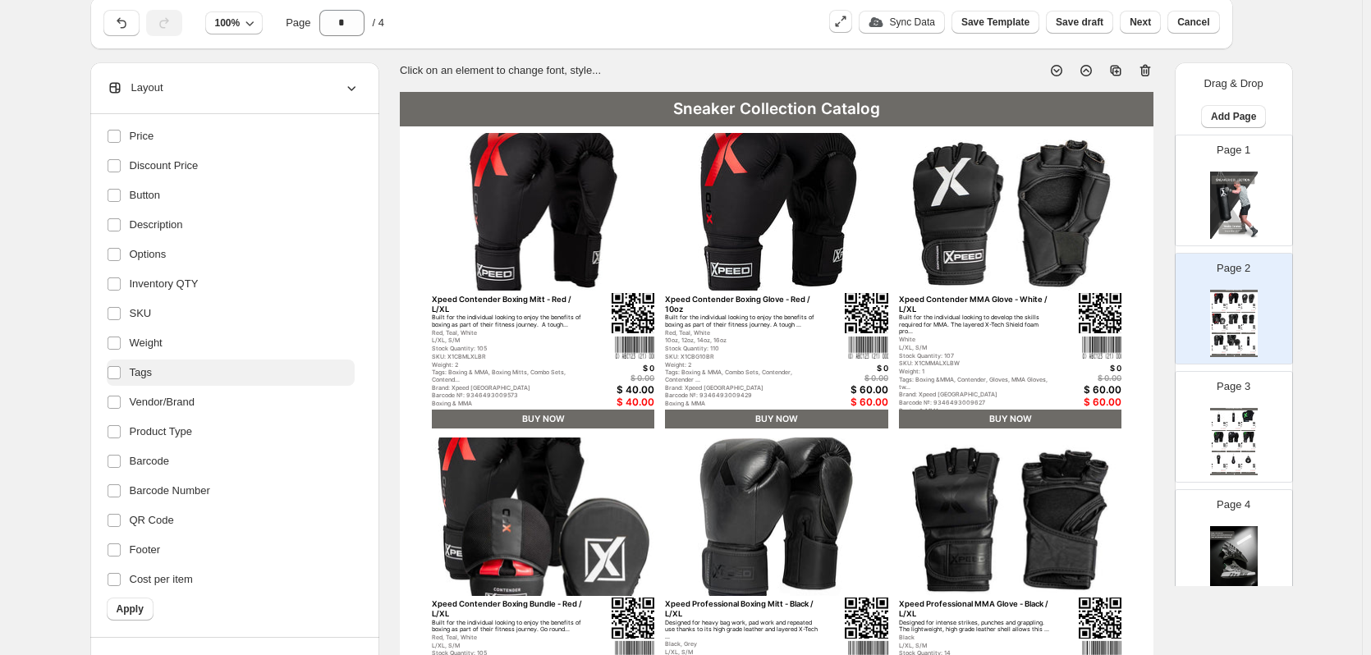
scroll to position [82, 0]
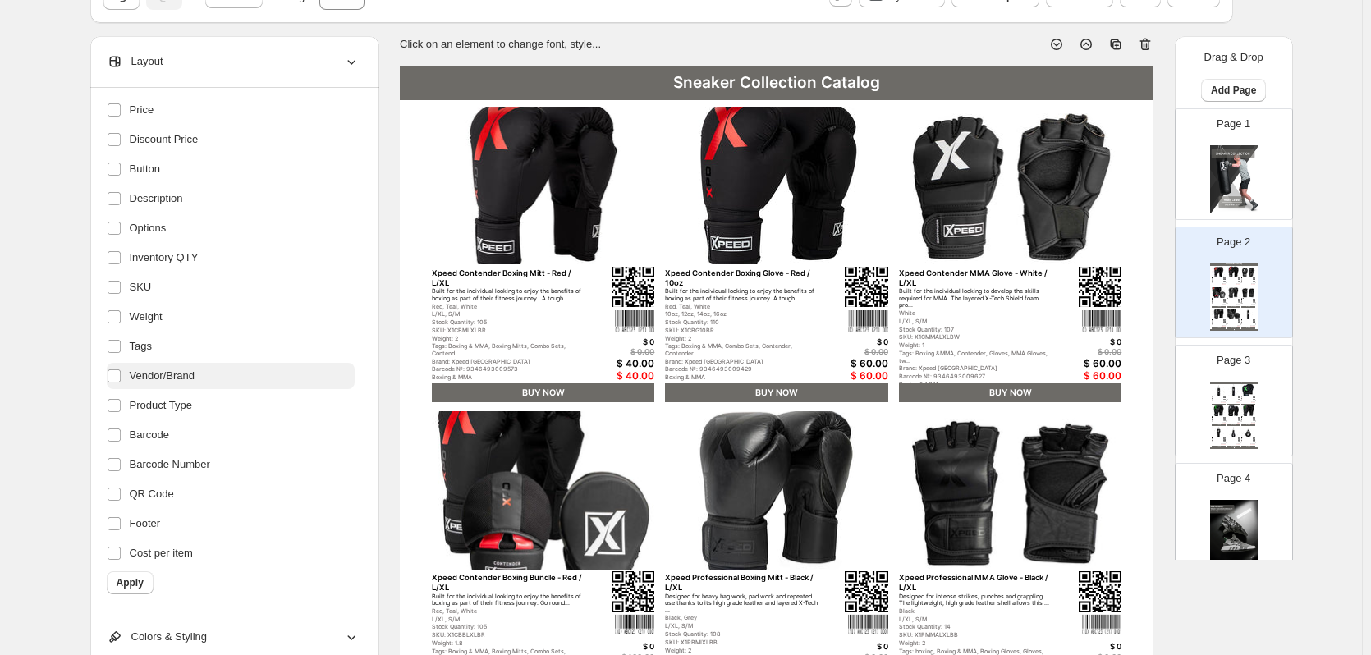
click at [170, 380] on span "Vendor/Brand" at bounding box center [163, 376] width 66 height 16
click at [176, 412] on span "Product Type" at bounding box center [161, 405] width 62 height 16
click at [172, 444] on label "Barcode" at bounding box center [231, 435] width 248 height 26
click at [170, 464] on span "Barcode Number" at bounding box center [170, 465] width 80 height 16
click at [158, 501] on span "QR Code" at bounding box center [152, 494] width 44 height 16
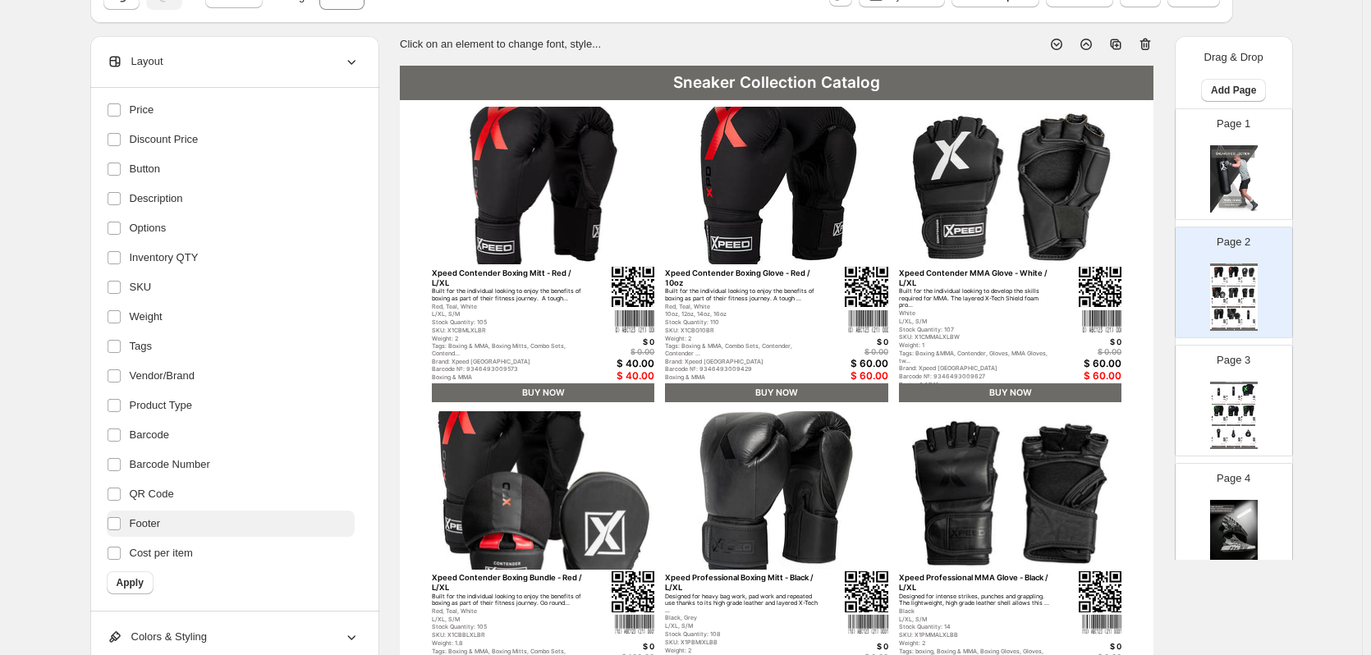
click at [157, 525] on span "Footer" at bounding box center [145, 524] width 31 height 16
click at [155, 552] on span "Cost per item" at bounding box center [161, 553] width 63 height 16
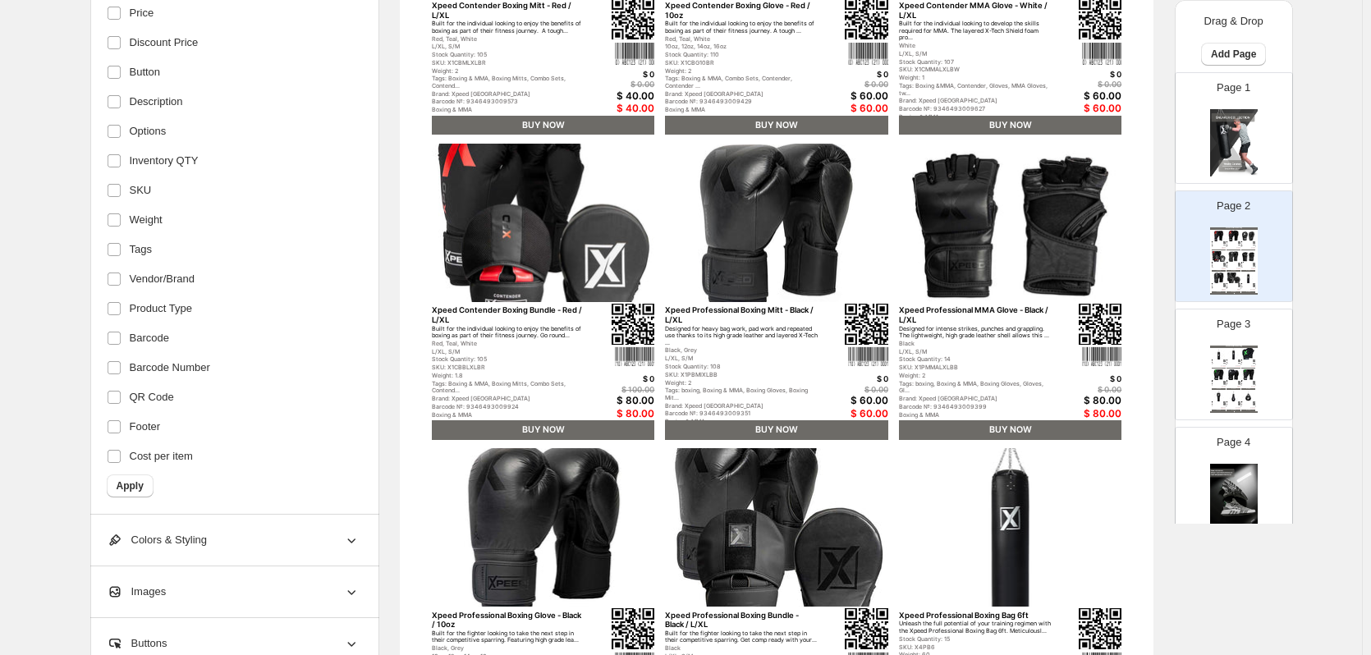
scroll to position [493, 0]
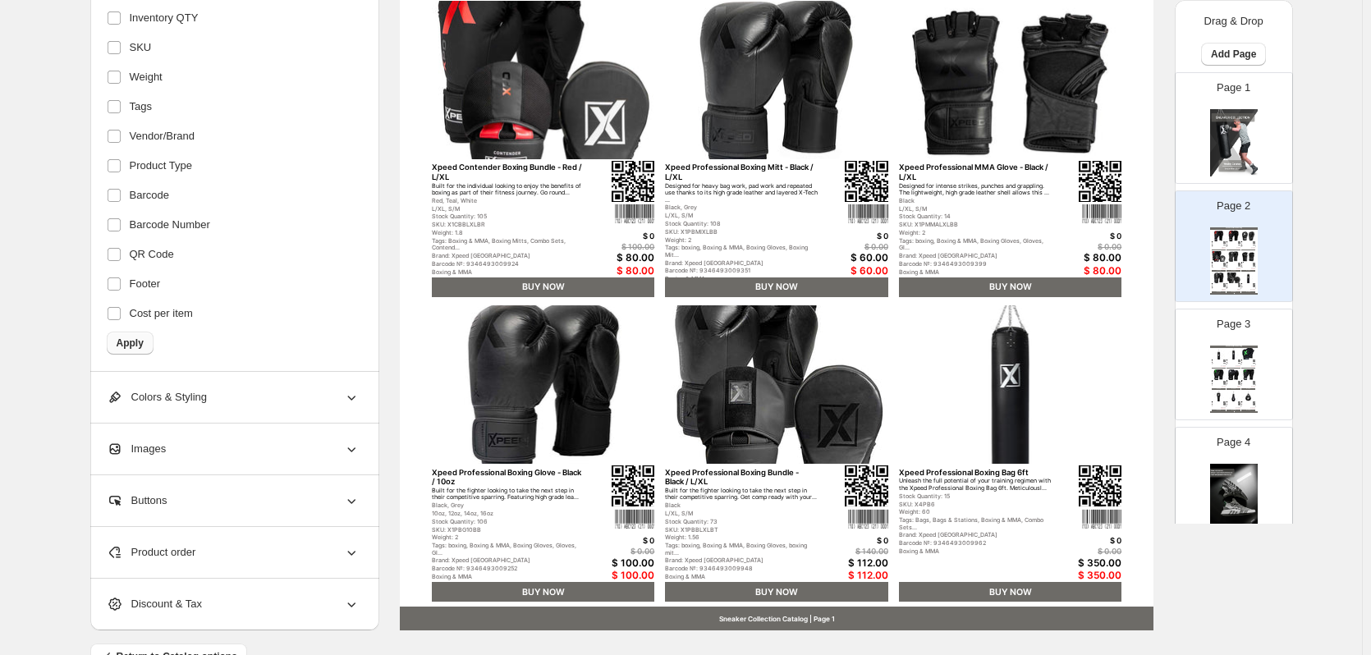
click at [130, 345] on span "Apply" at bounding box center [130, 343] width 27 height 13
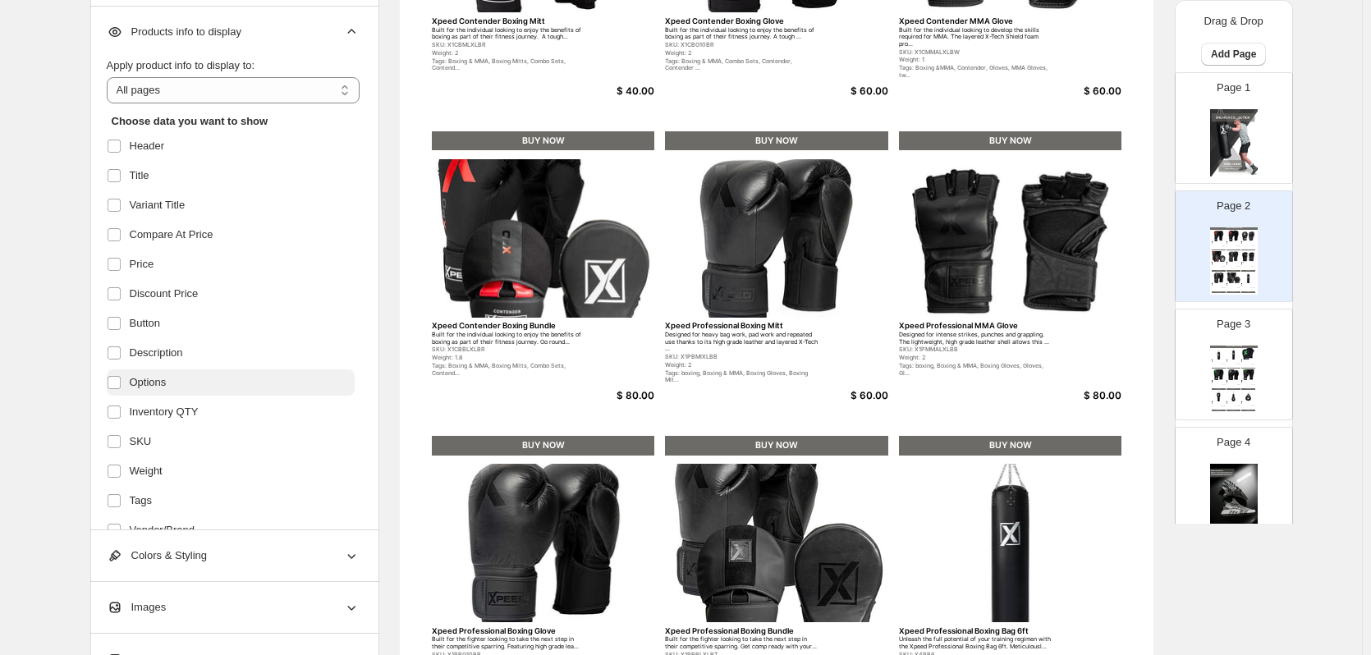
scroll to position [328, 0]
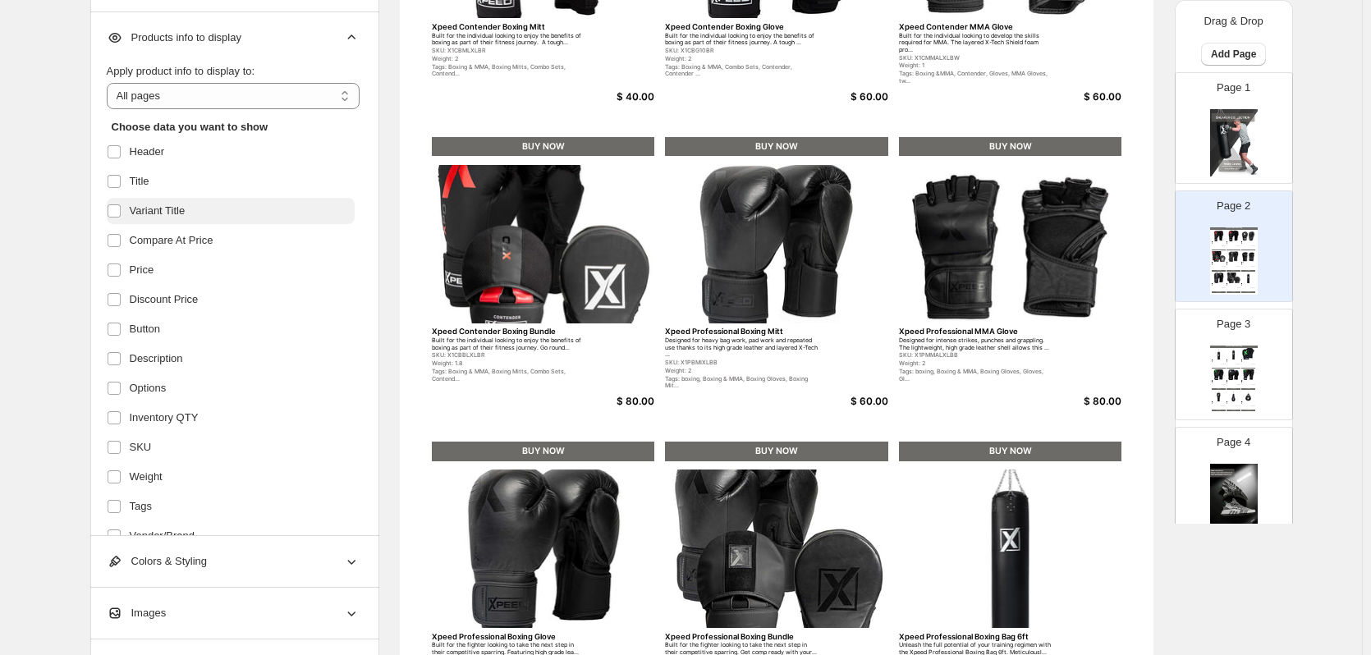
click at [144, 212] on span "Variant Title" at bounding box center [158, 211] width 56 height 16
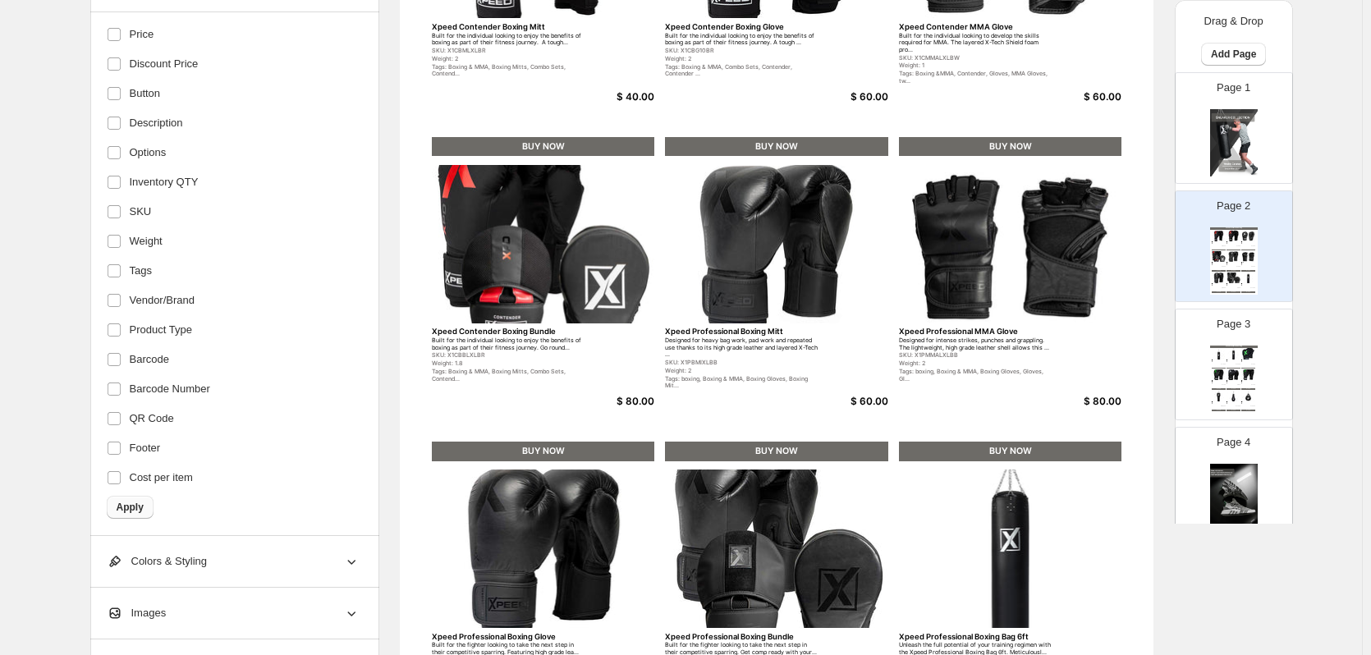
click at [144, 512] on span "Apply" at bounding box center [130, 507] width 27 height 13
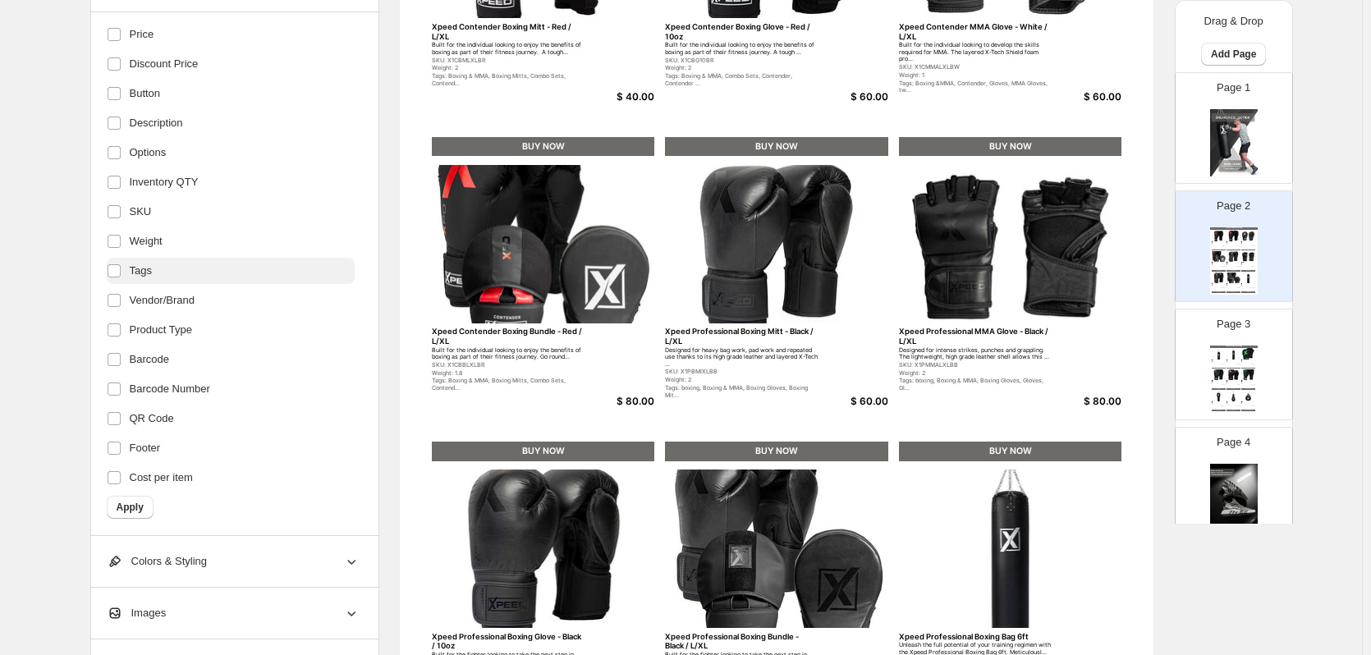
scroll to position [154, 0]
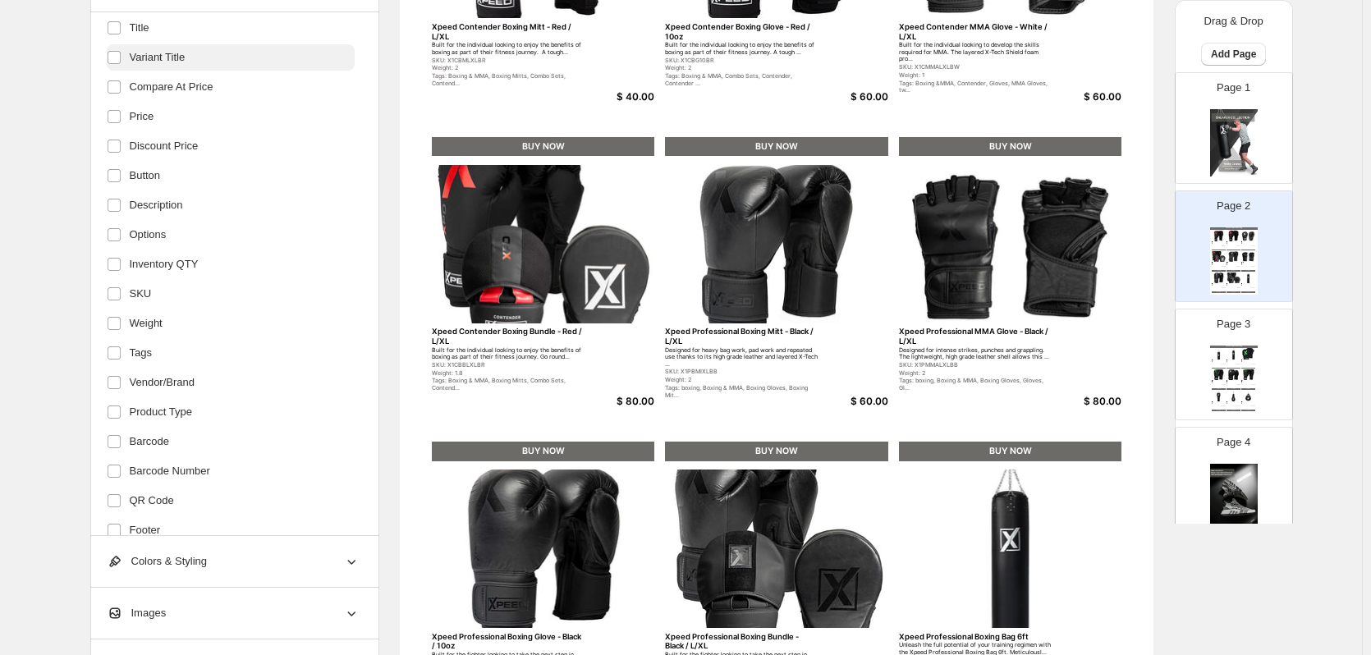
click at [138, 60] on span "Variant Title" at bounding box center [158, 57] width 56 height 16
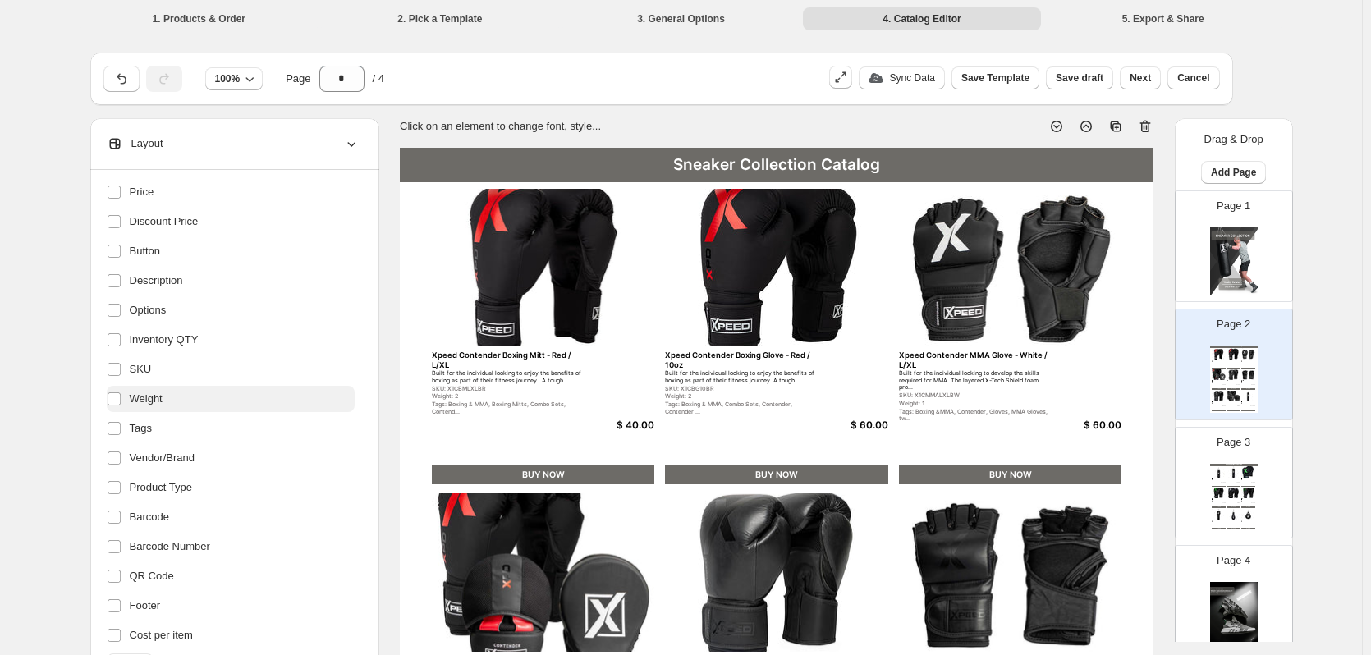
scroll to position [82, 0]
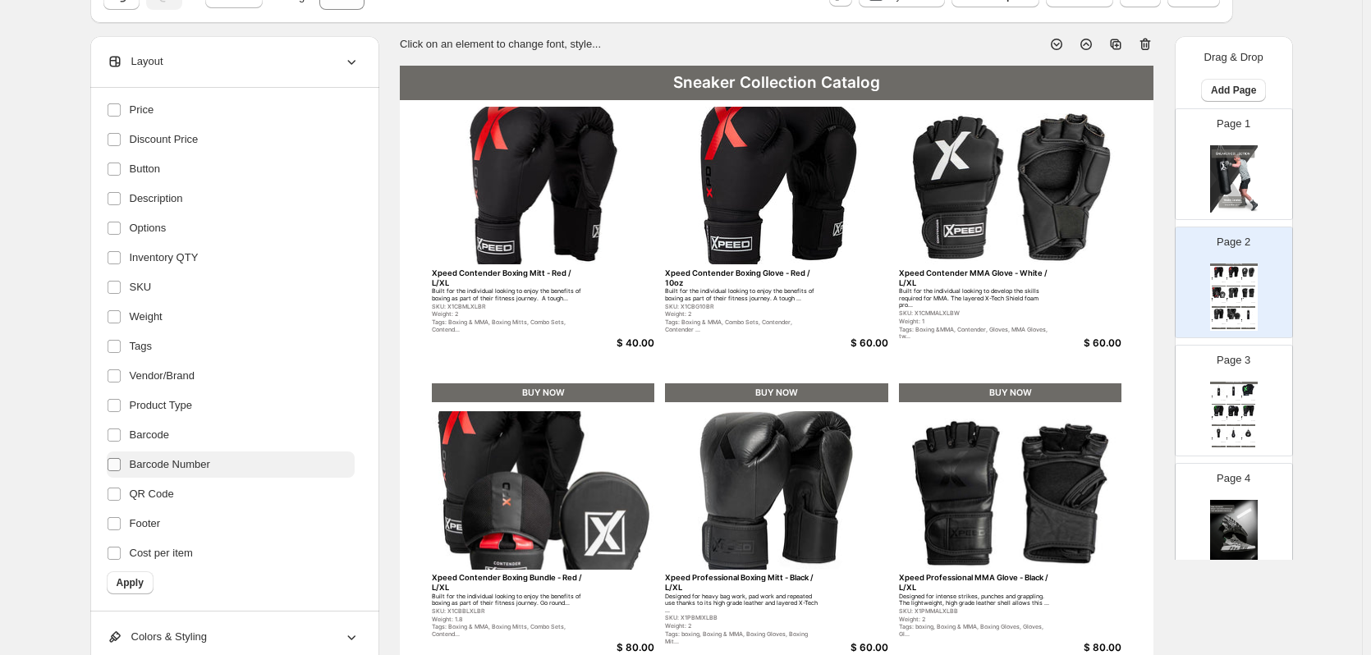
click at [110, 472] on label at bounding box center [117, 464] width 21 height 21
click at [120, 581] on span "Apply" at bounding box center [130, 582] width 27 height 13
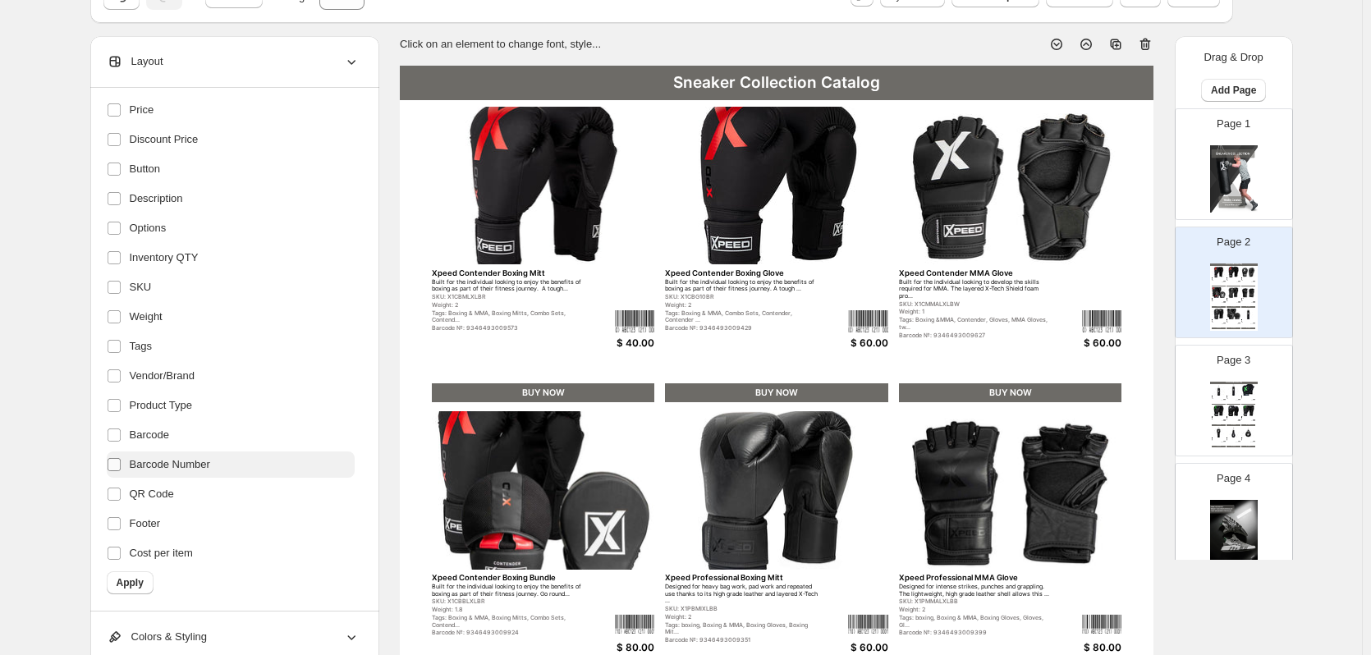
click at [125, 472] on label at bounding box center [117, 464] width 21 height 21
click at [132, 579] on span "Apply" at bounding box center [130, 582] width 27 height 13
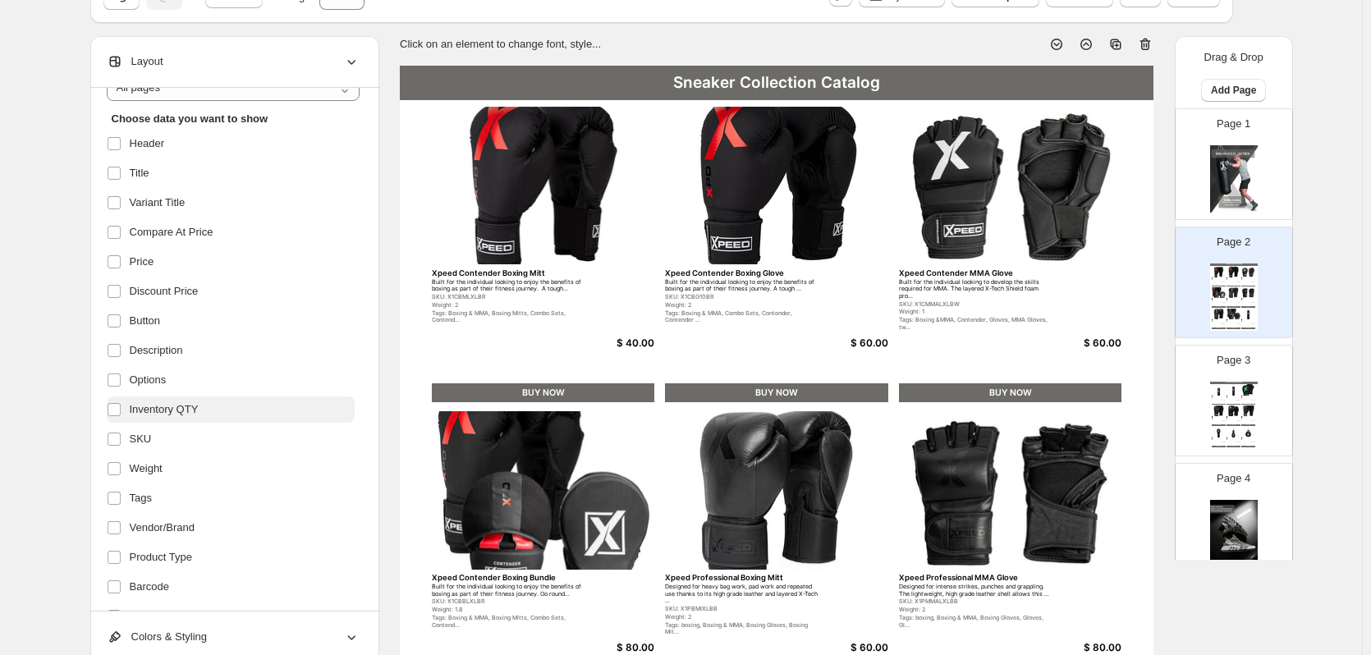
scroll to position [71, 0]
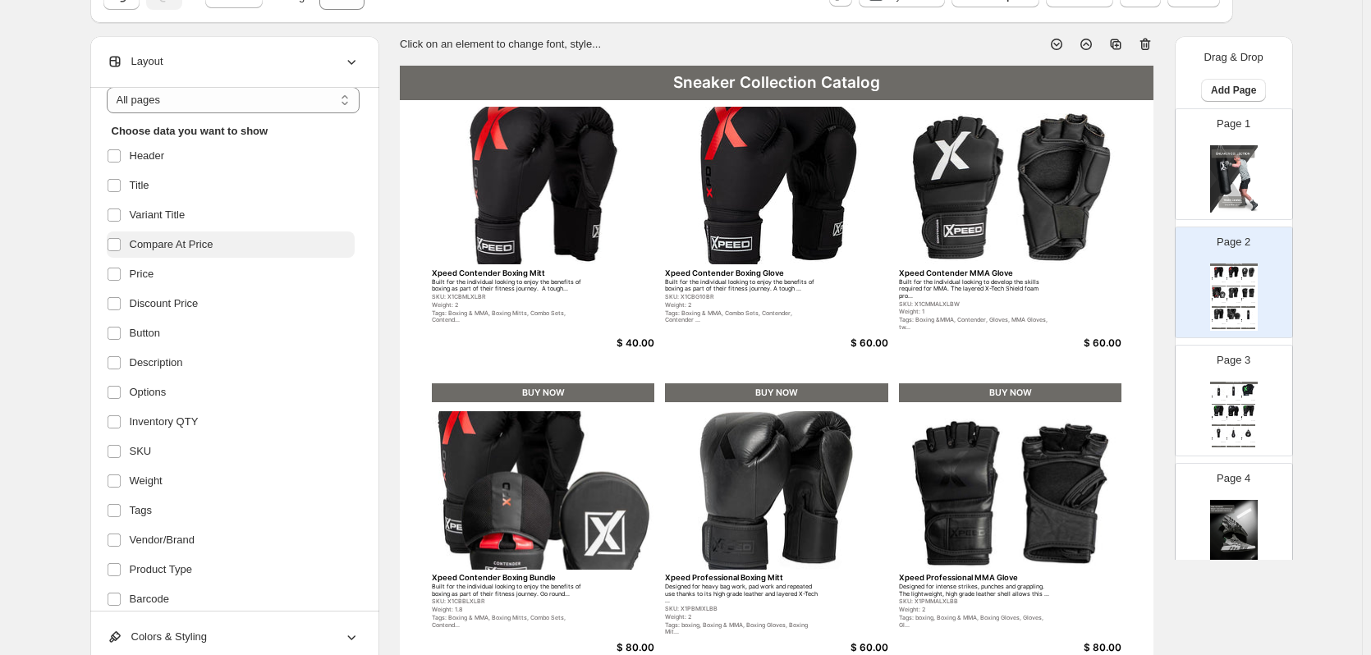
click at [177, 246] on span "Compare At Price" at bounding box center [172, 245] width 84 height 16
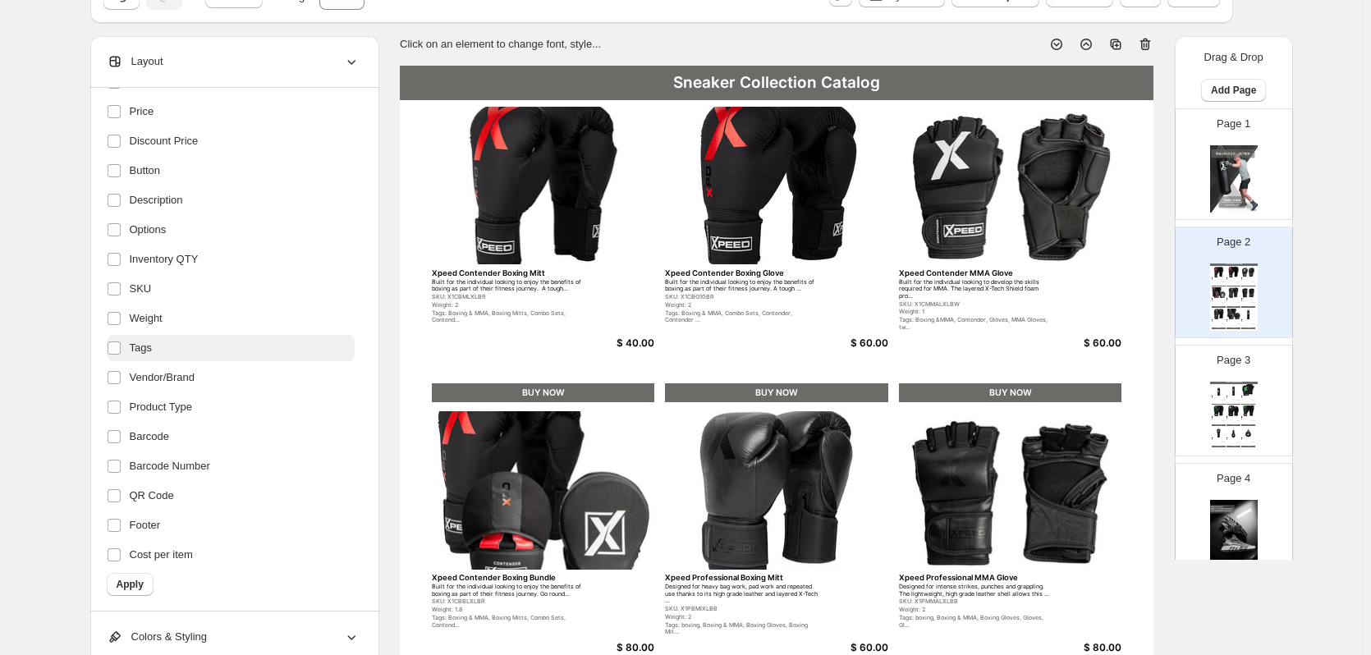
scroll to position [236, 0]
click at [150, 586] on button "Apply" at bounding box center [130, 583] width 47 height 23
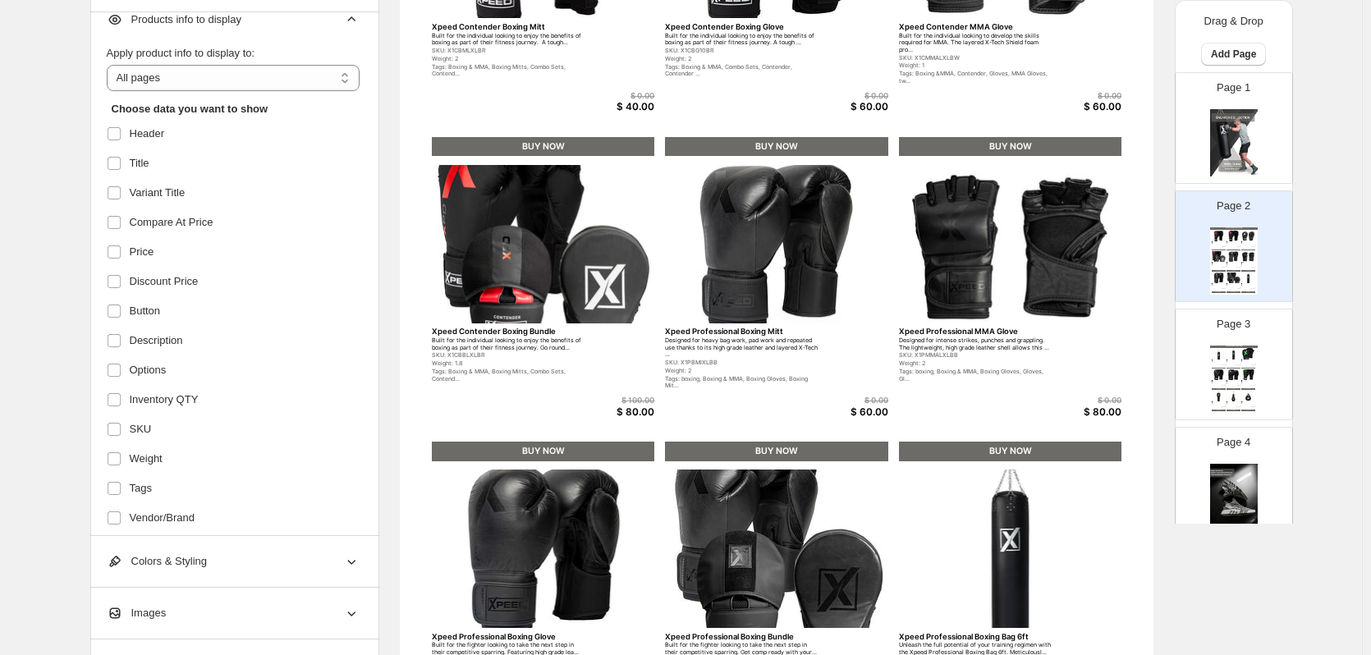
scroll to position [0, 0]
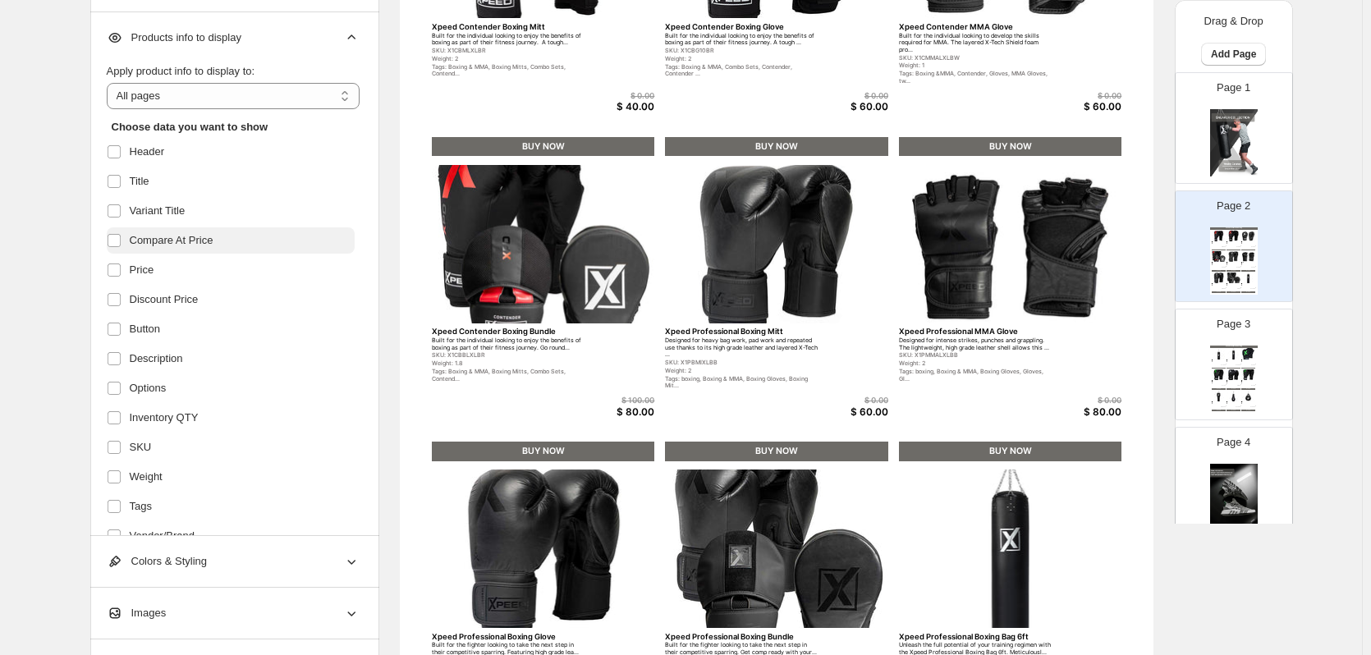
click at [187, 247] on span "Compare At Price" at bounding box center [172, 240] width 84 height 16
click at [182, 300] on span "Discount Price" at bounding box center [164, 300] width 69 height 16
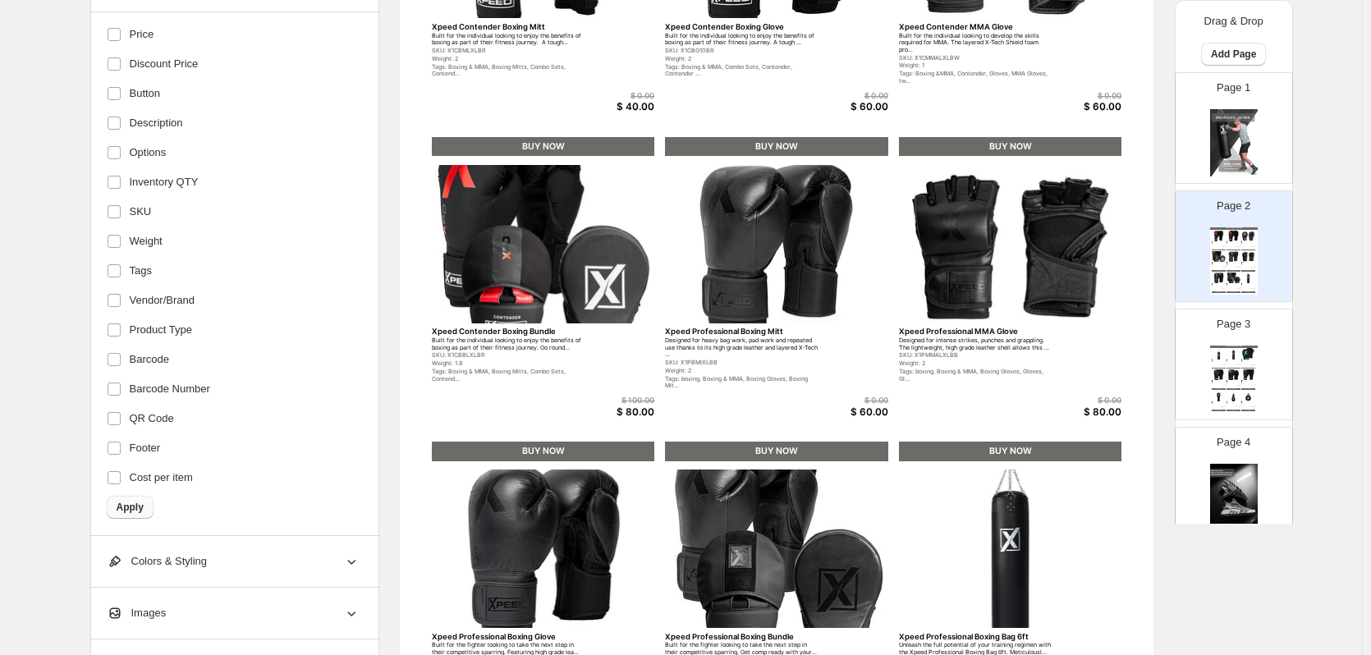
click at [125, 508] on span "Apply" at bounding box center [130, 507] width 27 height 13
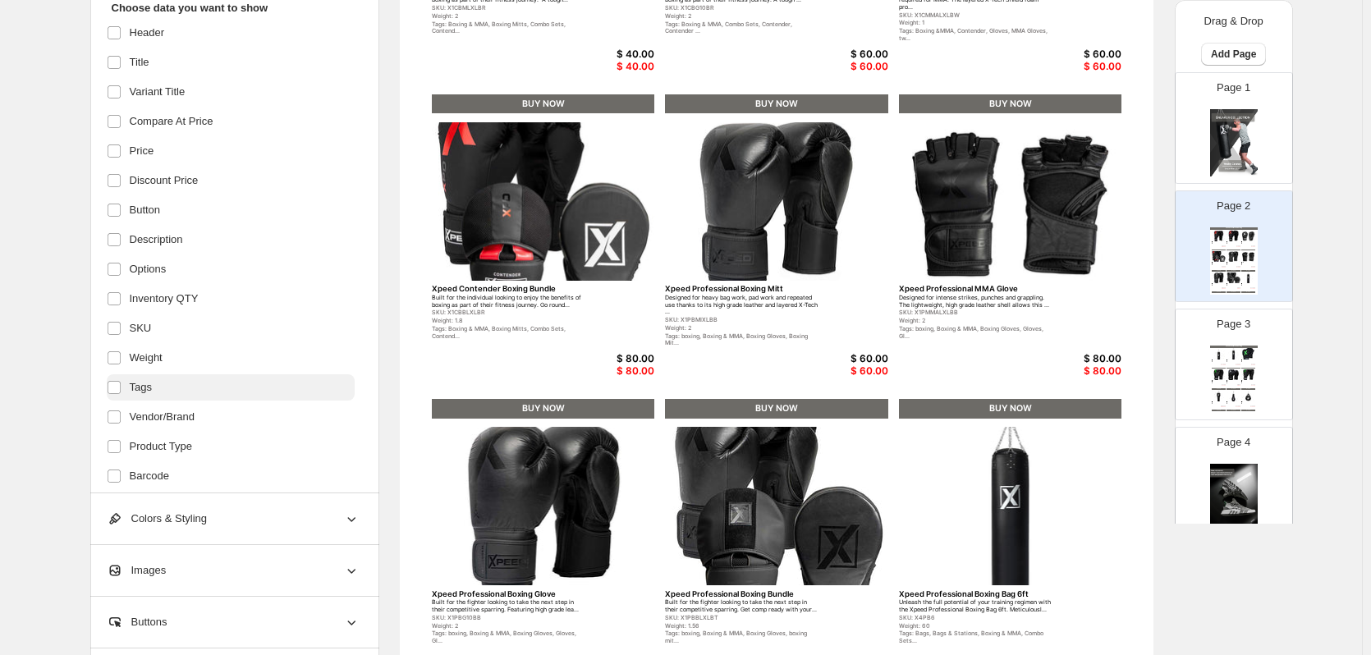
scroll to position [71, 0]
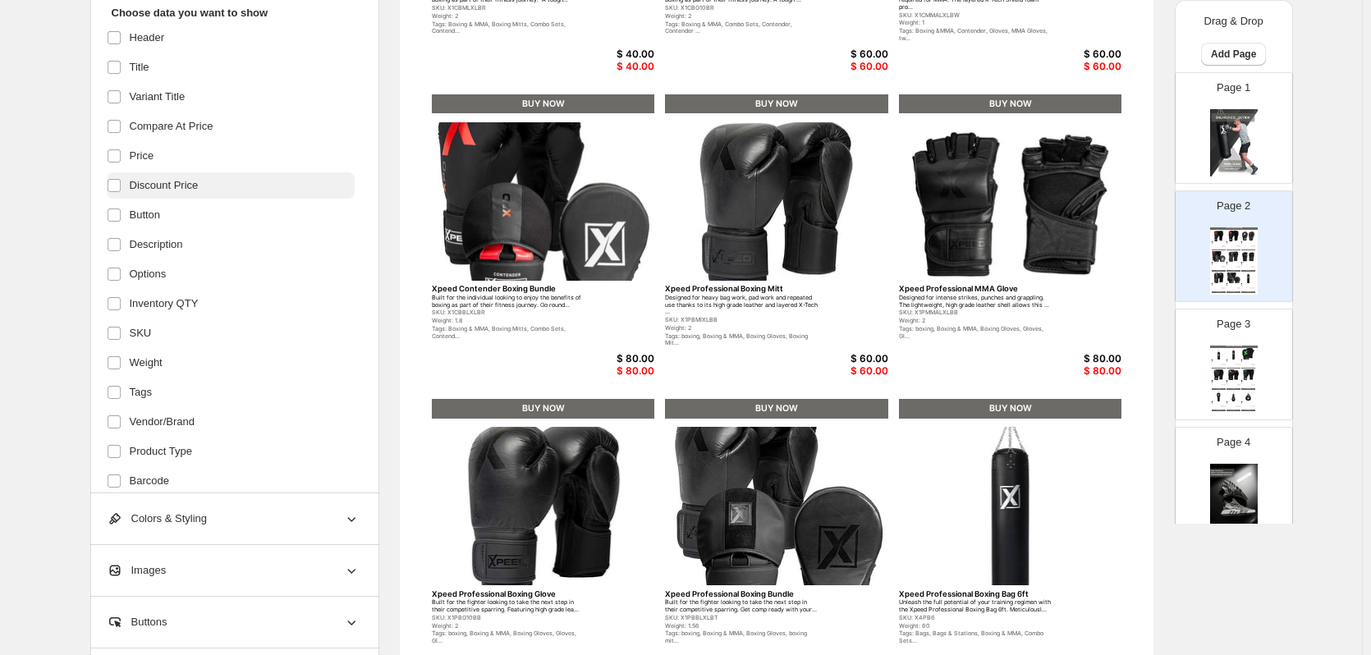
click at [143, 191] on span "Discount Price" at bounding box center [164, 185] width 69 height 16
click at [126, 207] on label at bounding box center [117, 214] width 21 height 21
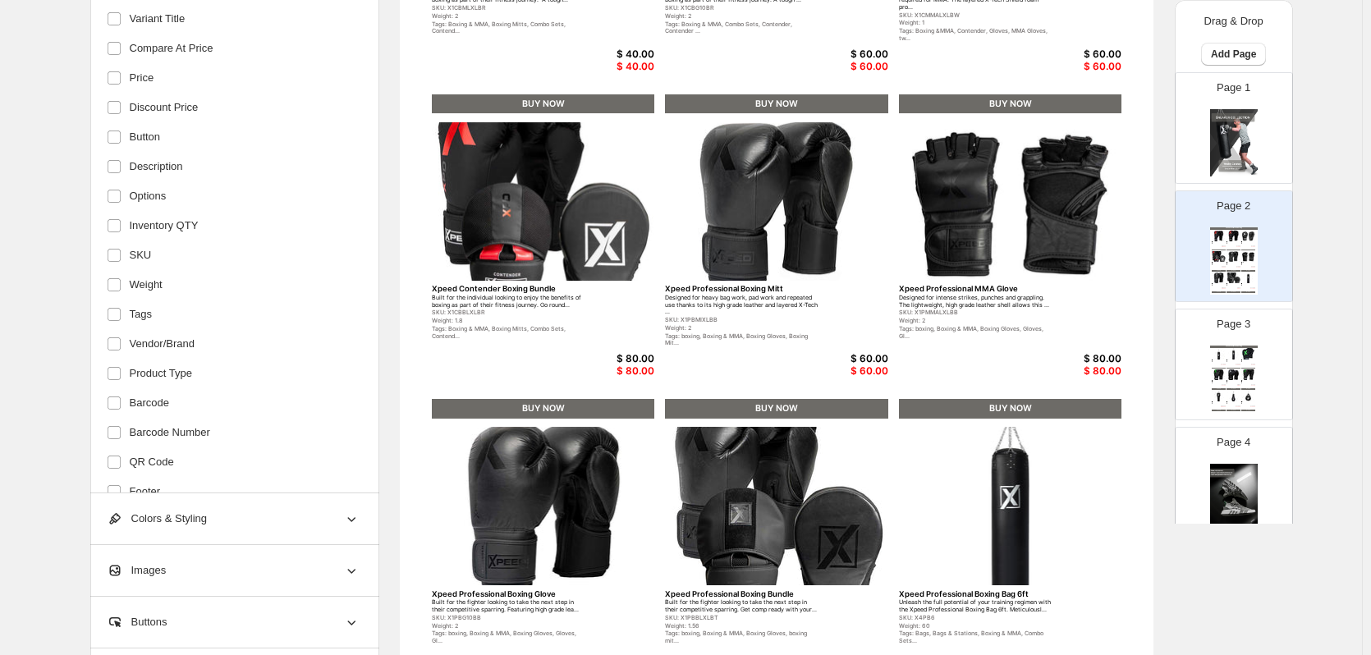
scroll to position [236, 0]
click at [131, 465] on span "Apply" at bounding box center [130, 464] width 27 height 13
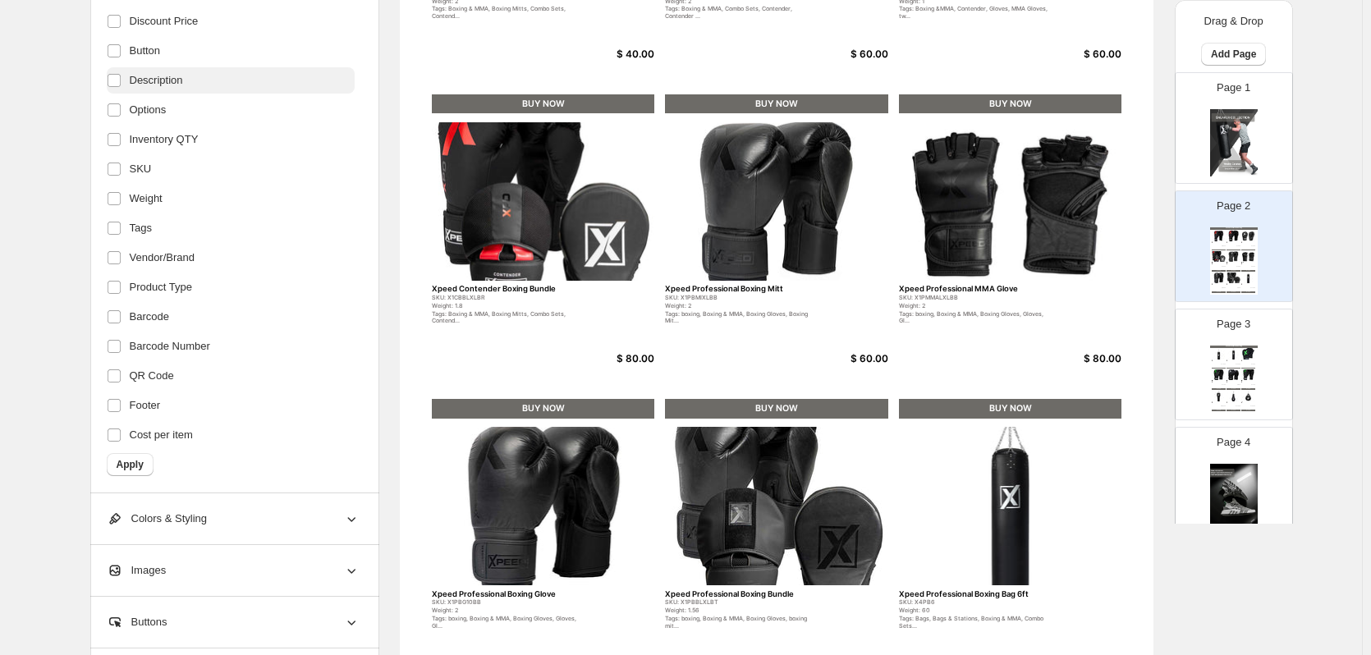
click at [177, 81] on span "Description" at bounding box center [156, 80] width 53 height 16
click at [144, 464] on span "Apply" at bounding box center [130, 464] width 27 height 13
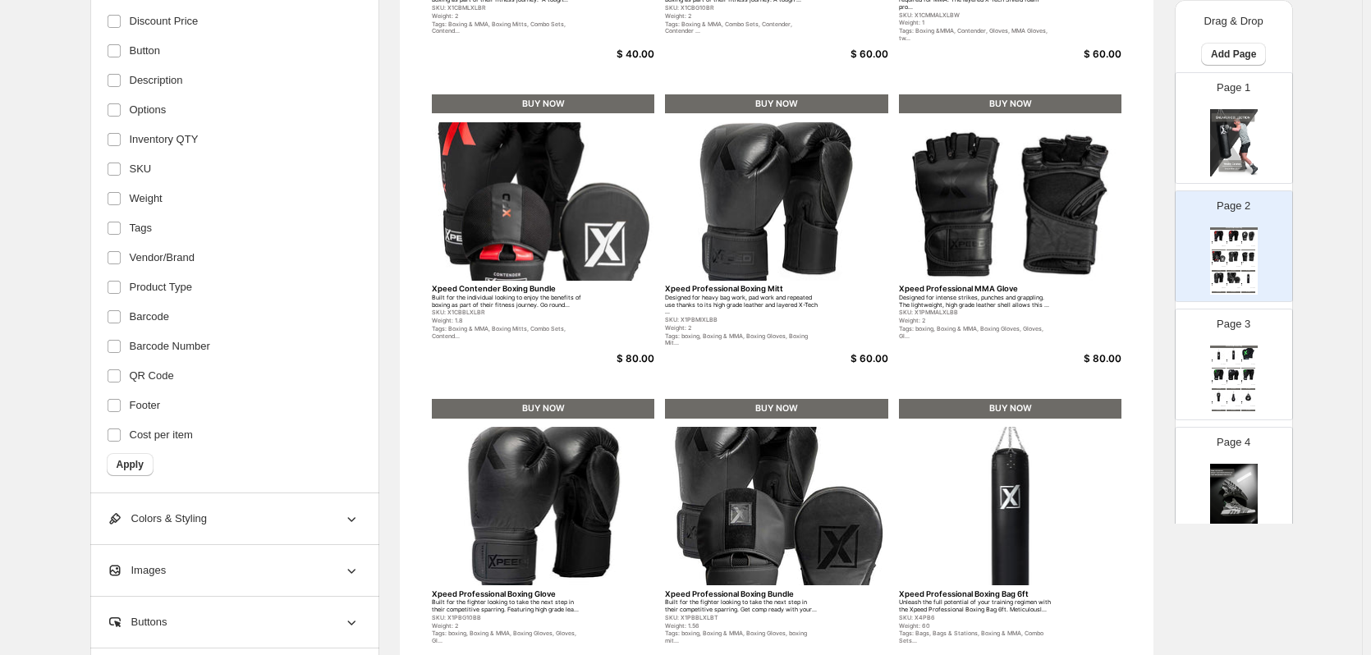
click at [163, 462] on form "Choose data you want to show Header Title Variant Title Compare At Price Price …" at bounding box center [233, 153] width 253 height 645
click at [119, 471] on button "Apply" at bounding box center [130, 464] width 47 height 23
click at [128, 466] on span "Apply" at bounding box center [130, 464] width 27 height 13
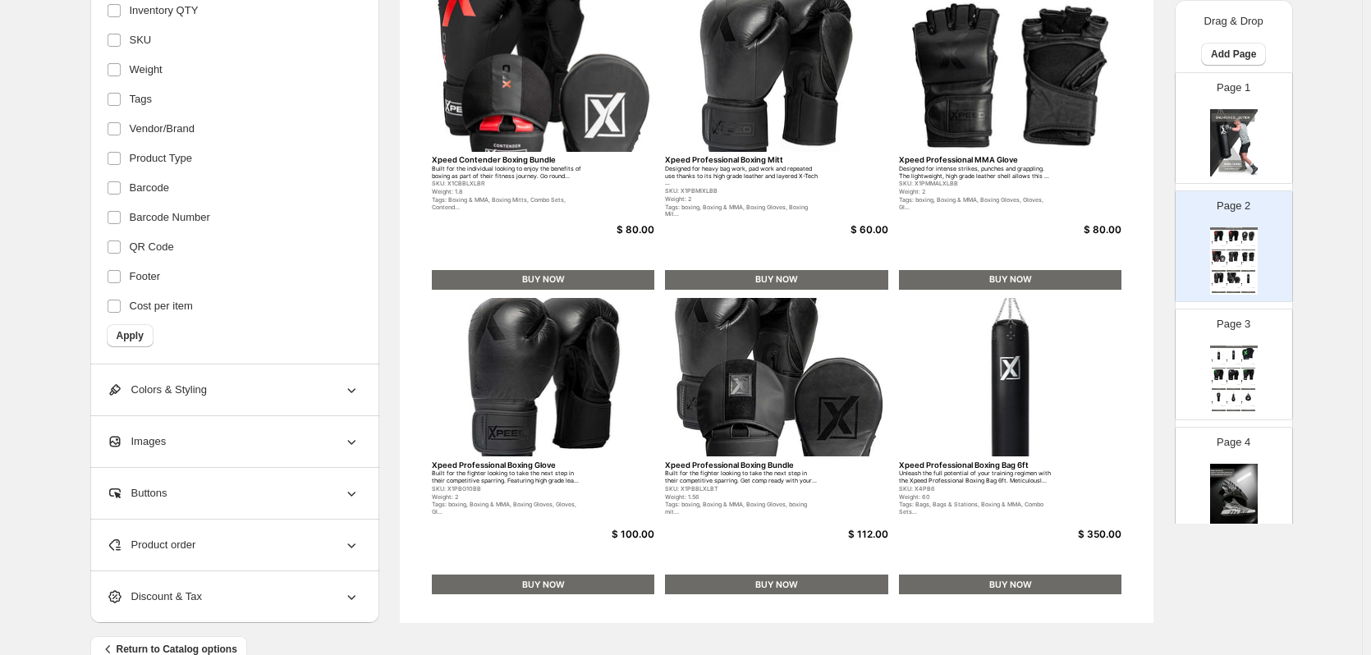
scroll to position [535, 0]
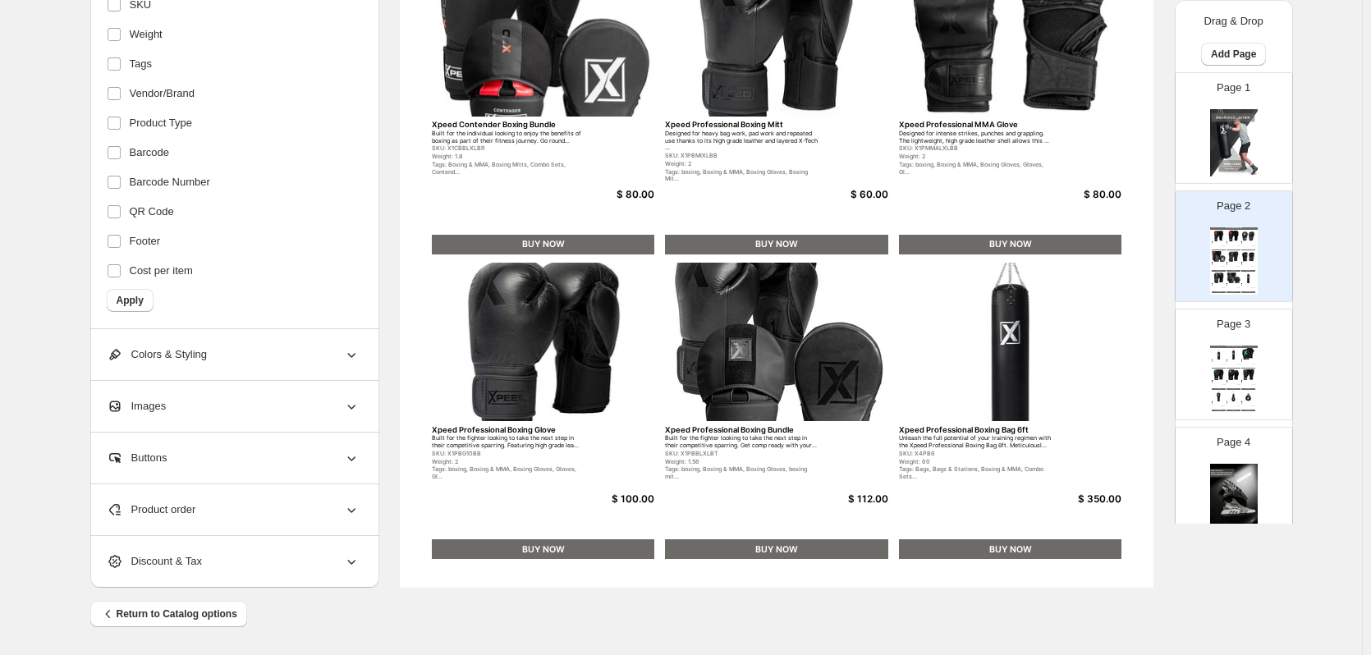
click at [214, 346] on div "Colors & Styling" at bounding box center [233, 354] width 253 height 51
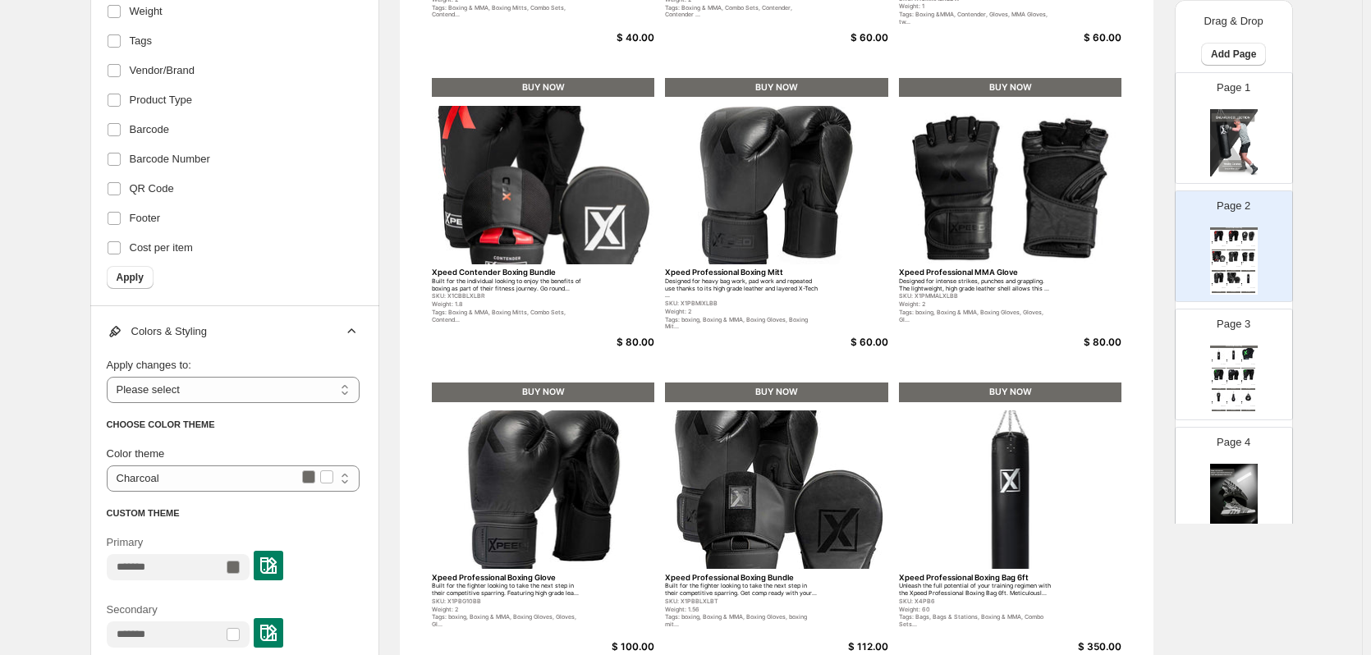
scroll to position [716, 0]
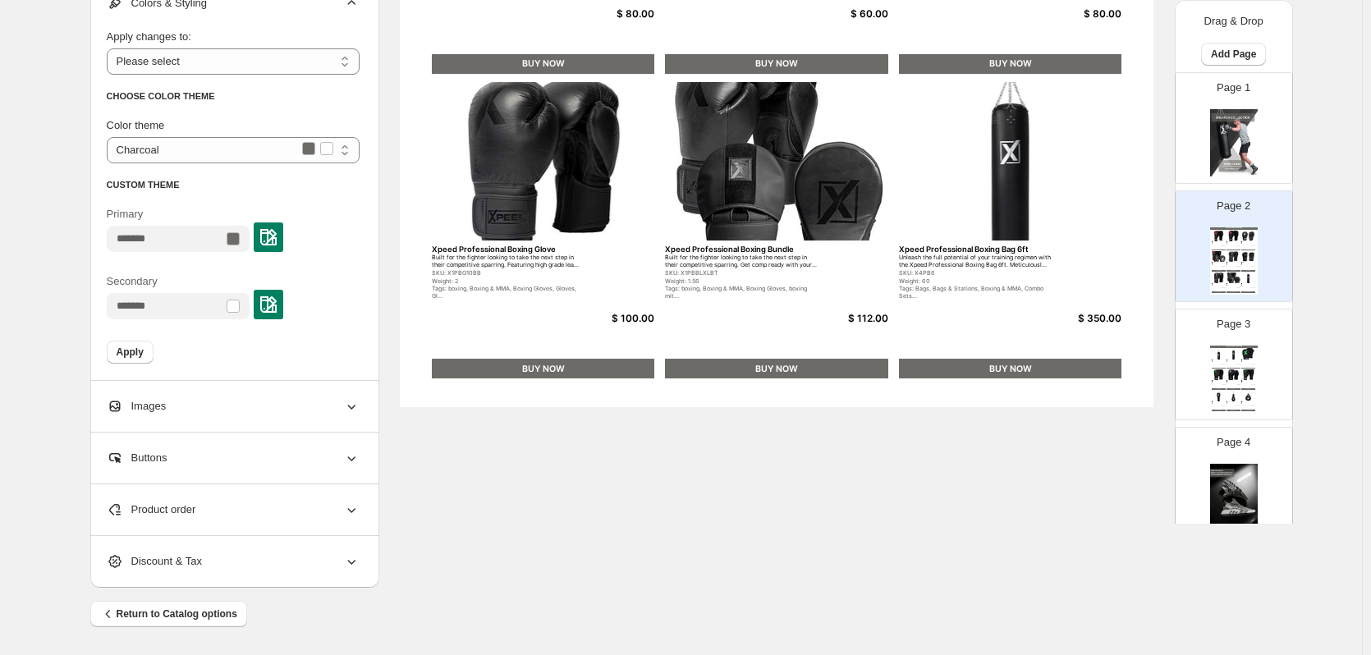
click at [288, 455] on div "Buttons" at bounding box center [233, 458] width 253 height 51
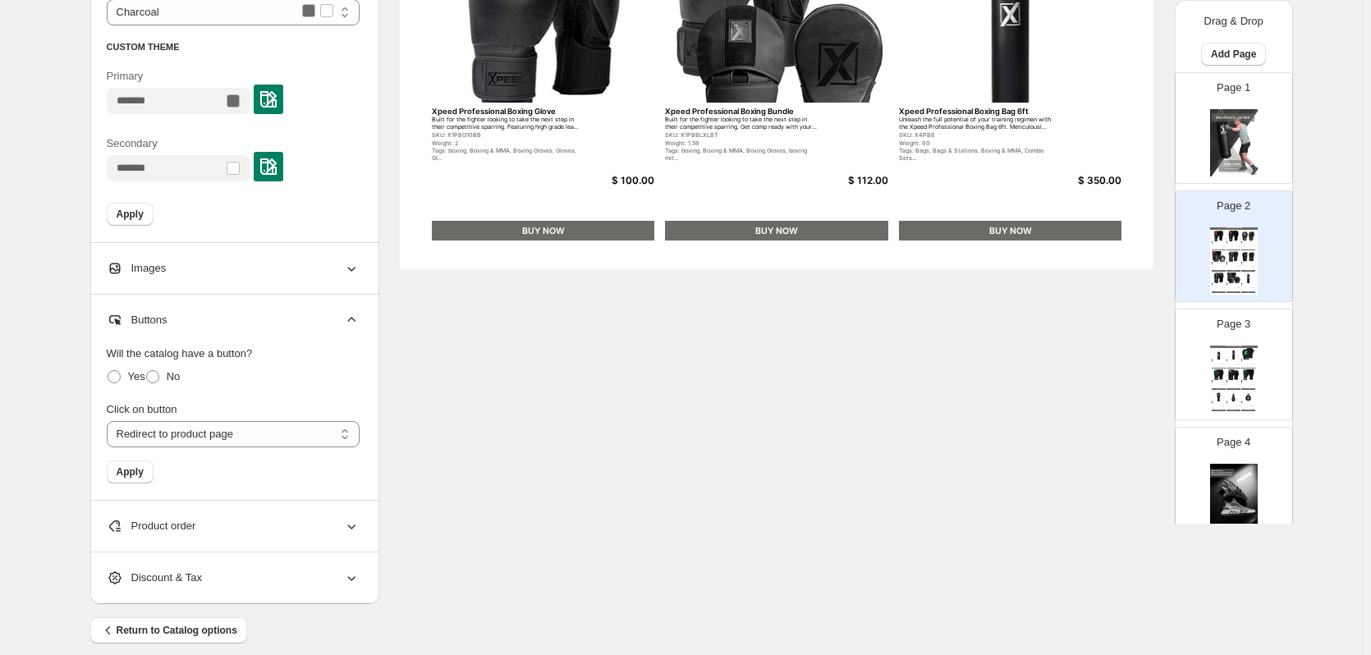
scroll to position [870, 0]
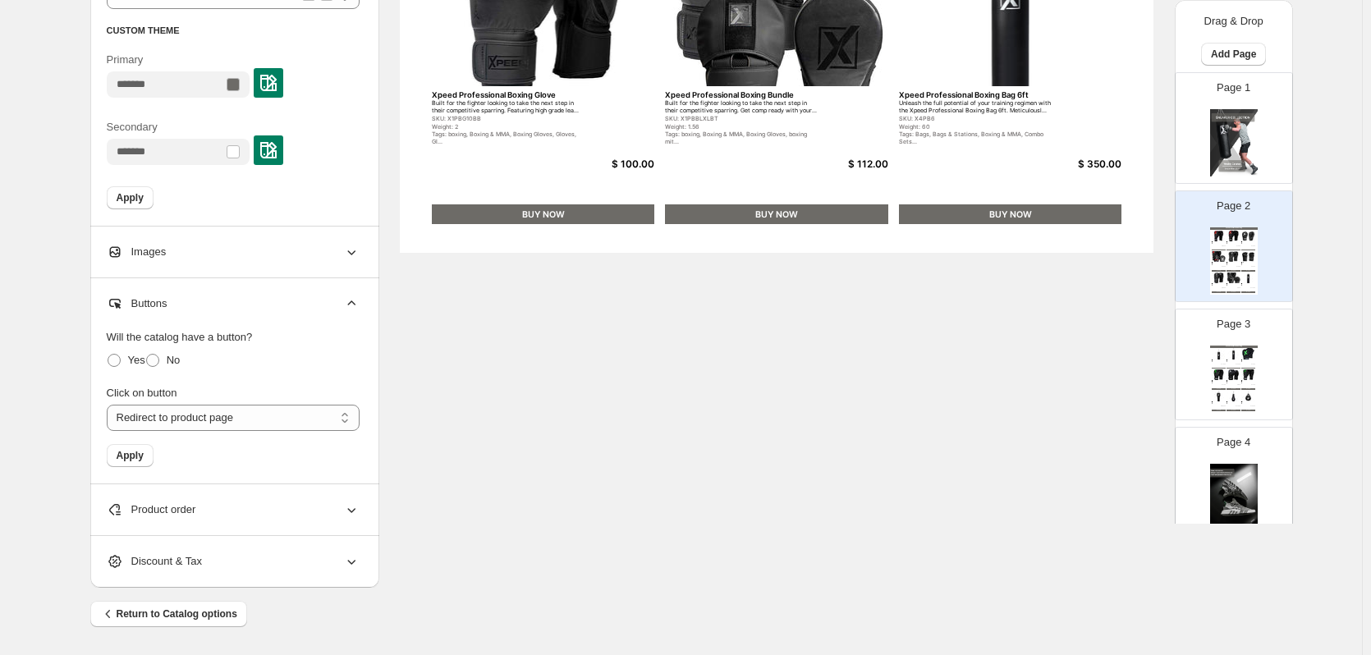
click at [292, 493] on div "Product order" at bounding box center [233, 510] width 253 height 51
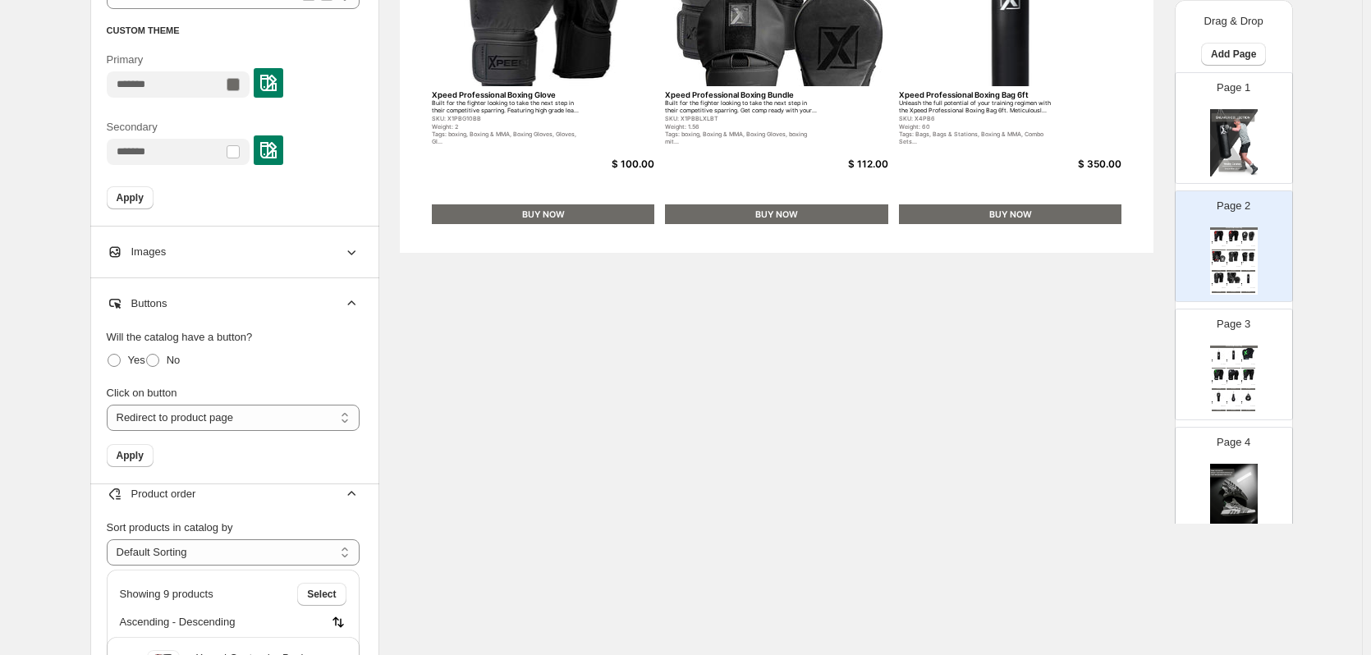
scroll to position [0, 0]
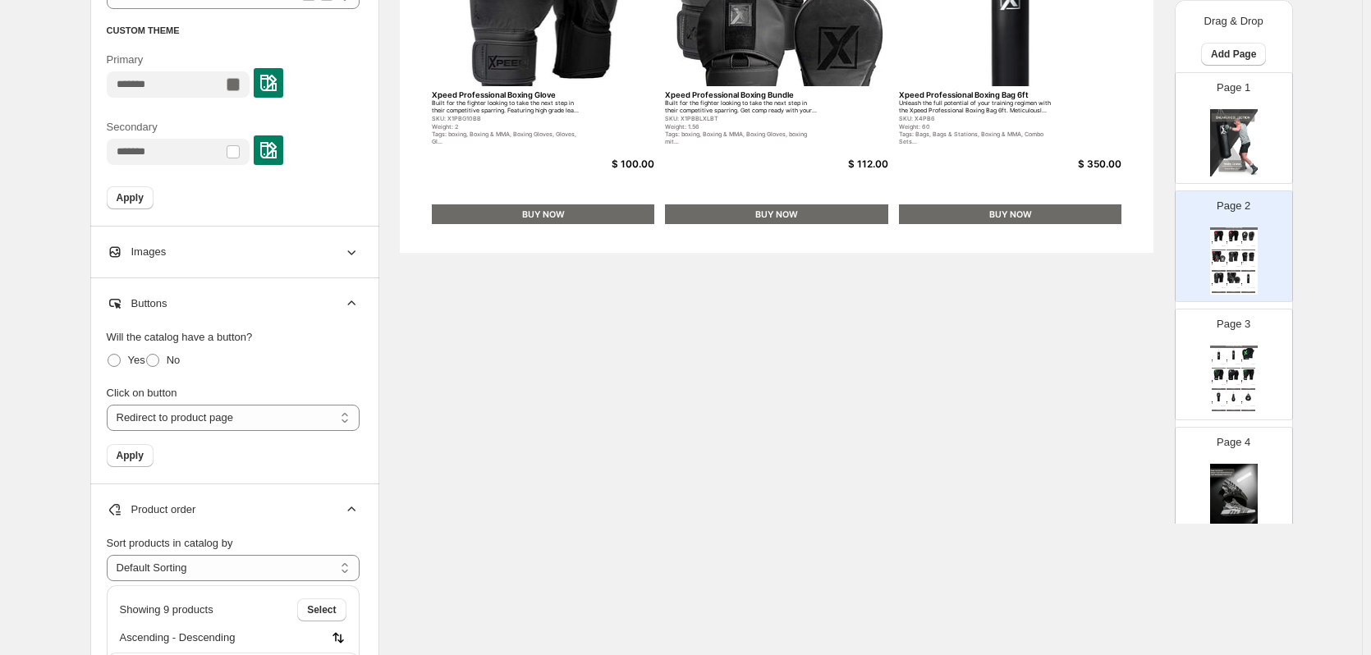
click at [291, 503] on div "Product order" at bounding box center [233, 510] width 253 height 51
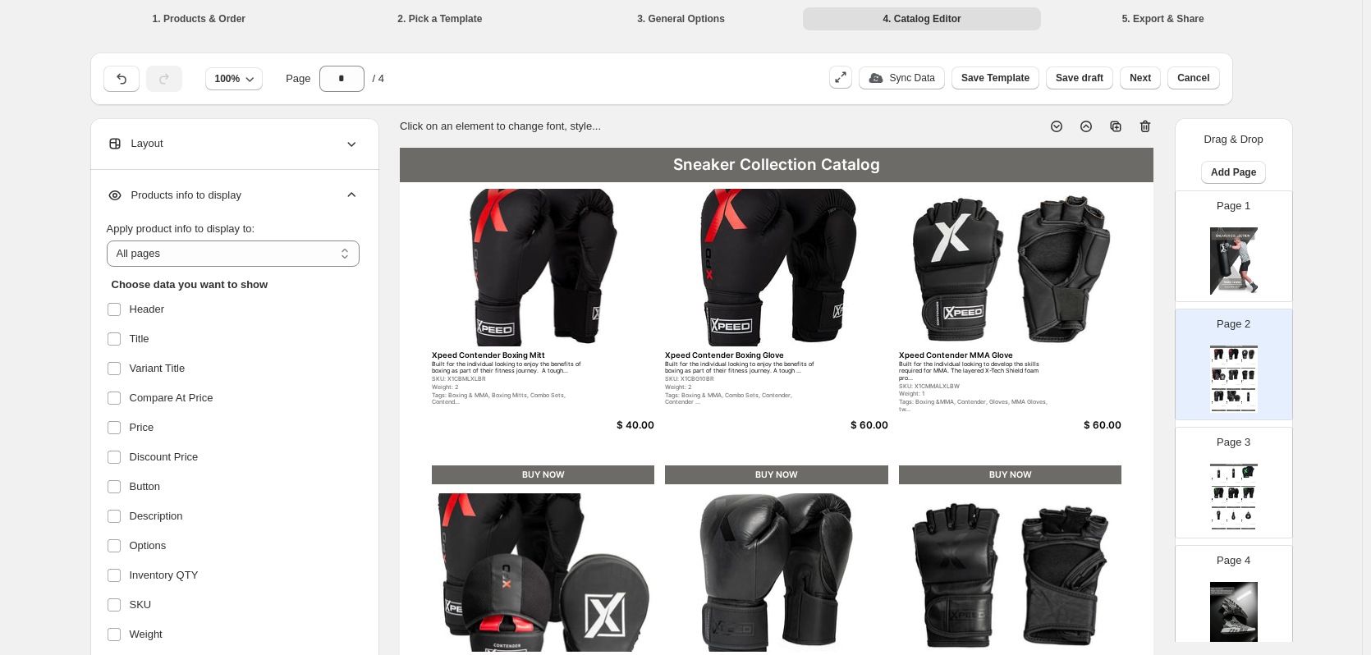
click at [190, 199] on span "Products info to display" at bounding box center [174, 195] width 135 height 16
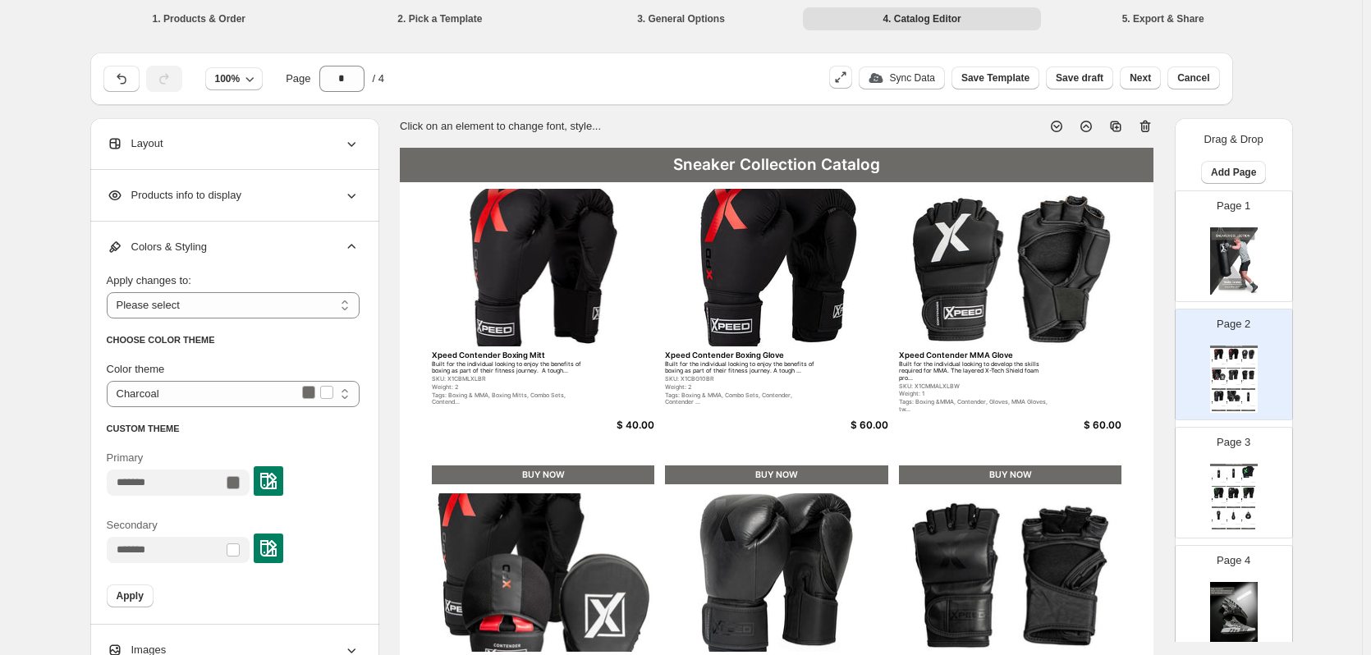
click at [208, 146] on div "Layout" at bounding box center [233, 143] width 253 height 51
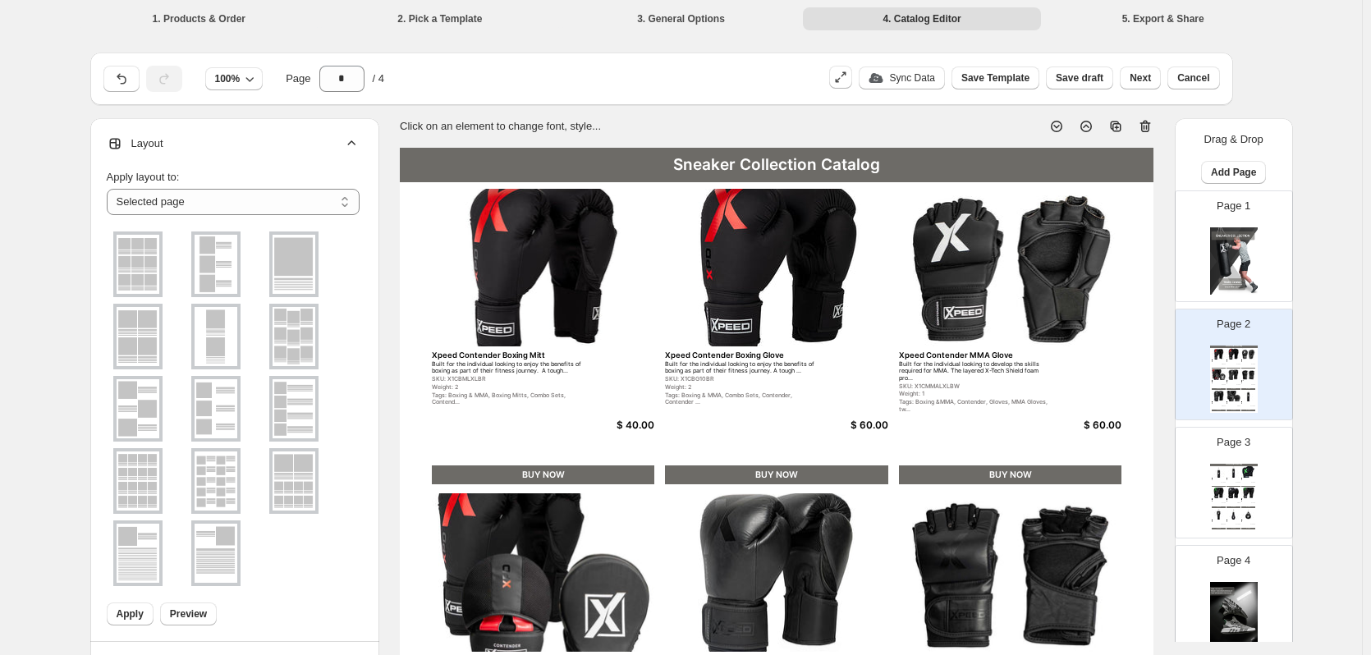
click at [208, 146] on div "Layout" at bounding box center [233, 143] width 253 height 51
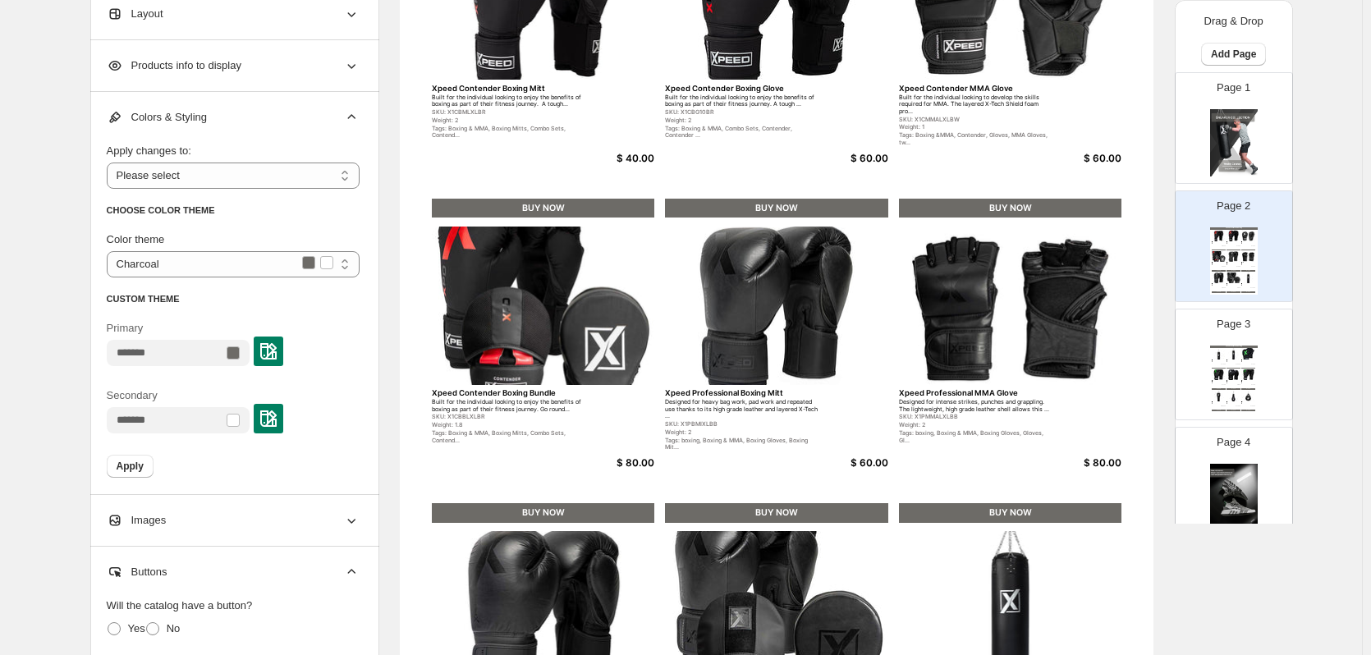
scroll to position [411, 0]
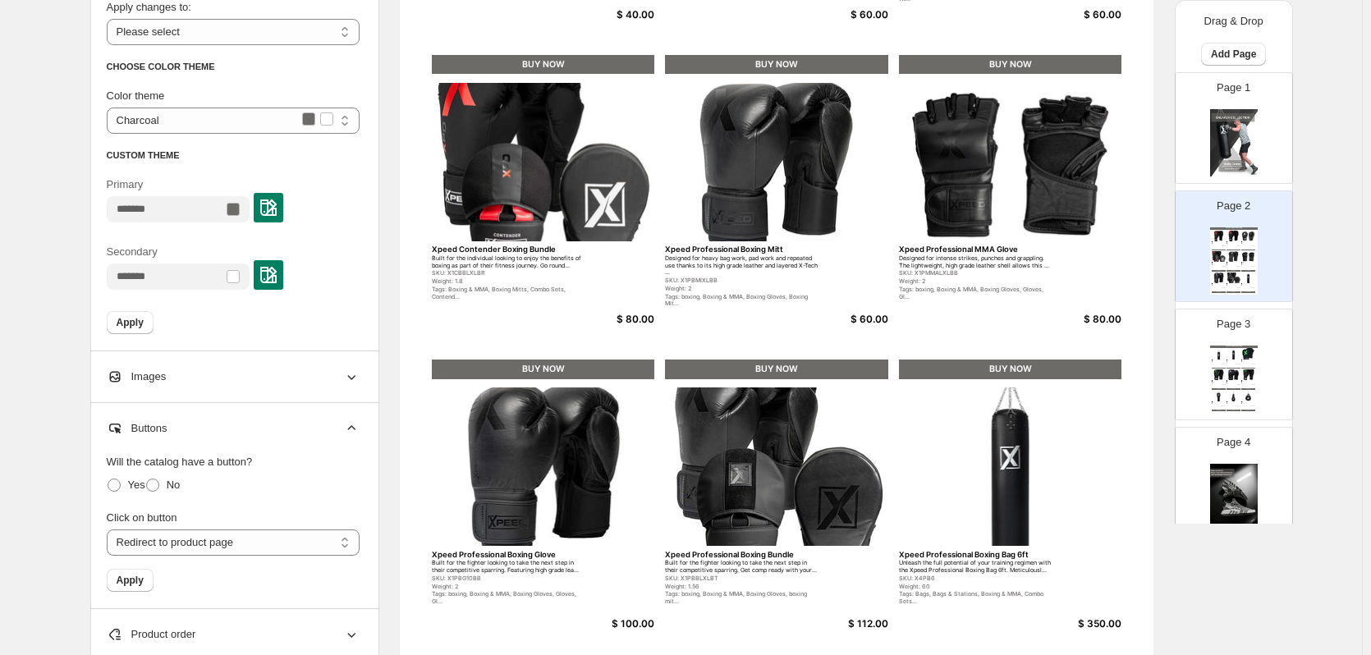
click at [251, 379] on div "Images" at bounding box center [233, 376] width 253 height 51
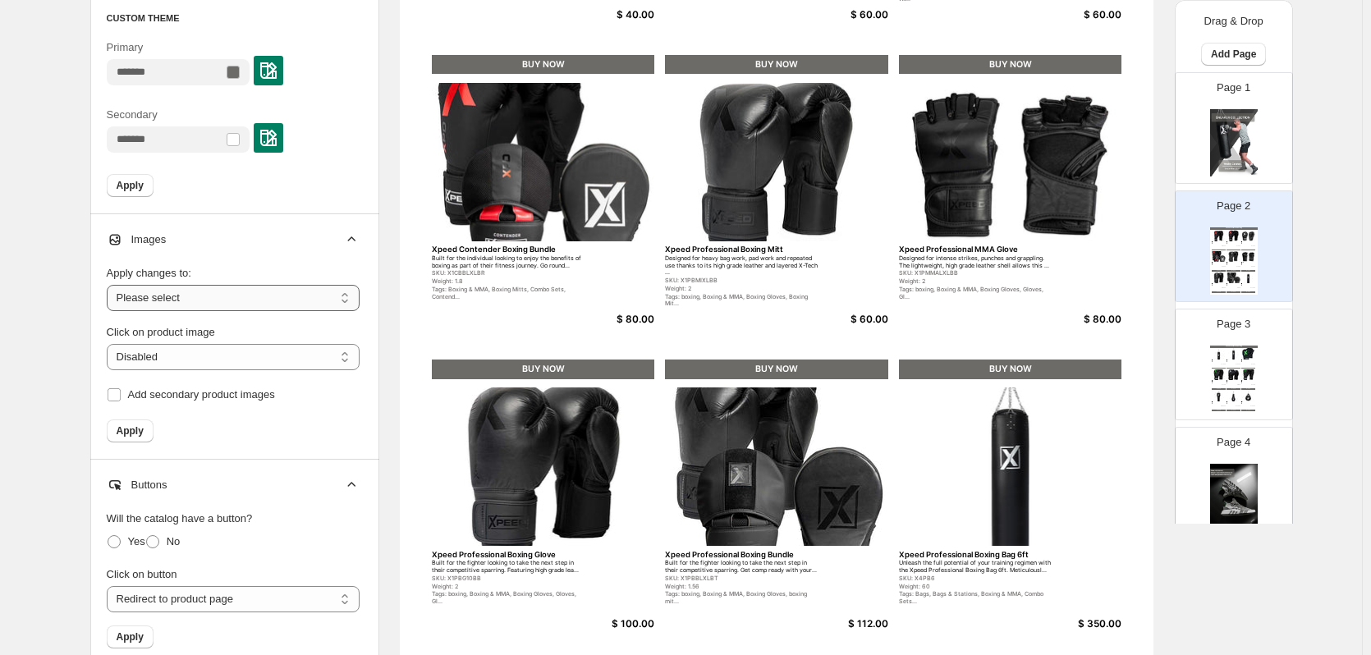
click at [255, 298] on select "**********" at bounding box center [233, 298] width 253 height 26
click at [264, 353] on select "**********" at bounding box center [233, 357] width 253 height 26
click at [268, 402] on span "Add secondary product images" at bounding box center [201, 395] width 147 height 16
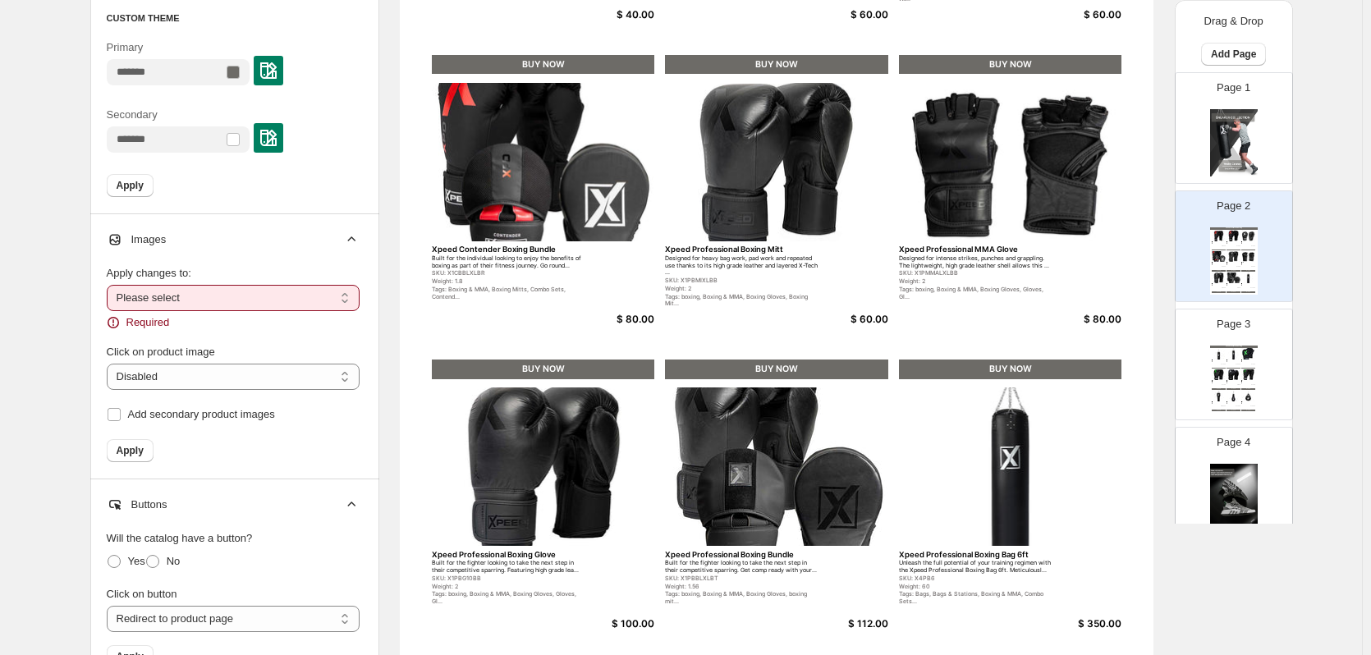
click at [230, 296] on select "**********" at bounding box center [233, 298] width 253 height 26
select select "**********"
click at [110, 285] on select "**********" at bounding box center [233, 298] width 253 height 26
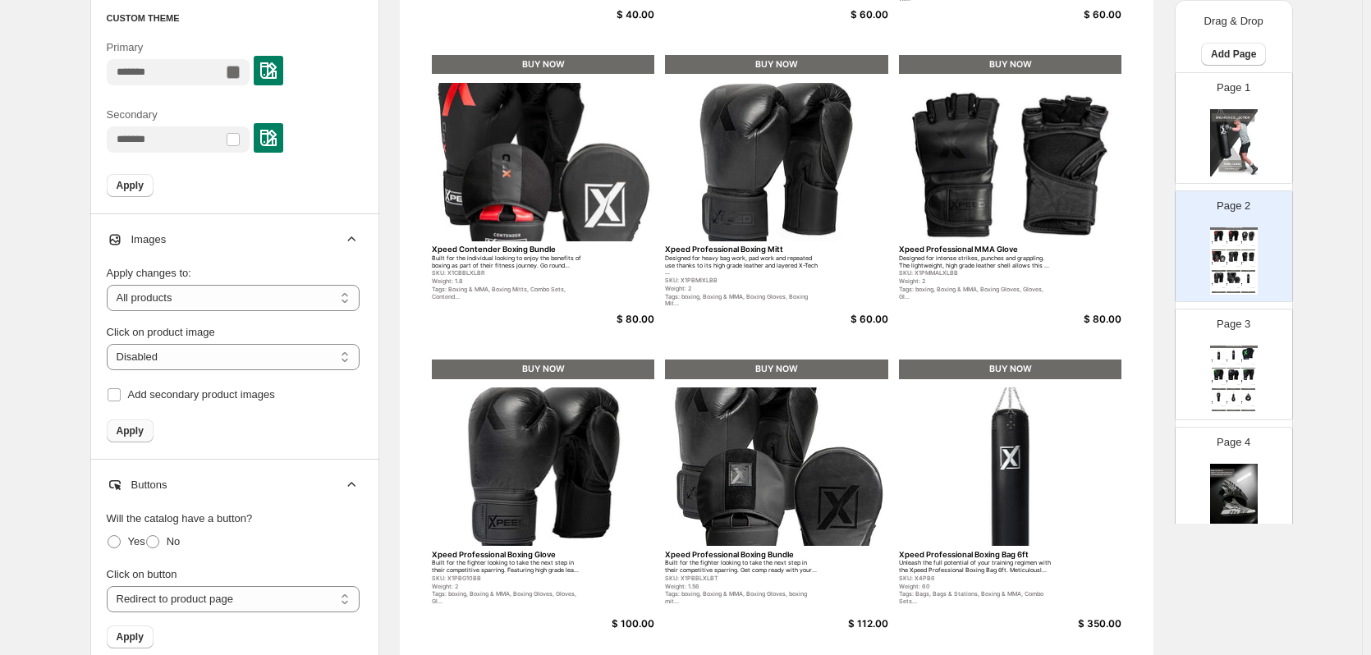
click at [136, 430] on span "Apply" at bounding box center [130, 431] width 27 height 13
click at [140, 396] on span "Add secondary product images" at bounding box center [201, 394] width 147 height 12
click at [132, 360] on select "**********" at bounding box center [233, 357] width 253 height 26
click at [110, 344] on select "**********" at bounding box center [233, 357] width 253 height 26
select select "**********"
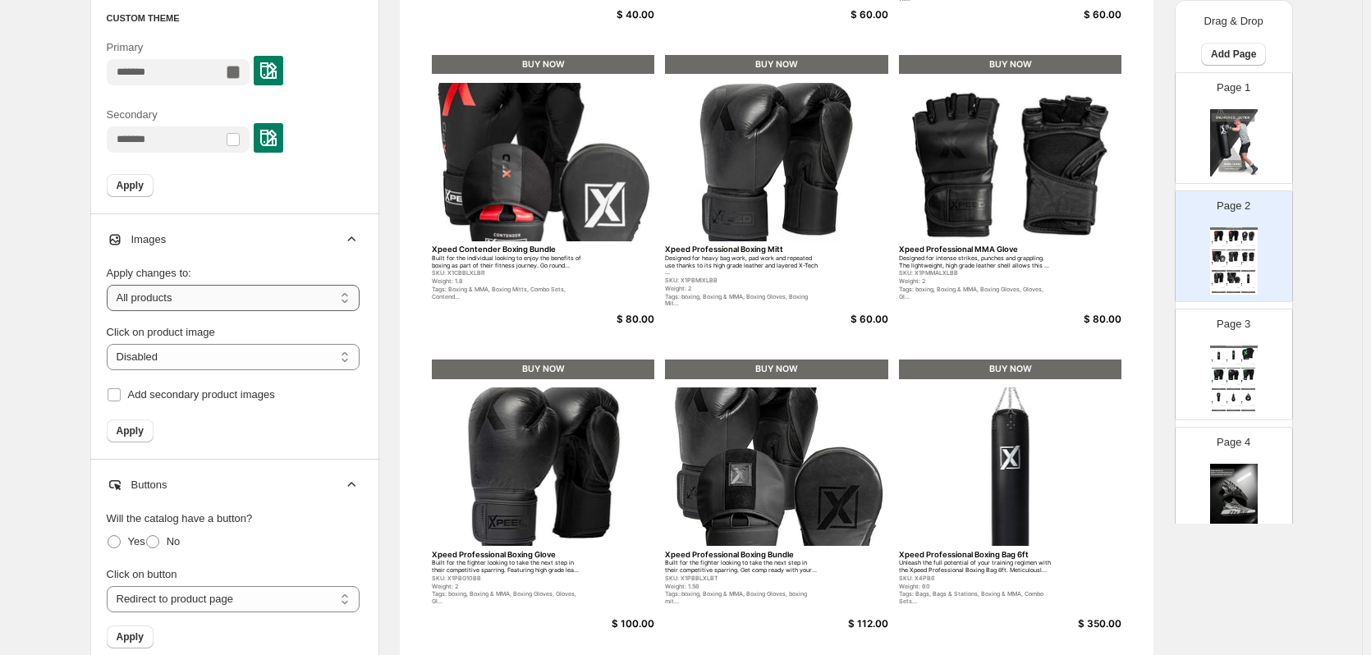
click at [158, 303] on select "**********" at bounding box center [233, 298] width 253 height 26
click at [110, 285] on select "**********" at bounding box center [233, 298] width 253 height 26
click at [122, 393] on span at bounding box center [114, 395] width 15 height 15
click at [187, 282] on div "**********" at bounding box center [233, 288] width 253 height 46
click at [185, 306] on select "**********" at bounding box center [233, 298] width 253 height 26
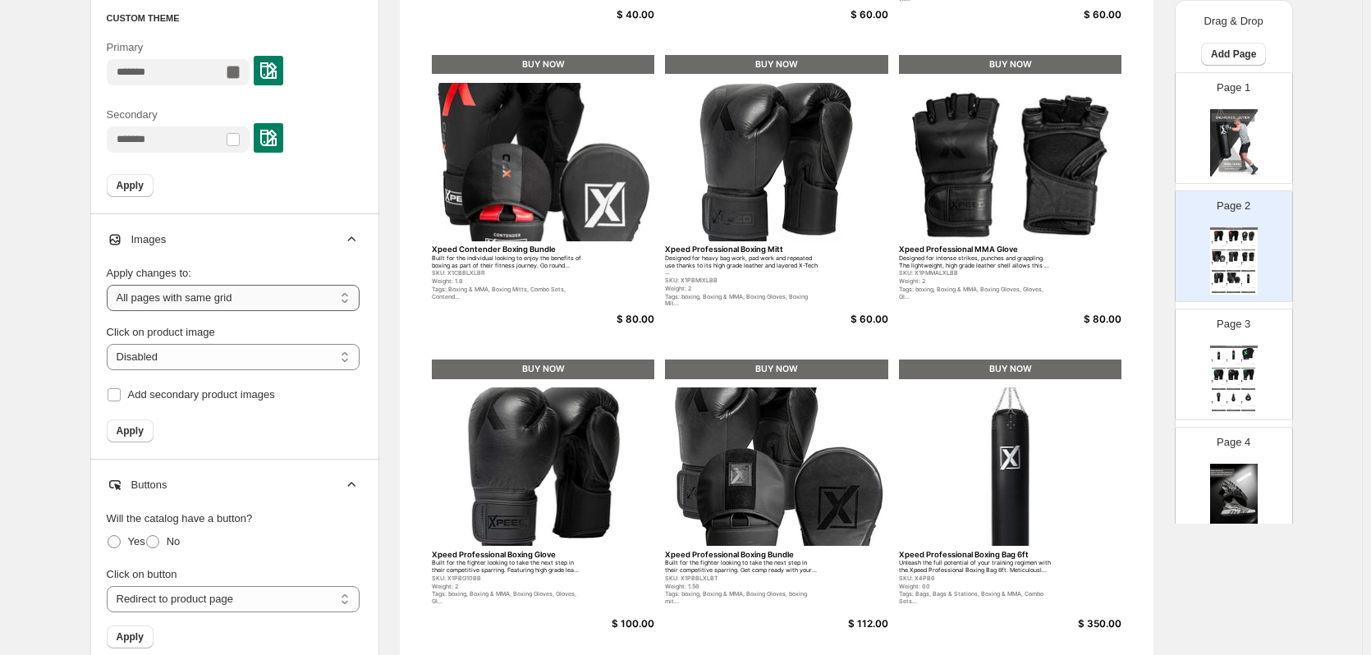
select select "**********"
click at [110, 285] on select "**********" at bounding box center [233, 298] width 253 height 26
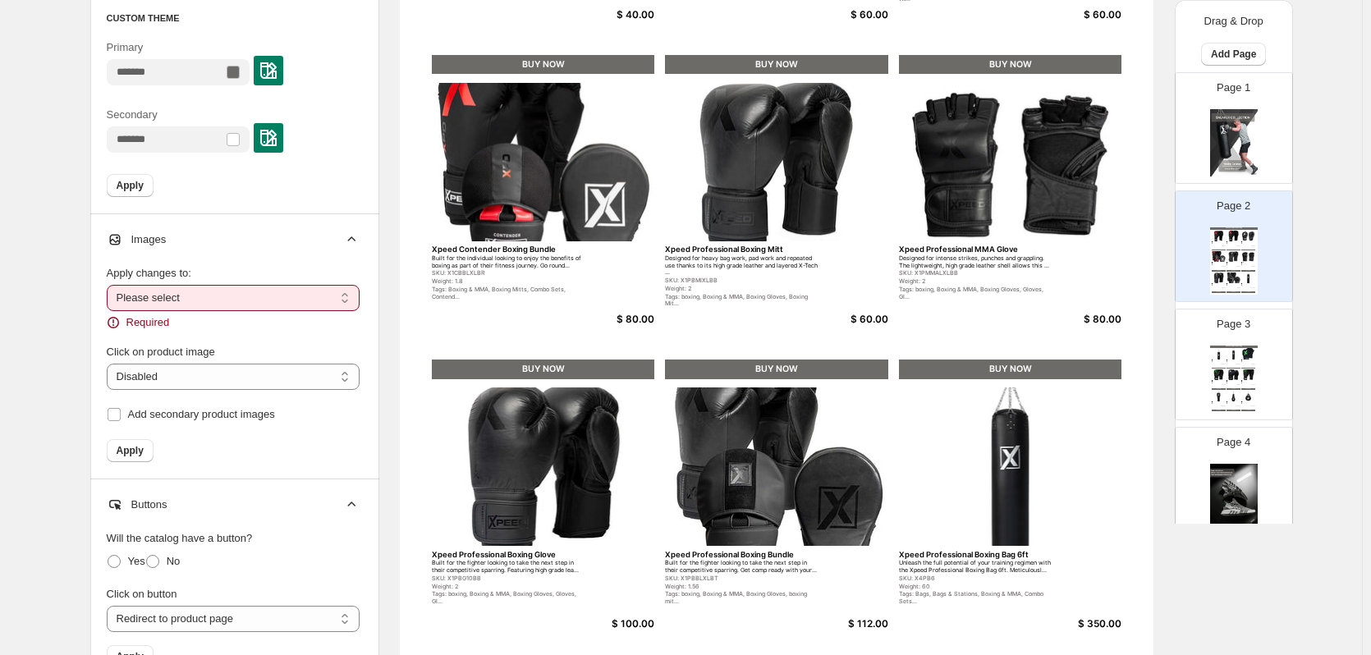
click at [188, 301] on select "**********" at bounding box center [233, 298] width 253 height 26
click at [241, 252] on div "**********" at bounding box center [233, 357] width 253 height 210
click at [156, 384] on select "**********" at bounding box center [233, 377] width 253 height 26
click at [110, 364] on select "**********" at bounding box center [233, 377] width 253 height 26
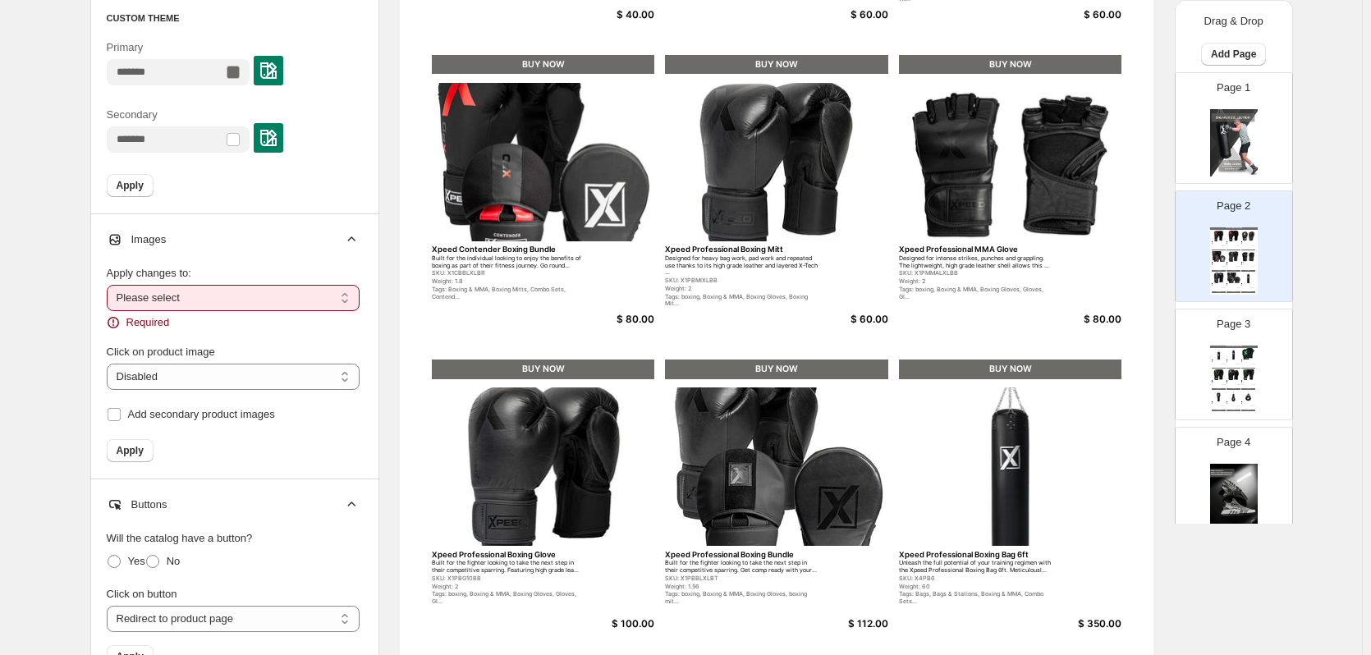
click at [94, 361] on div "**********" at bounding box center [234, 346] width 289 height 265
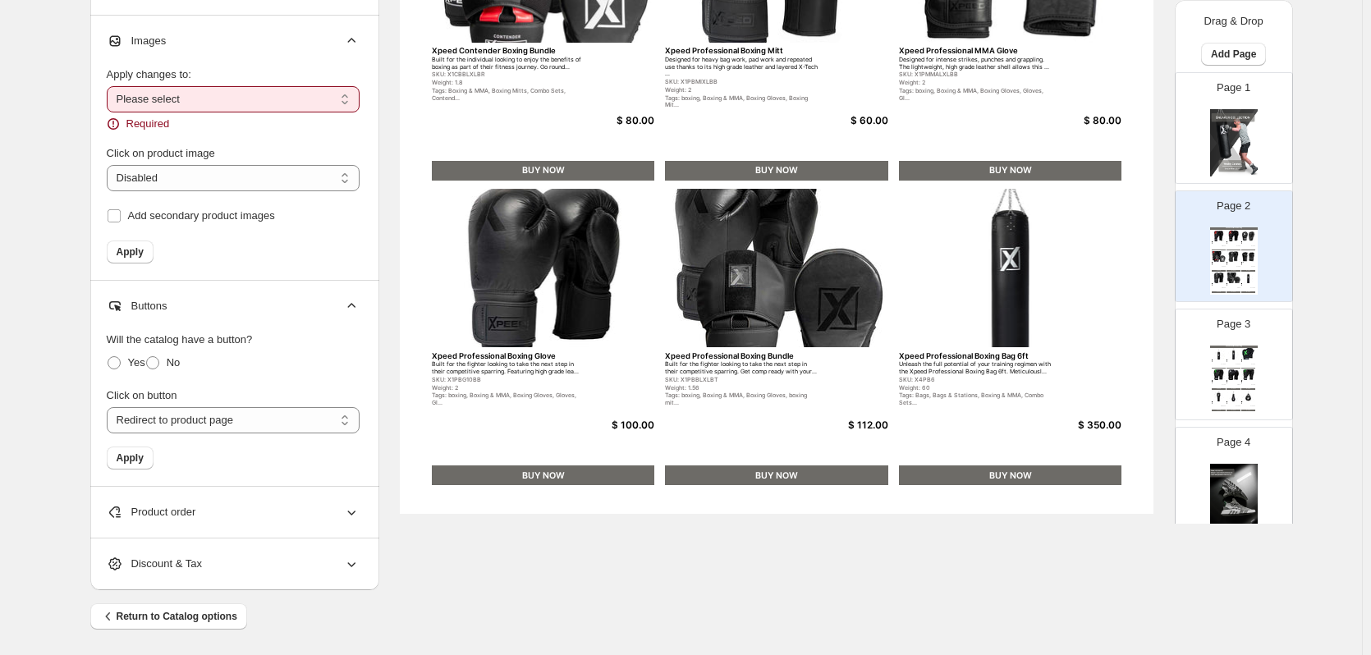
scroll to position [612, 0]
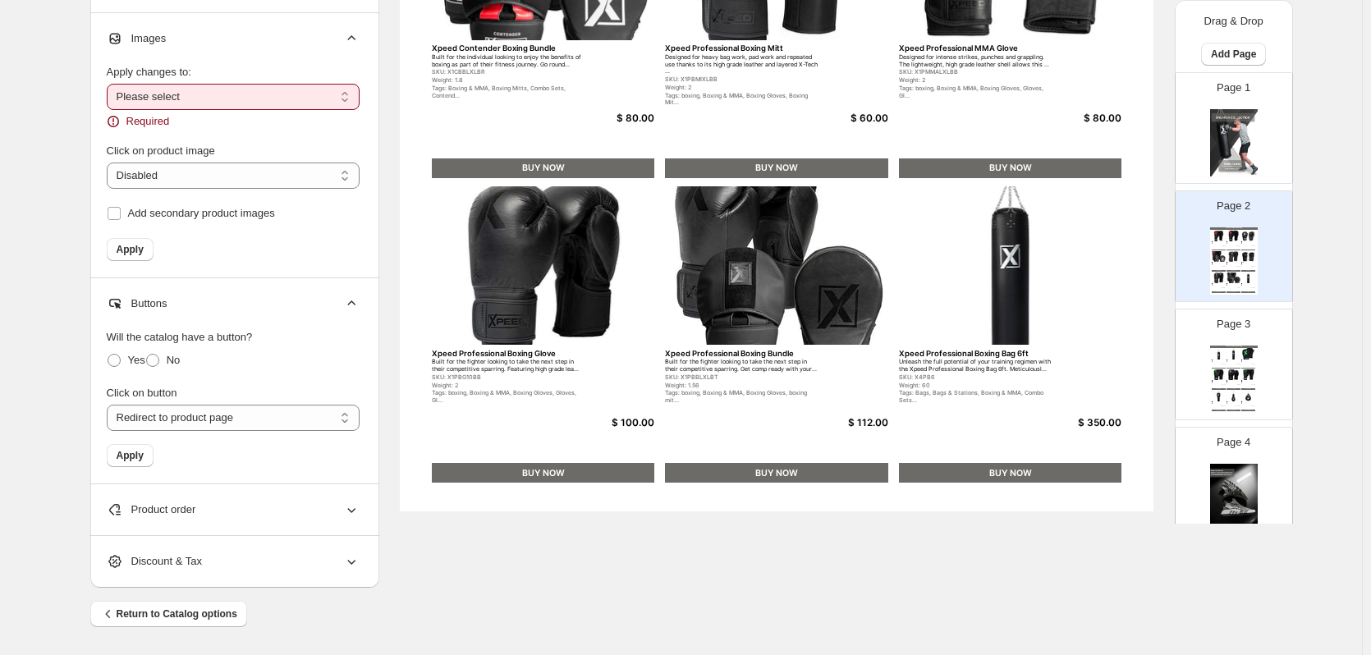
click at [269, 552] on div "Discount & Tax" at bounding box center [233, 561] width 253 height 51
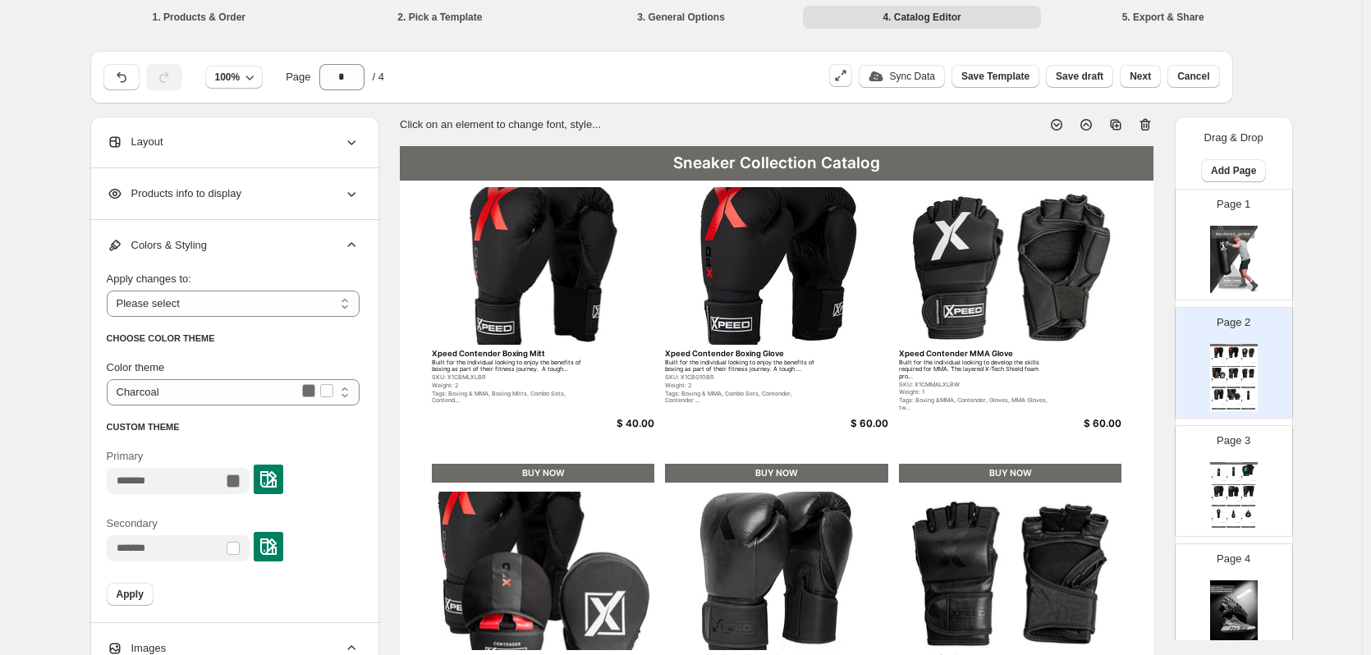
scroll to position [0, 0]
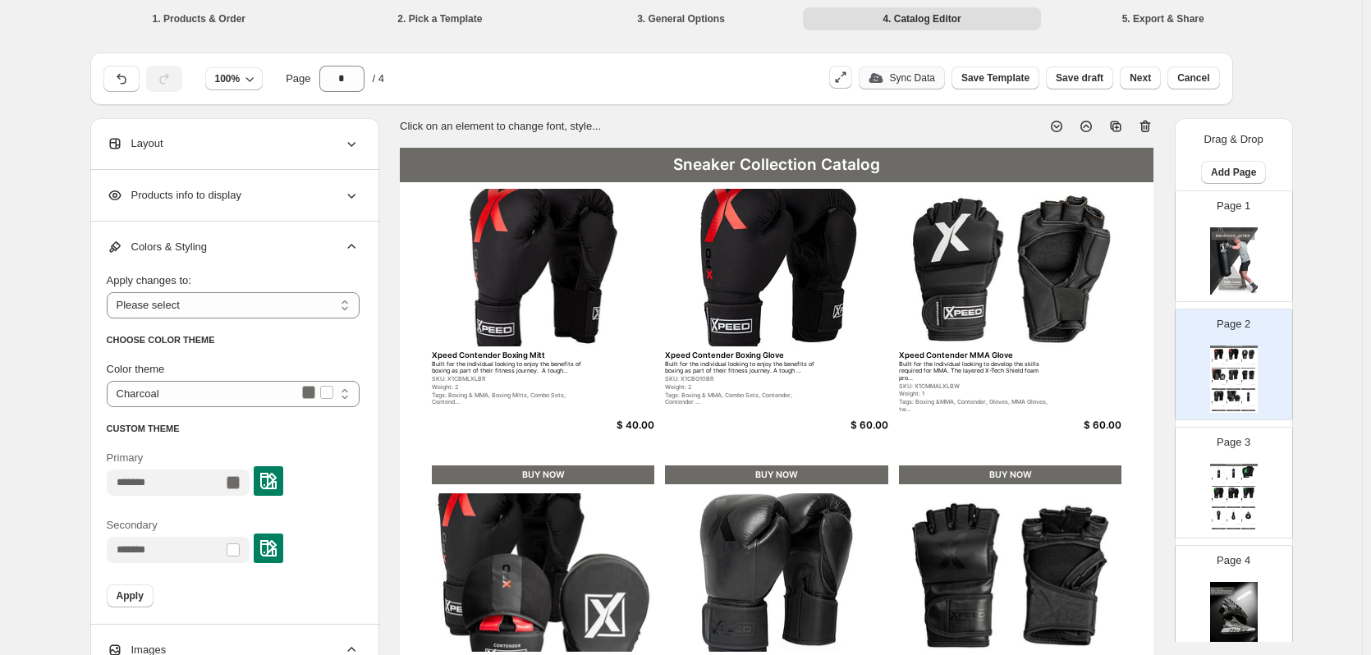
click at [914, 79] on p "Sync Data" at bounding box center [912, 77] width 45 height 13
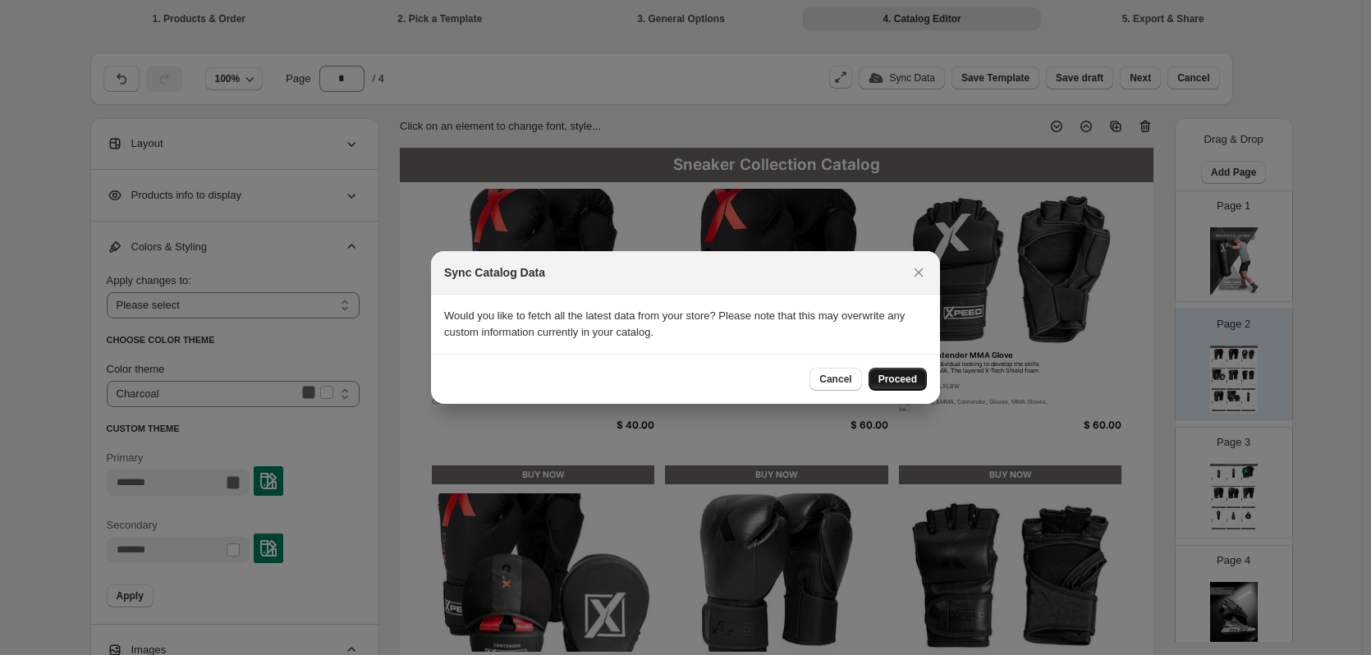
click at [894, 379] on span "Proceed" at bounding box center [898, 379] width 39 height 13
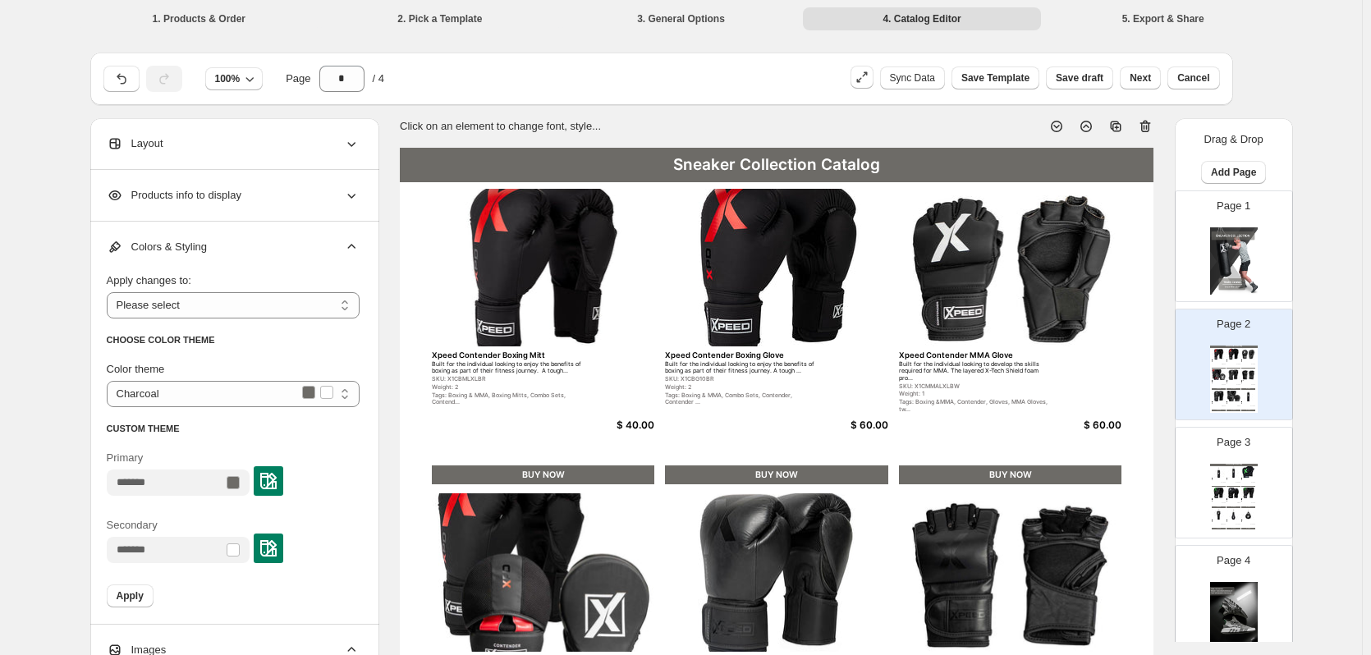
click at [198, 19] on li "1. Products & Order" at bounding box center [199, 18] width 238 height 23
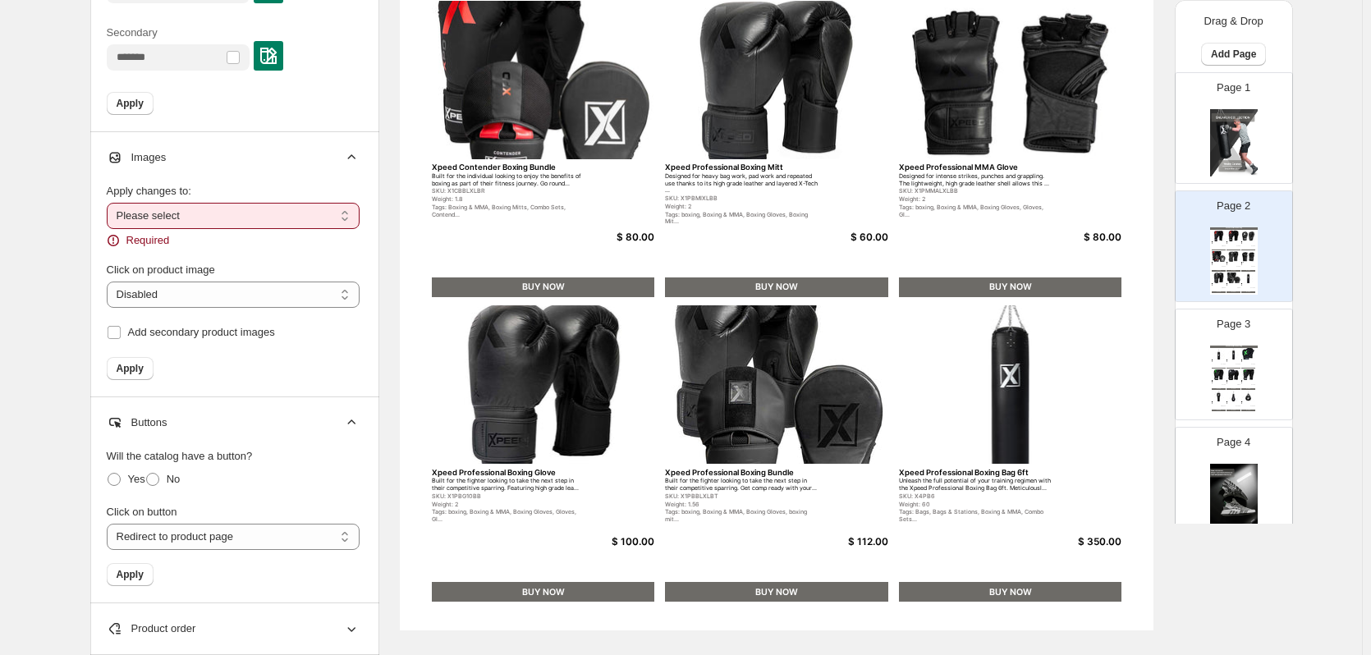
scroll to position [612, 0]
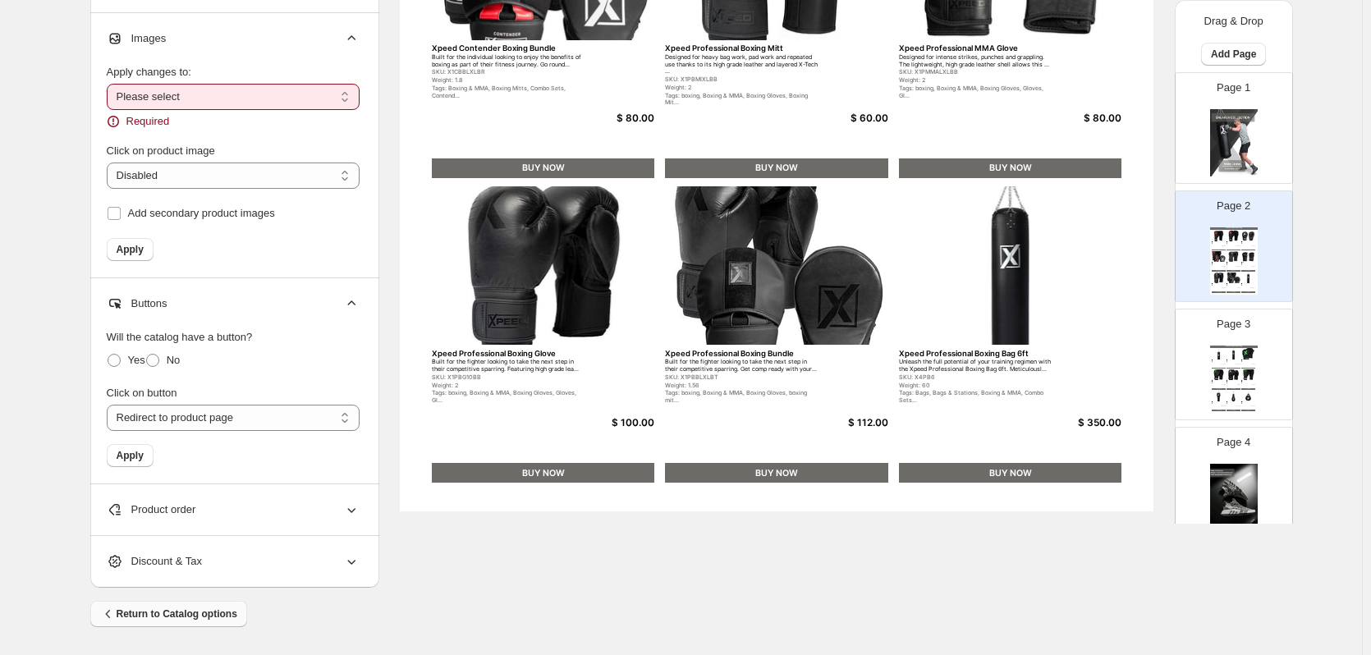
click at [189, 609] on span "Return to Catalog options" at bounding box center [168, 614] width 137 height 16
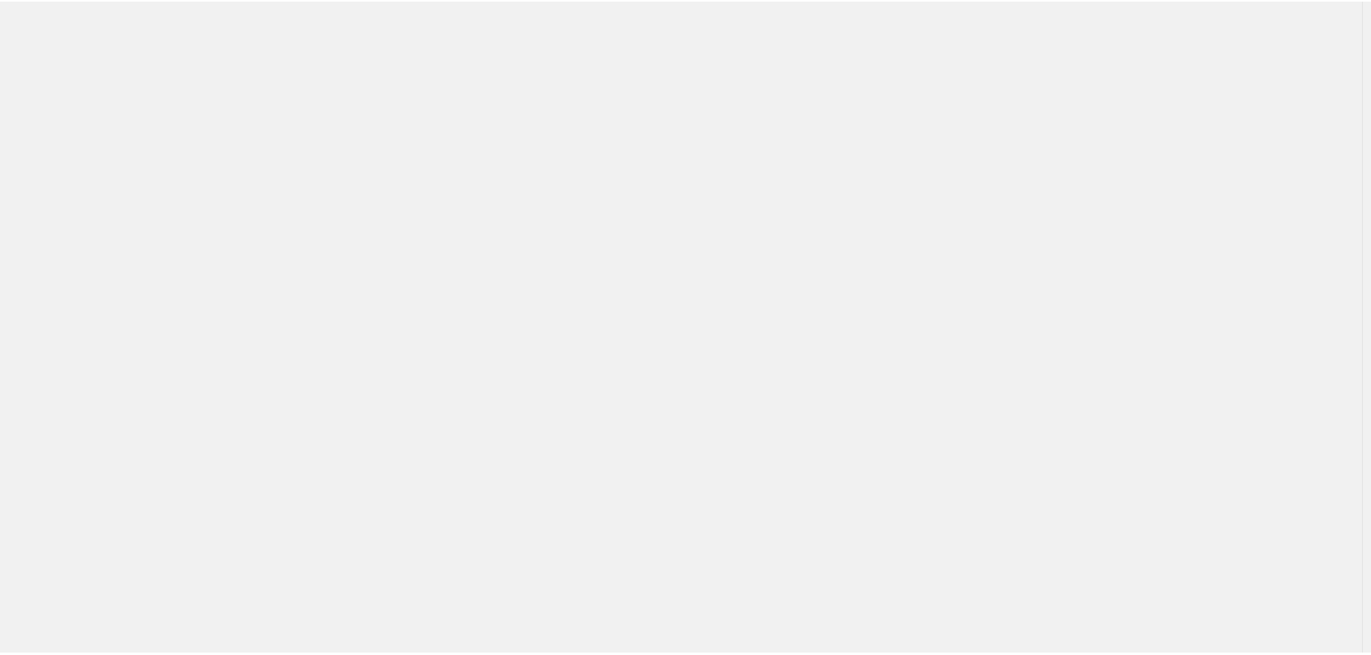
scroll to position [0, 0]
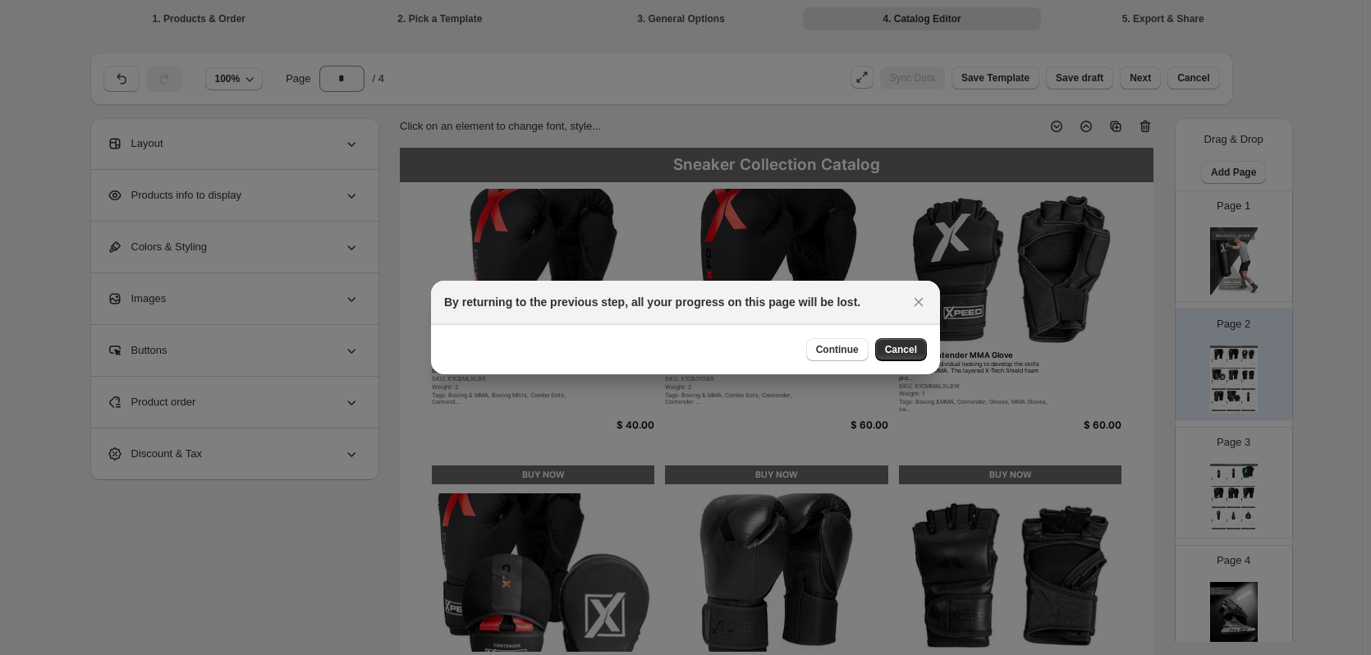
click at [795, 348] on div "Continue Cancel" at bounding box center [685, 349] width 483 height 23
click at [853, 344] on span "Continue" at bounding box center [837, 349] width 43 height 13
select select "**********"
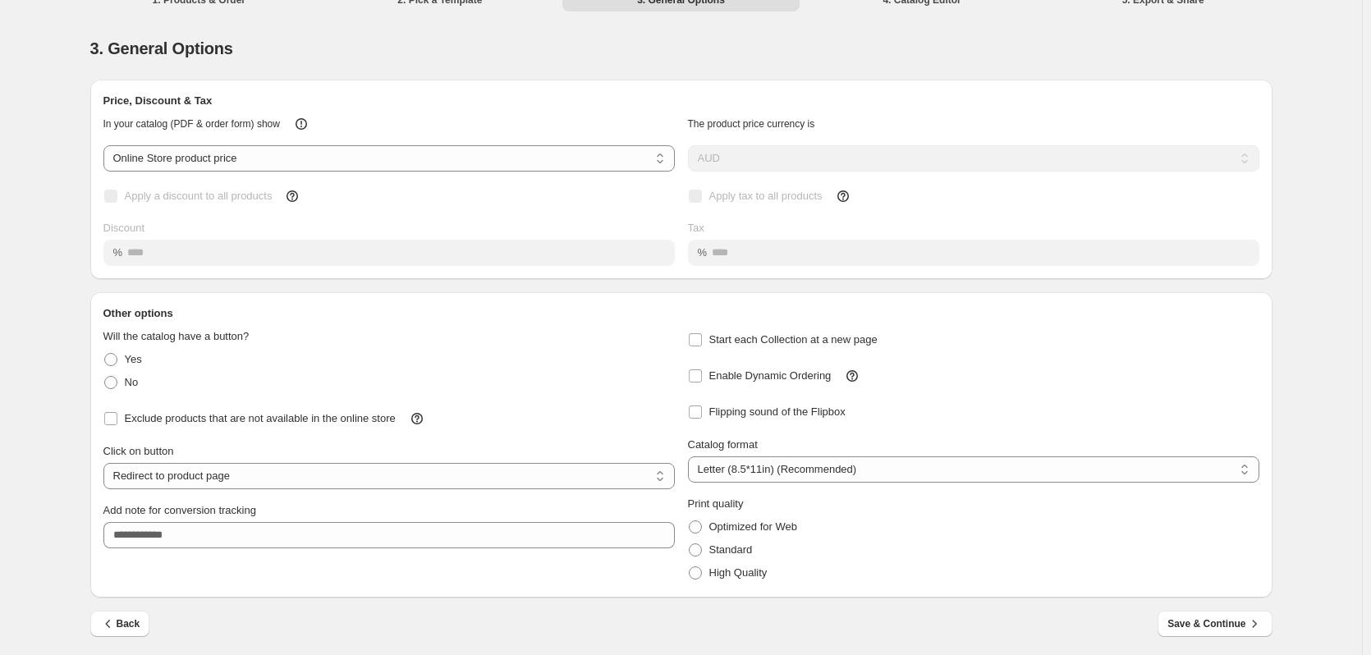
scroll to position [22, 0]
click at [122, 625] on span "Back" at bounding box center [120, 621] width 40 height 16
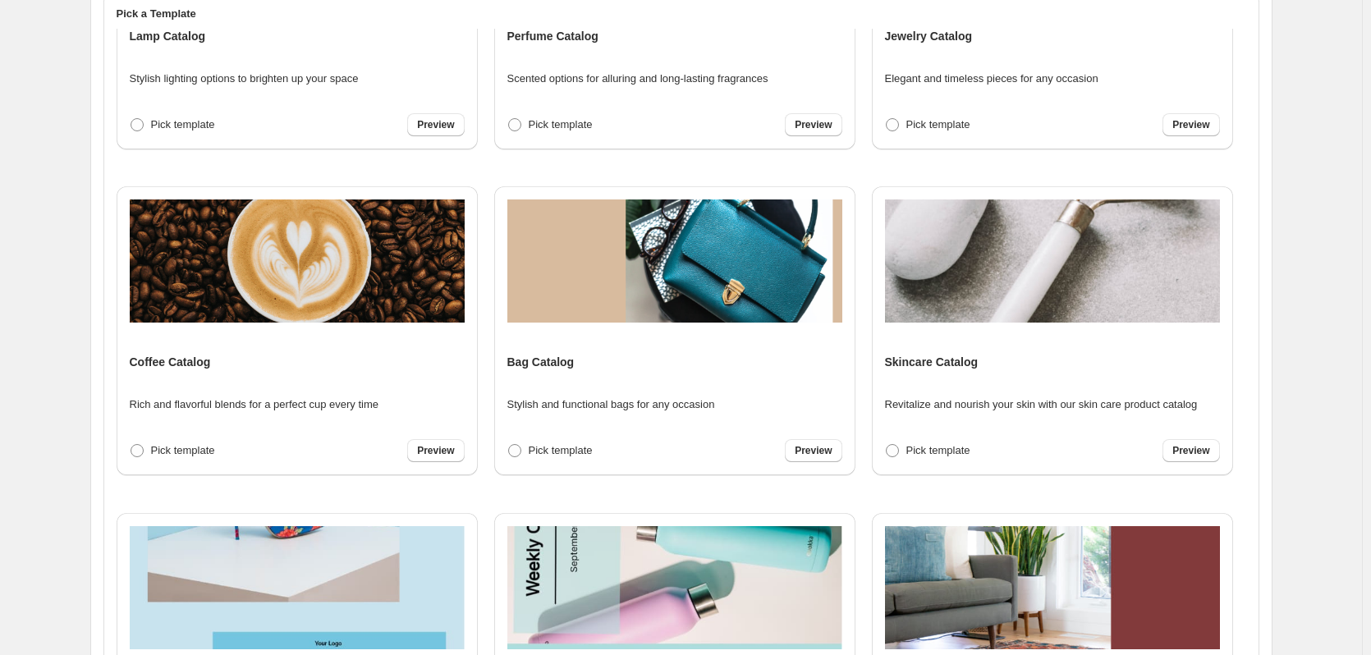
scroll to position [424, 0]
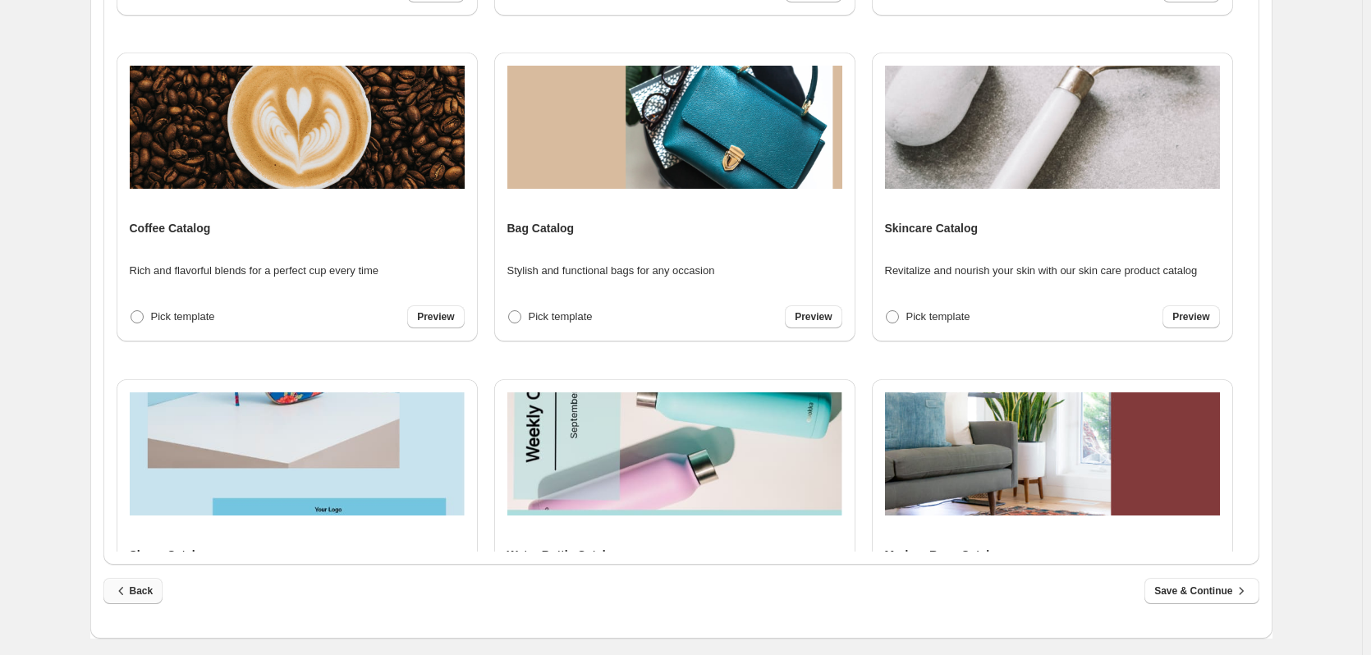
click at [149, 590] on span "Back" at bounding box center [133, 591] width 40 height 16
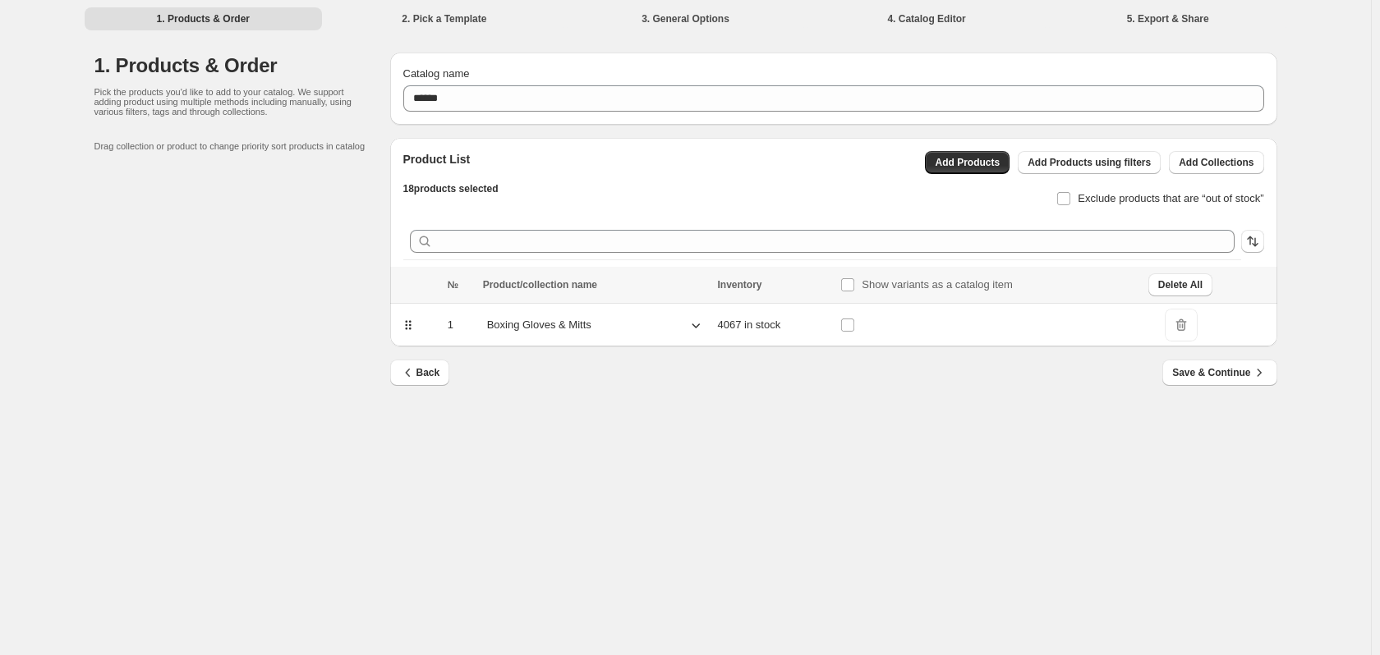
click at [701, 321] on icon at bounding box center [695, 325] width 16 height 16
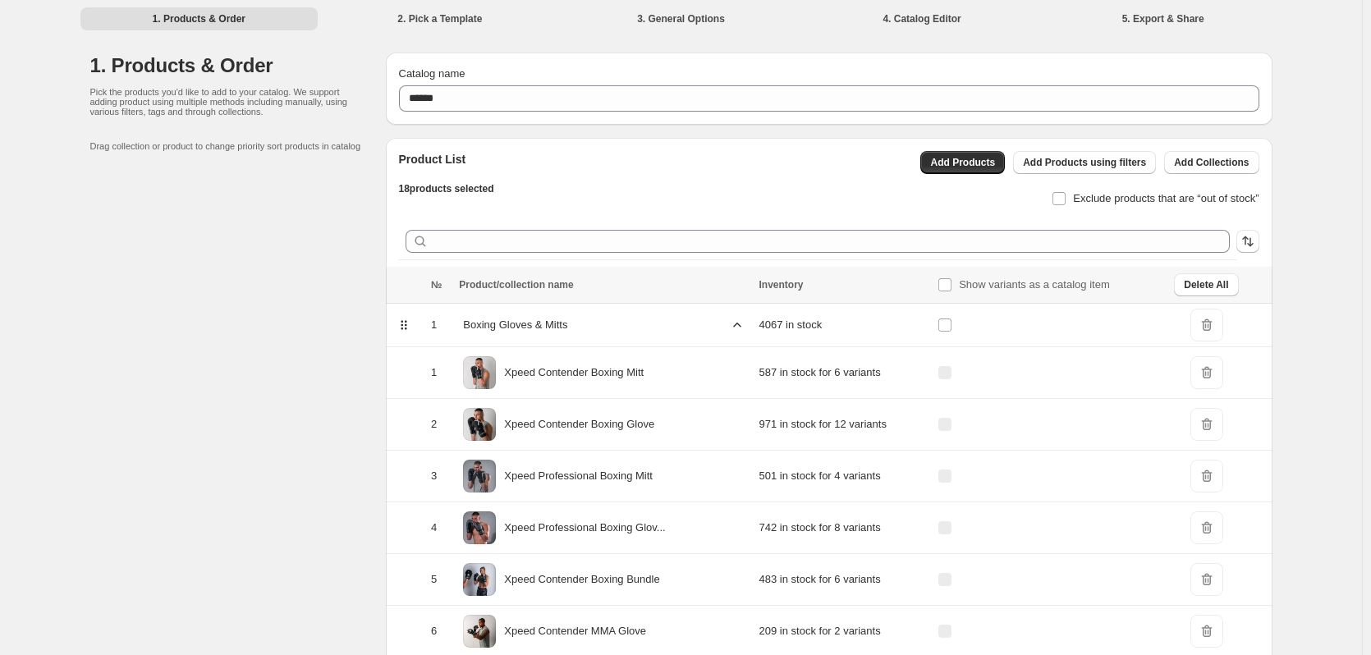
click at [740, 324] on icon at bounding box center [737, 325] width 16 height 16
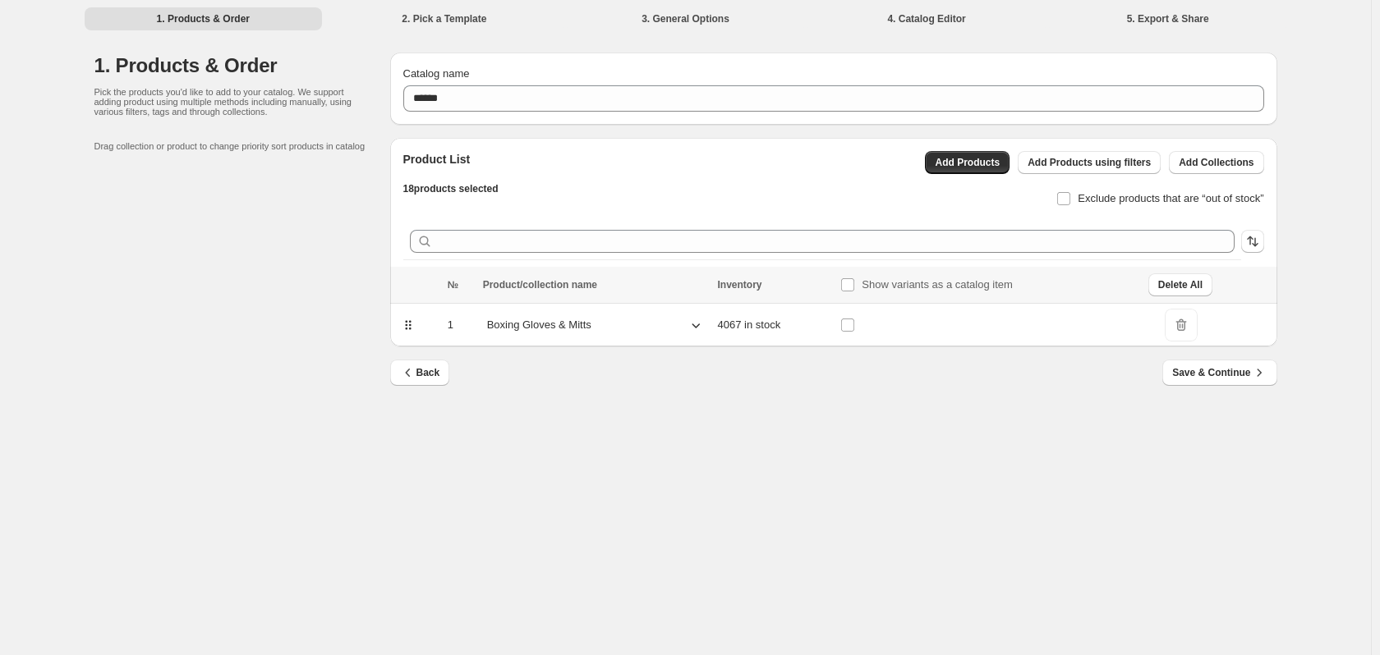
drag, startPoint x: 708, startPoint y: 331, endPoint x: 719, endPoint y: 329, distance: 10.8
click at [708, 331] on div "Boxing Gloves & Mitts" at bounding box center [595, 325] width 225 height 25
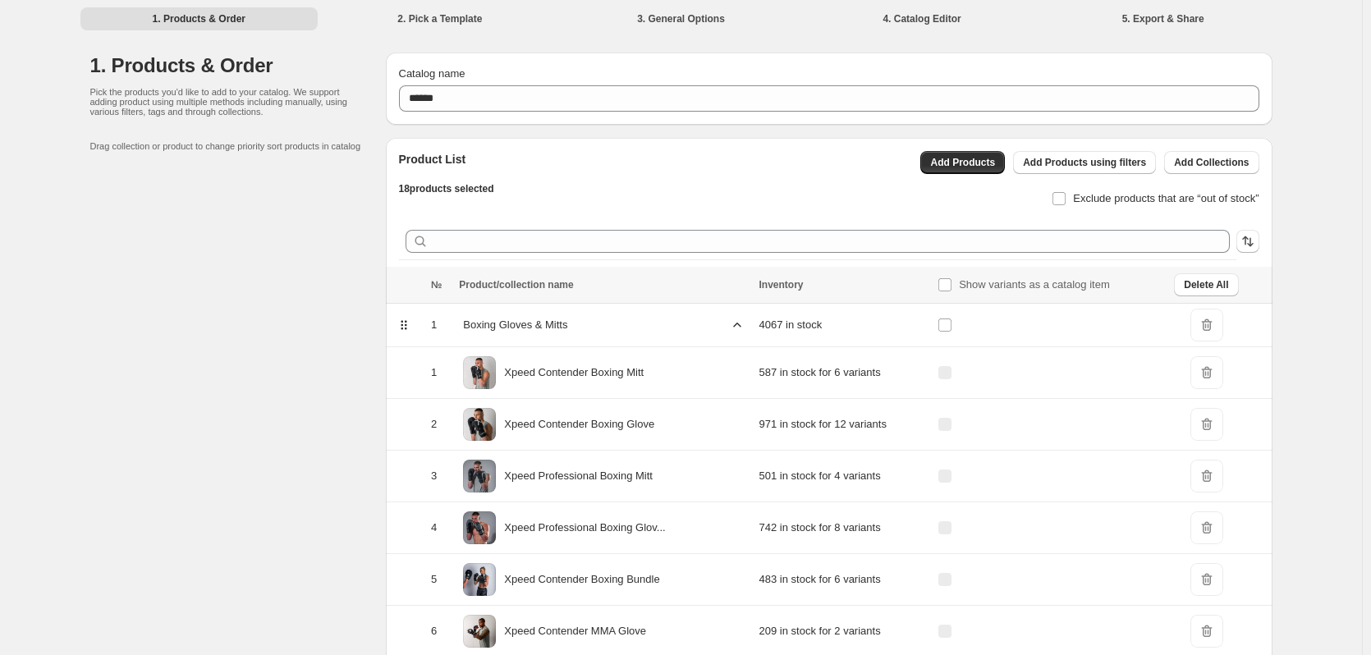
click at [1215, 328] on span "DeleteIcon" at bounding box center [1207, 325] width 33 height 33
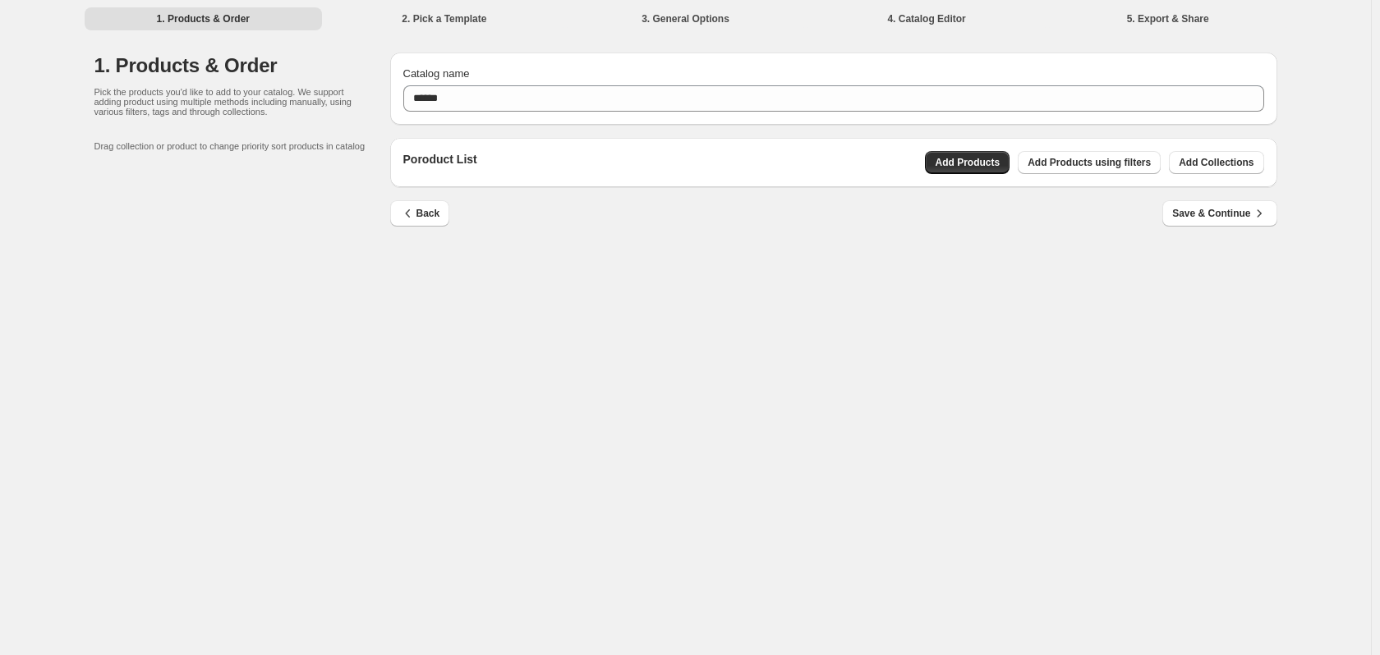
click at [1202, 174] on div "Poroduct List Add Products Add Products using filters Add Collections" at bounding box center [833, 162] width 887 height 49
click at [1207, 166] on span "Add Collections" at bounding box center [1215, 162] width 75 height 13
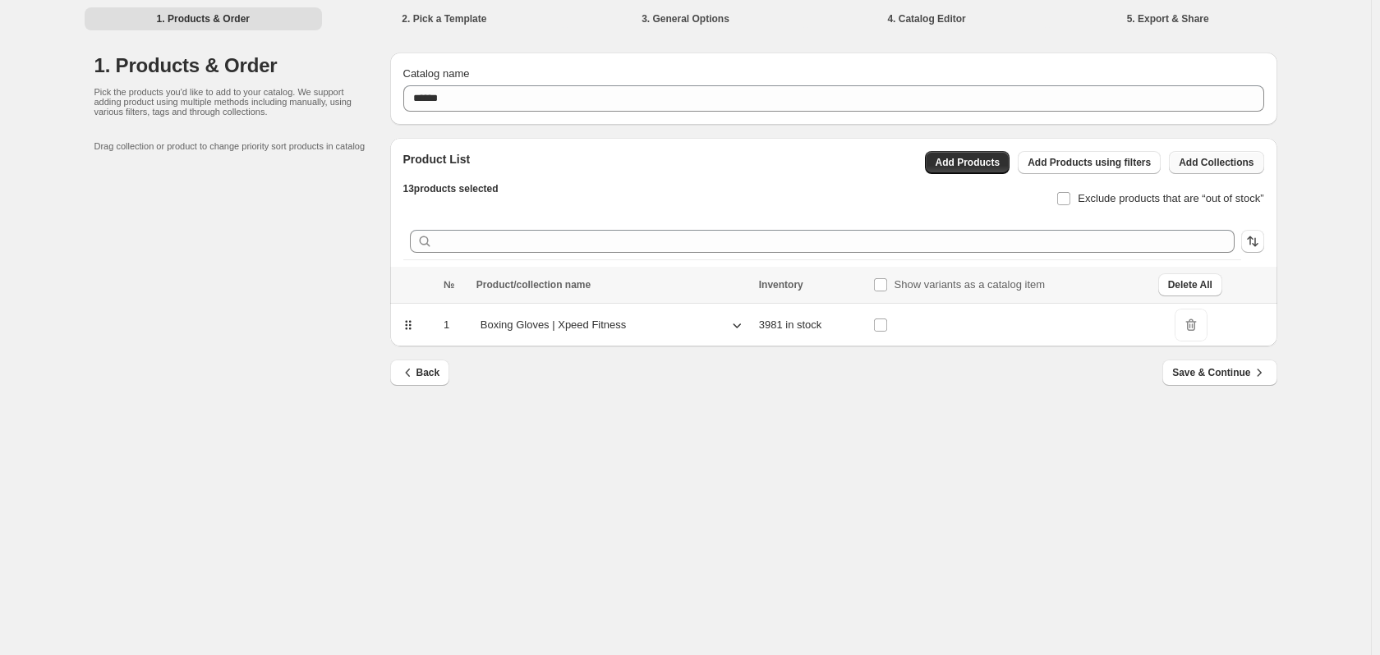
click at [1234, 163] on span "Add Collections" at bounding box center [1215, 162] width 75 height 13
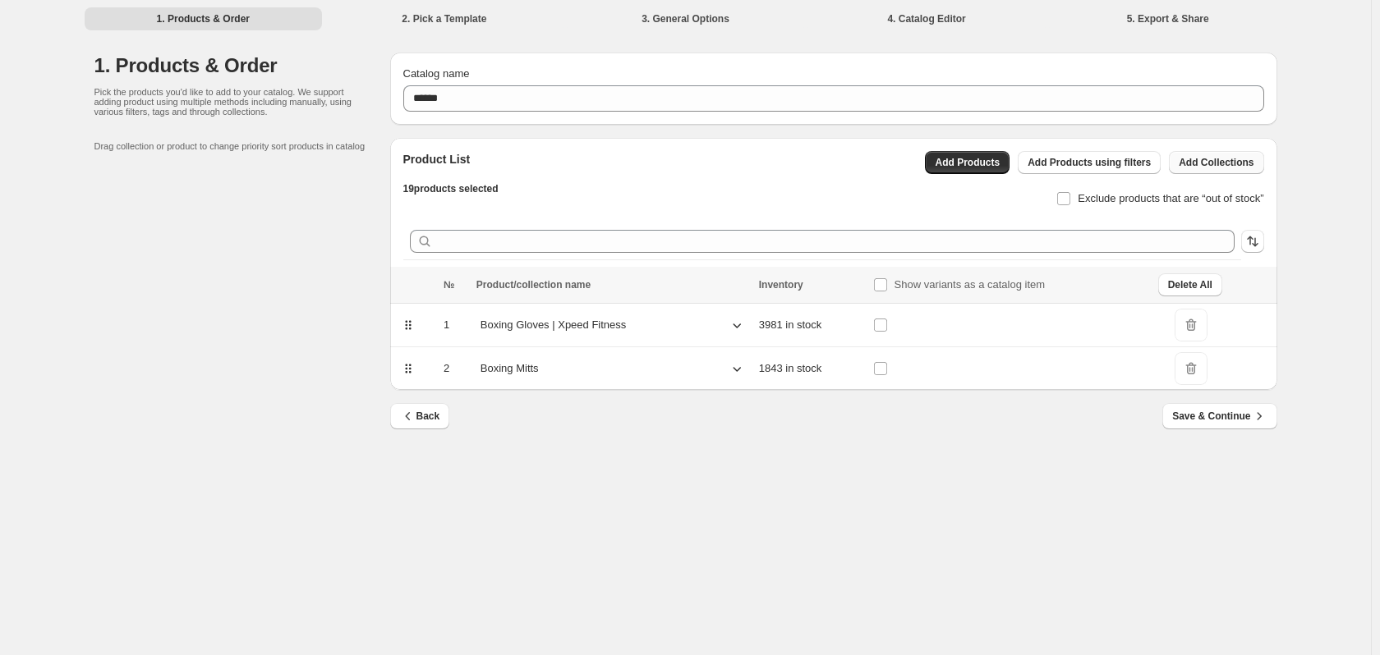
click at [1211, 168] on span "Add Collections" at bounding box center [1215, 162] width 75 height 13
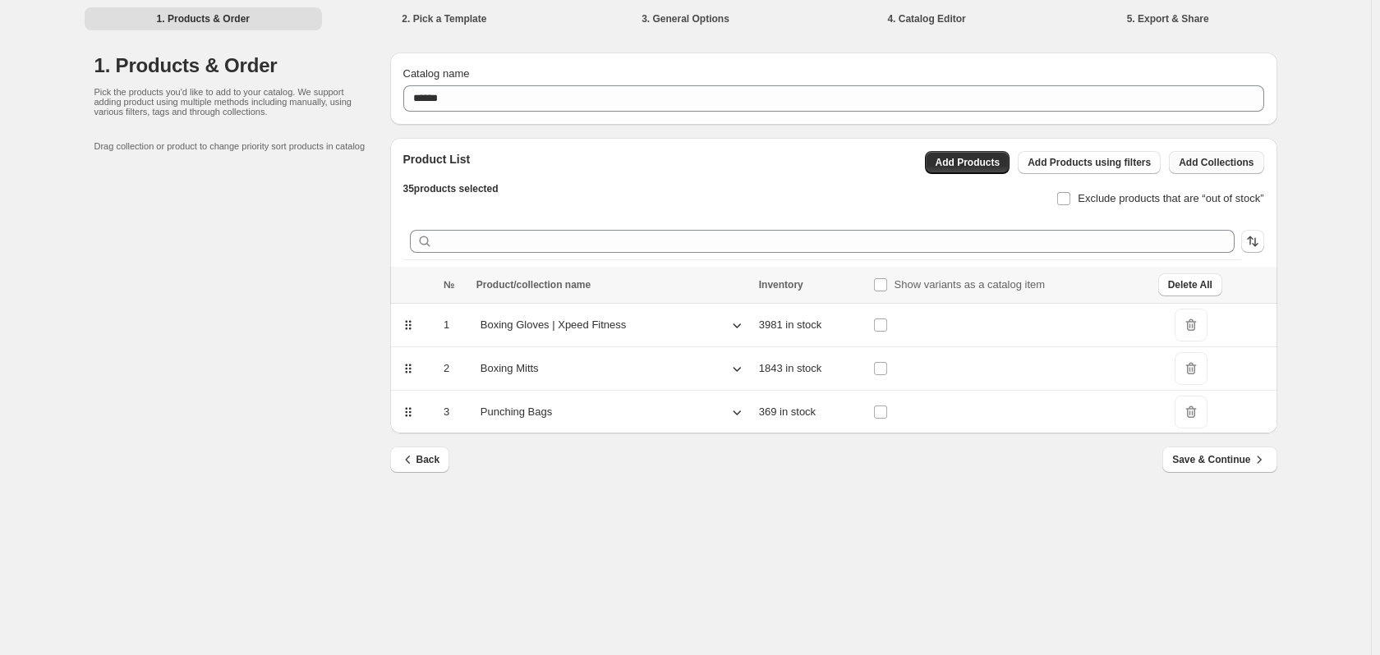
click at [1214, 155] on button "Add Collections" at bounding box center [1216, 162] width 94 height 23
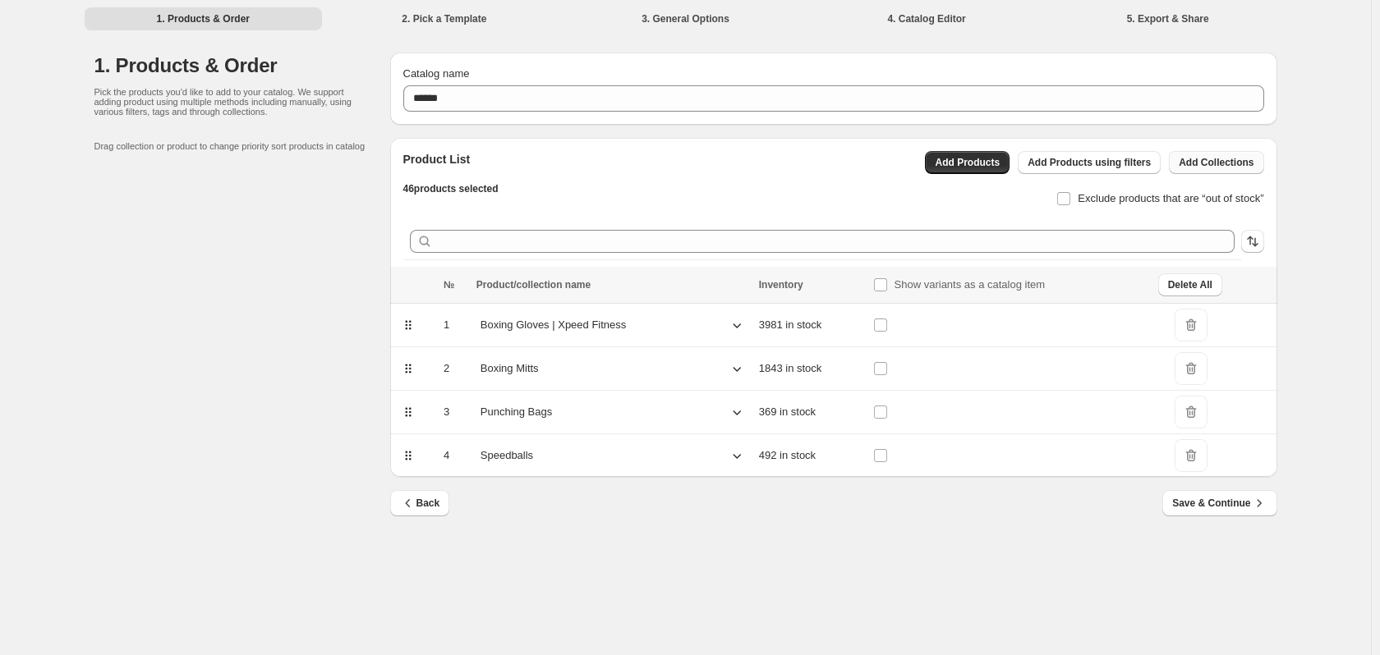
click at [1229, 157] on span "Add Collections" at bounding box center [1215, 162] width 75 height 13
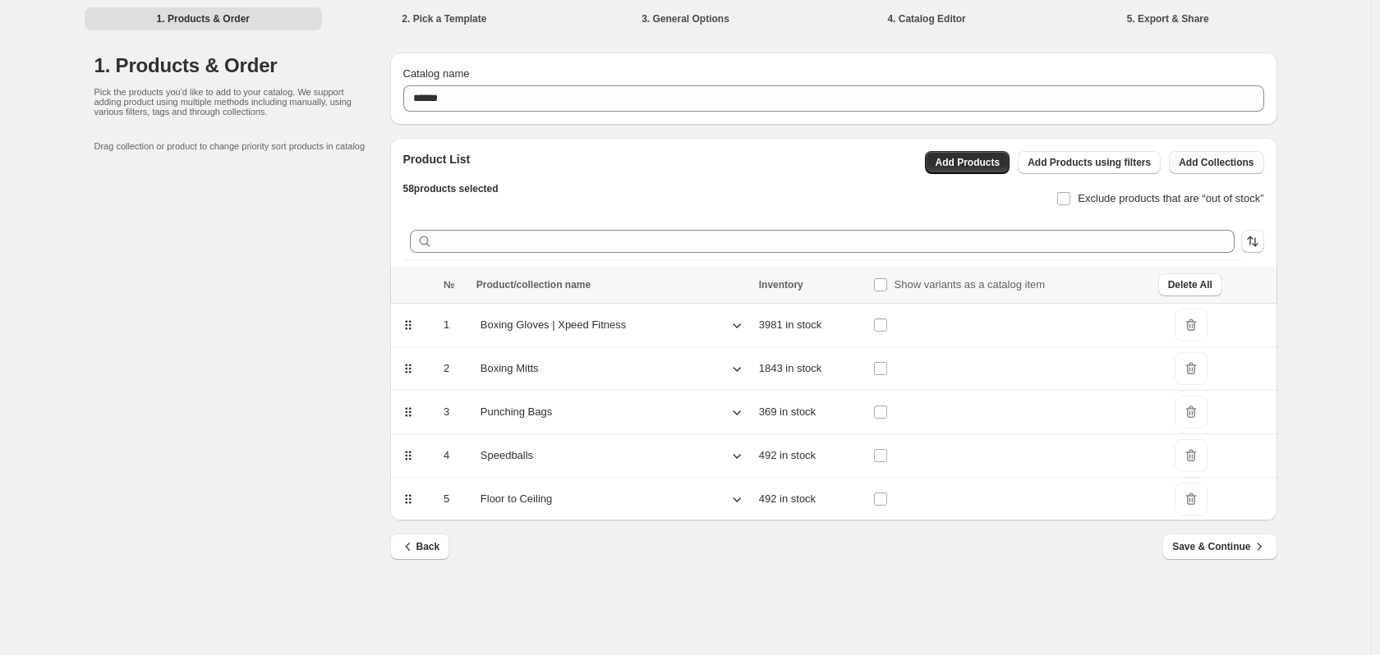
click at [1206, 160] on span "Add Collections" at bounding box center [1215, 162] width 75 height 13
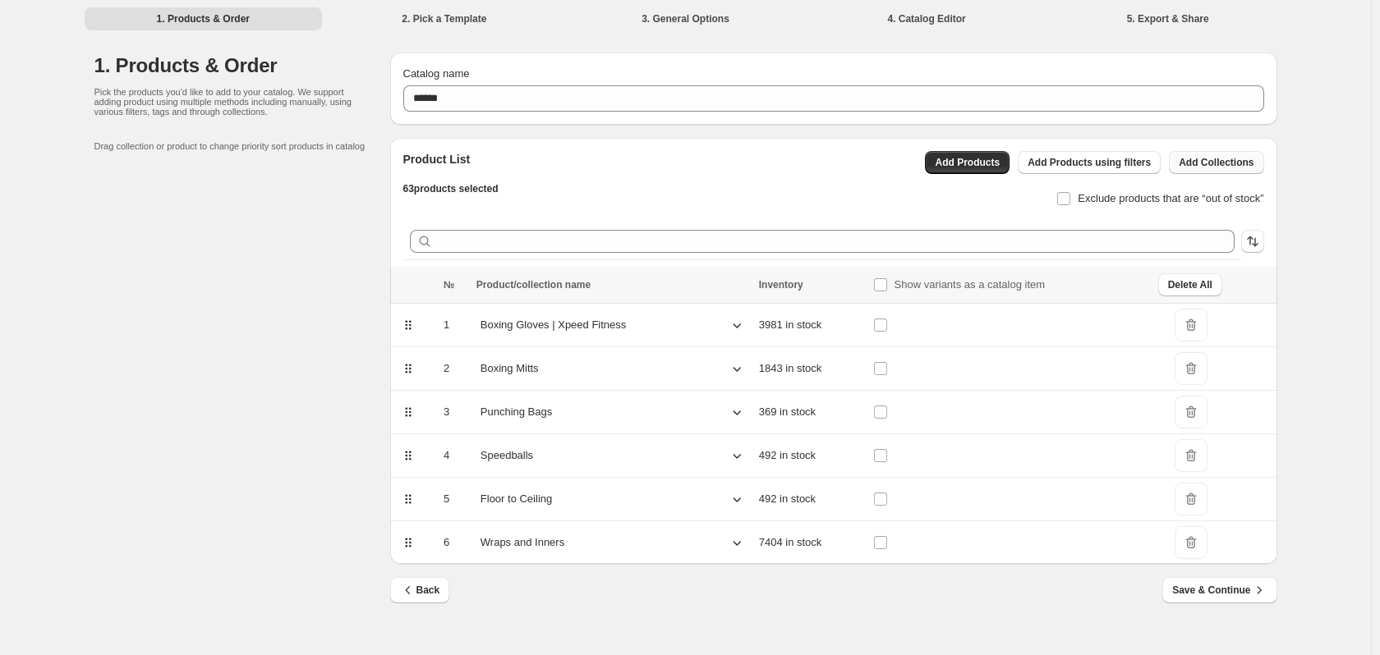
click at [1192, 163] on span "Add Collections" at bounding box center [1215, 162] width 75 height 13
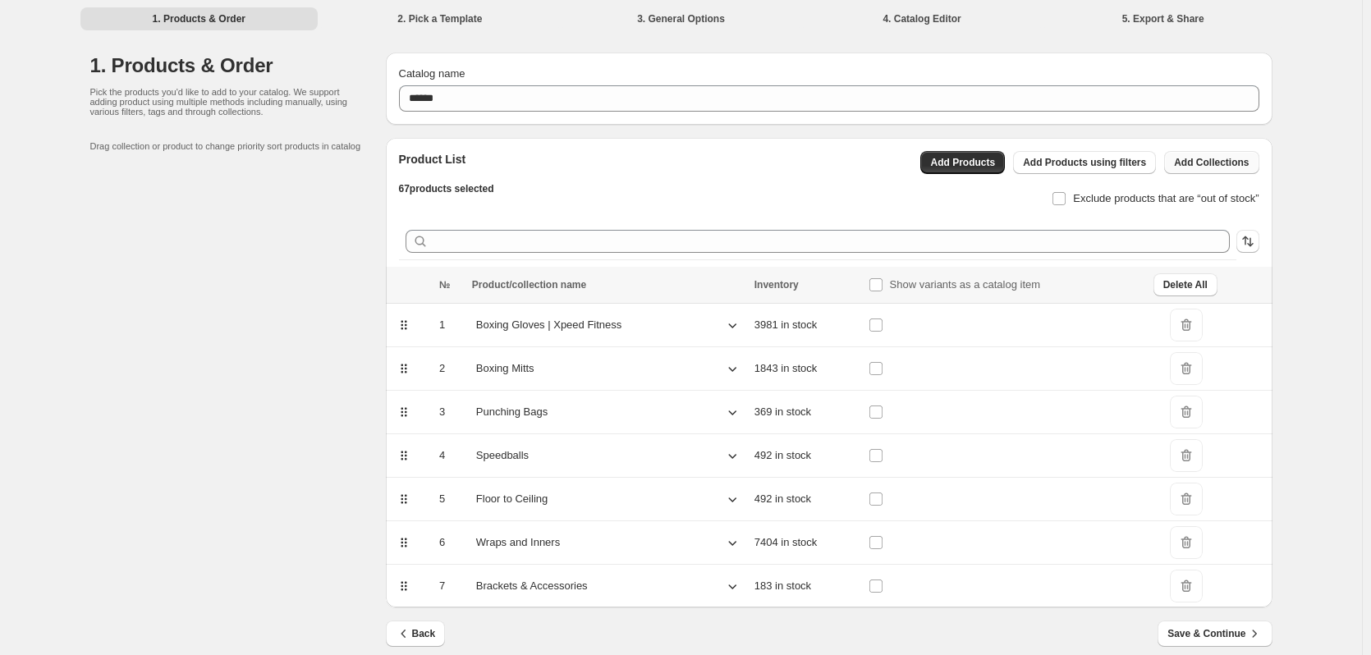
click at [1181, 163] on button "Add Collections" at bounding box center [1211, 162] width 94 height 23
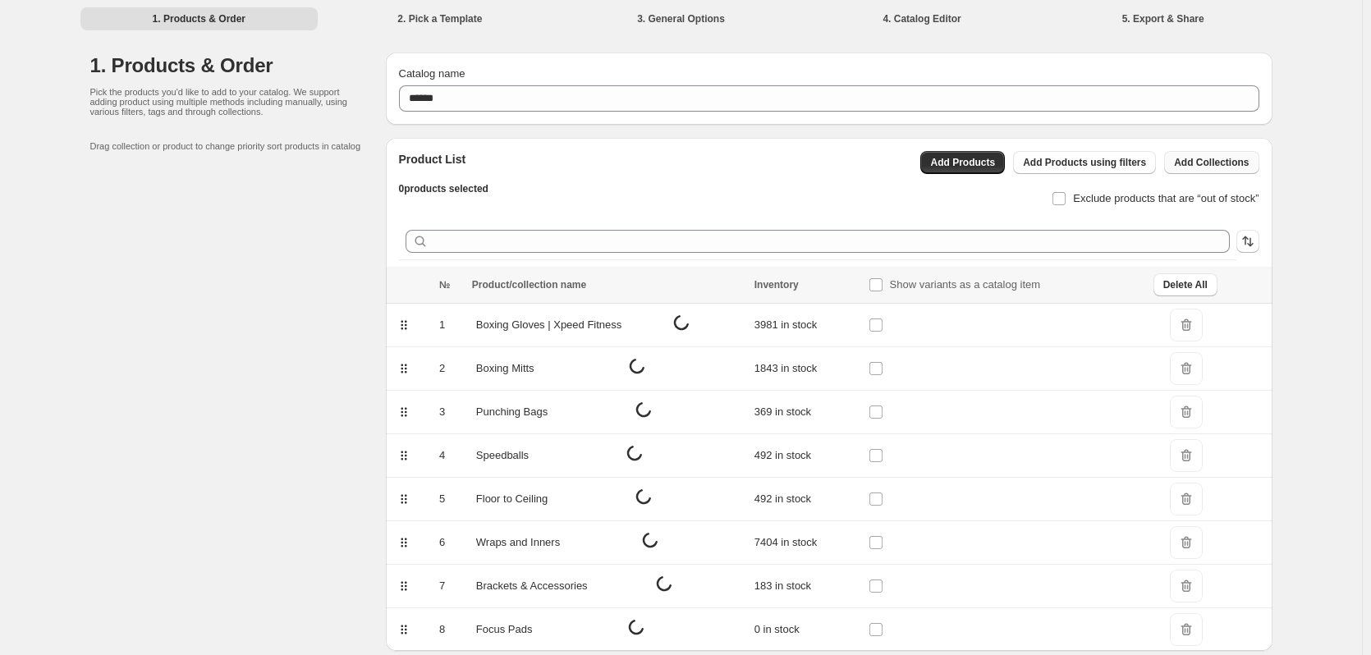
click at [1206, 172] on button "Add Collections" at bounding box center [1211, 162] width 94 height 23
click at [1224, 162] on span "Add Collections" at bounding box center [1211, 162] width 75 height 13
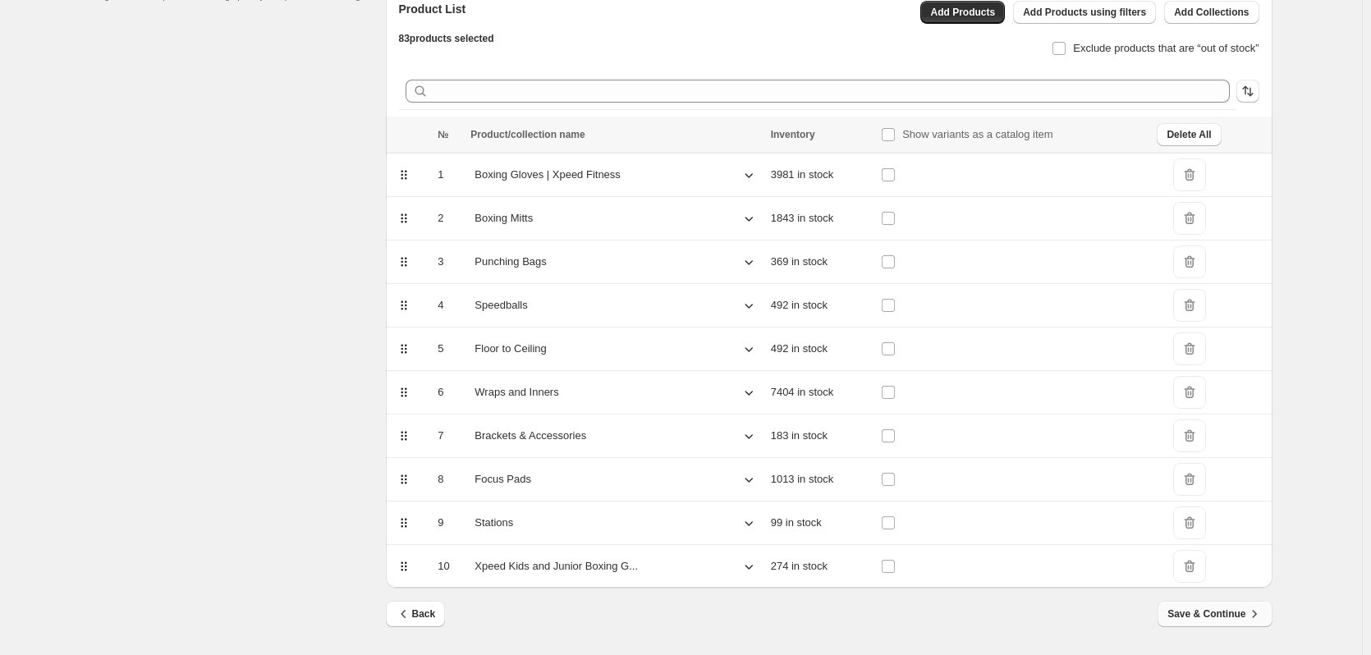
click at [1215, 622] on span "Save & Continue" at bounding box center [1215, 614] width 94 height 16
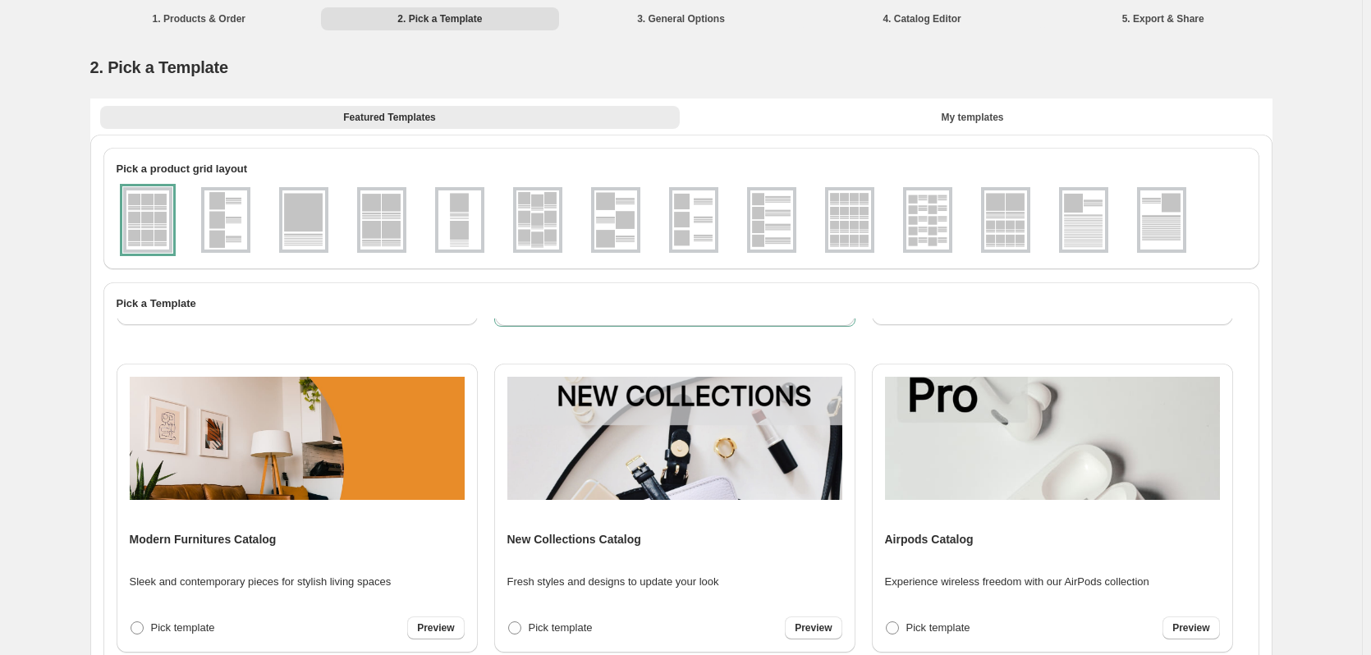
scroll to position [411, 0]
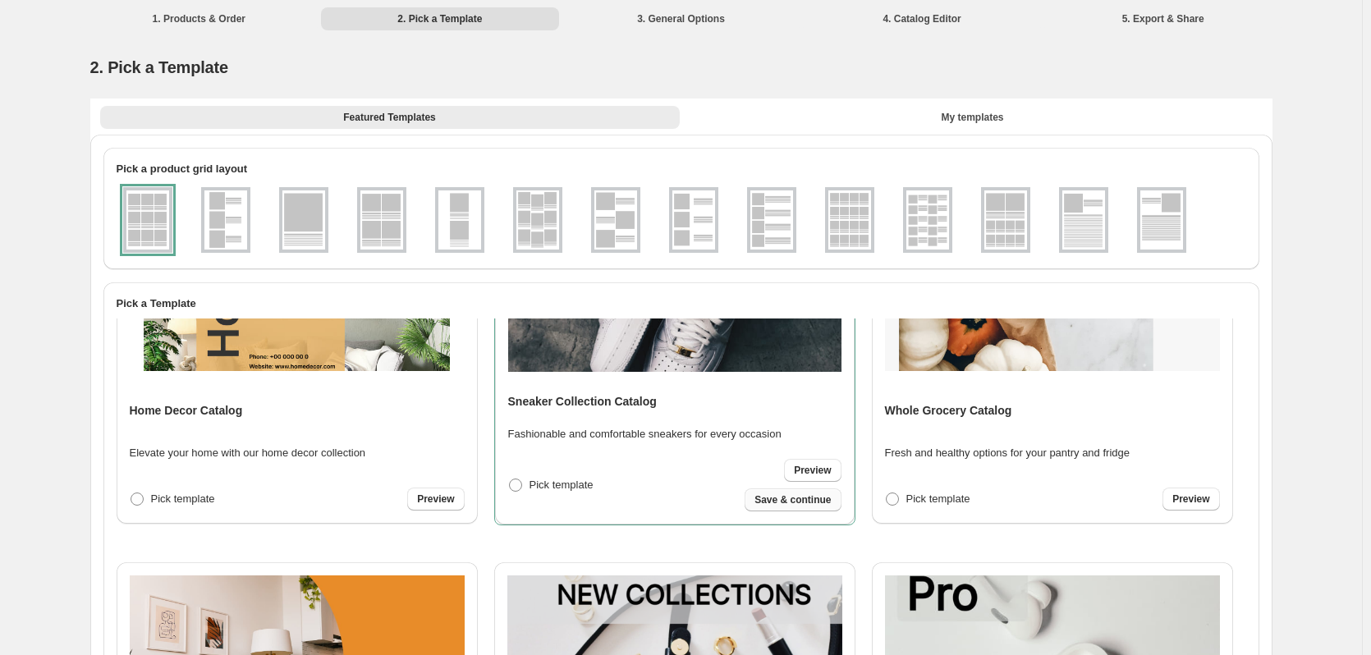
click at [788, 503] on span "Save & continue" at bounding box center [793, 500] width 76 height 13
select select "**********"
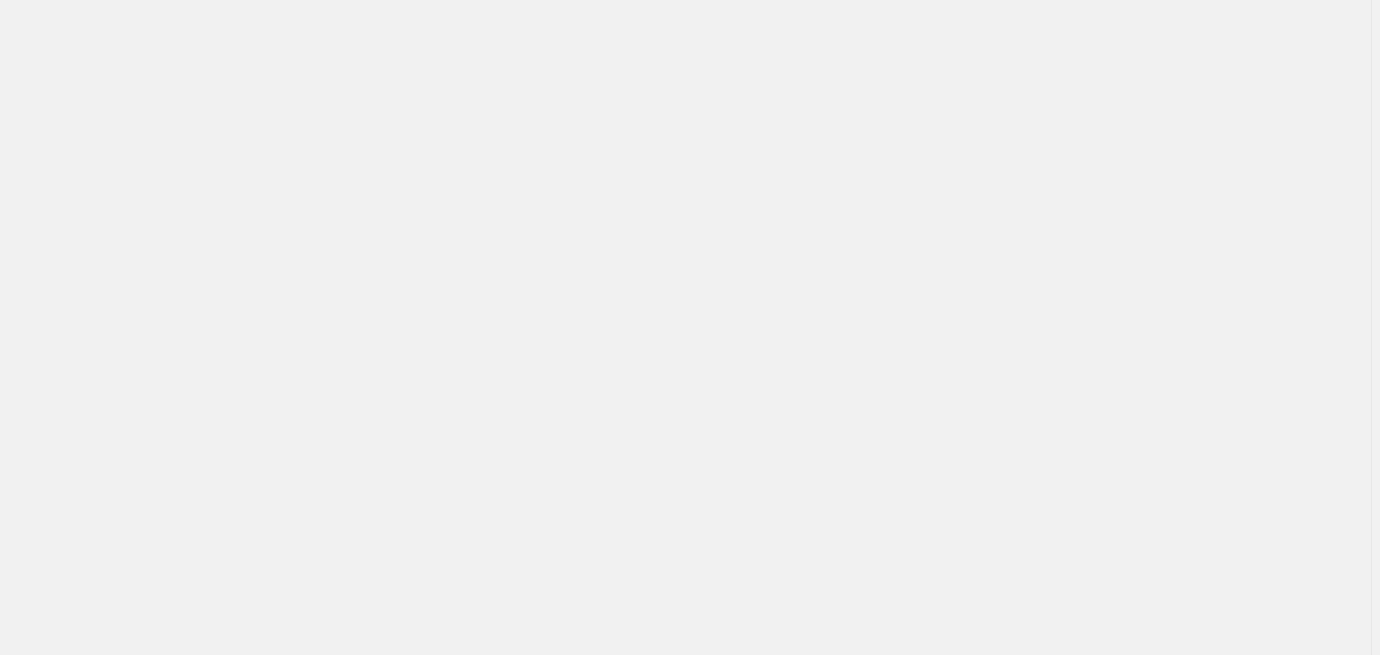
select select "**********"
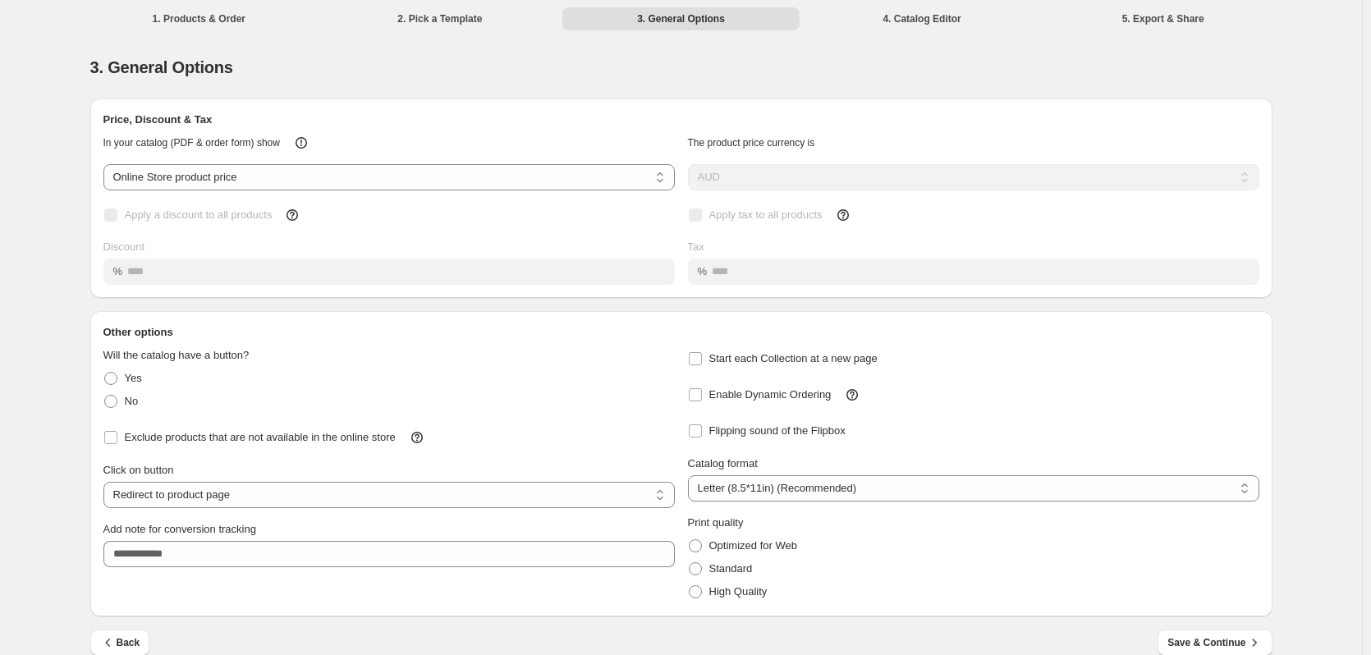
select select "**********"
